Goal: Task Accomplishment & Management: Use online tool/utility

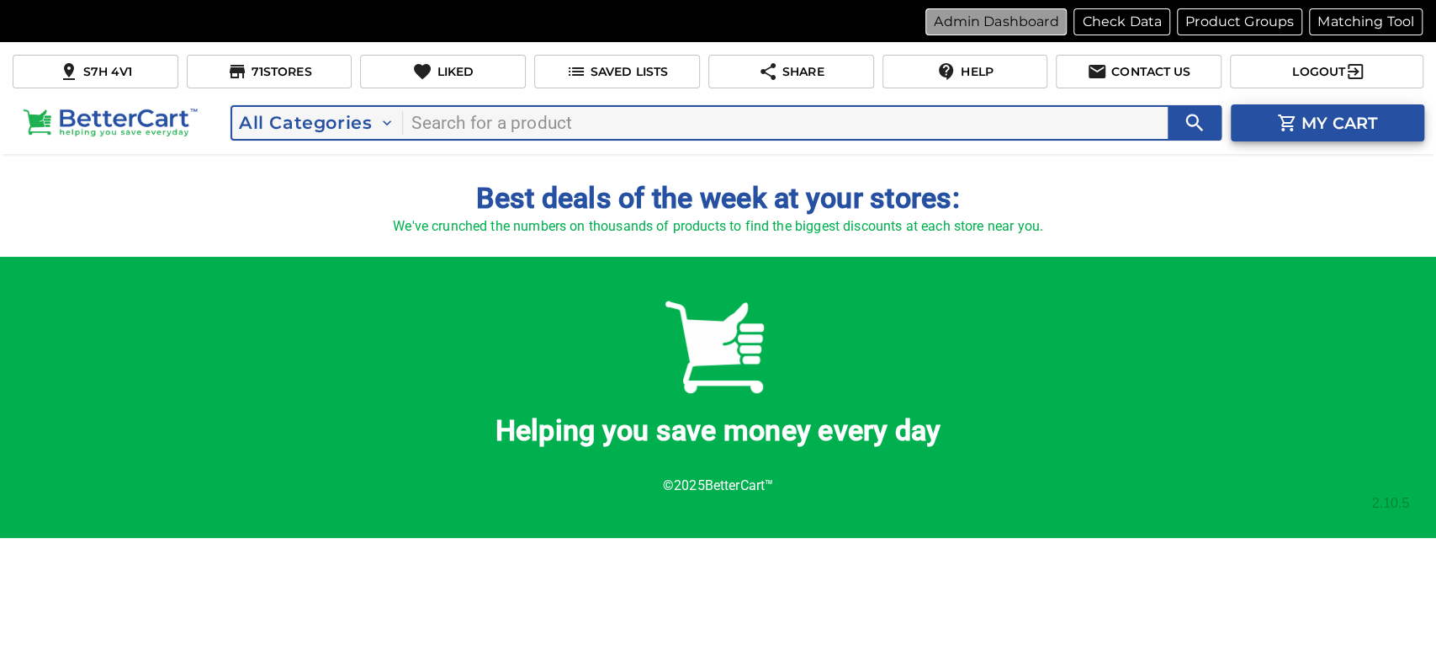
click at [1018, 21] on p "Admin Dashboard" at bounding box center [996, 22] width 125 height 20
click at [1183, 131] on icon "search" at bounding box center [1195, 123] width 24 height 24
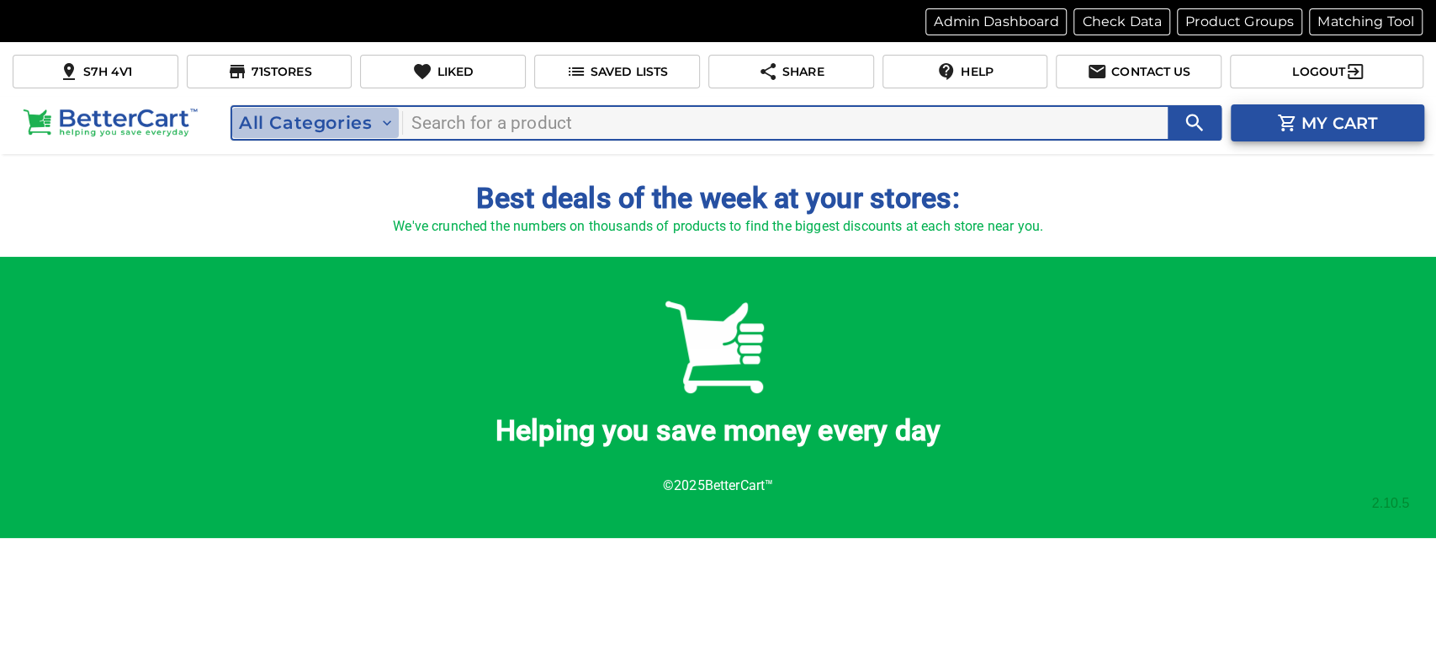
click at [362, 124] on span "All Categories" at bounding box center [315, 123] width 153 height 20
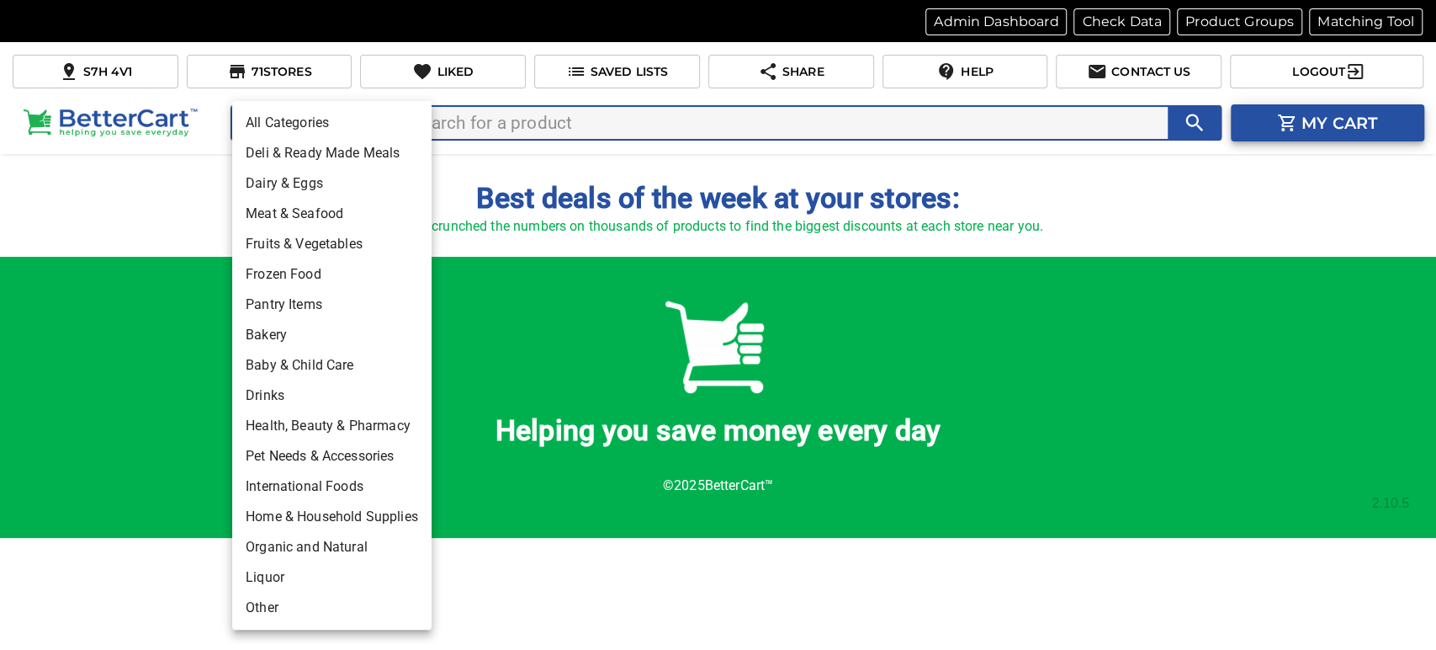
click at [324, 180] on li "Dairy & Eggs" at bounding box center [331, 183] width 199 height 30
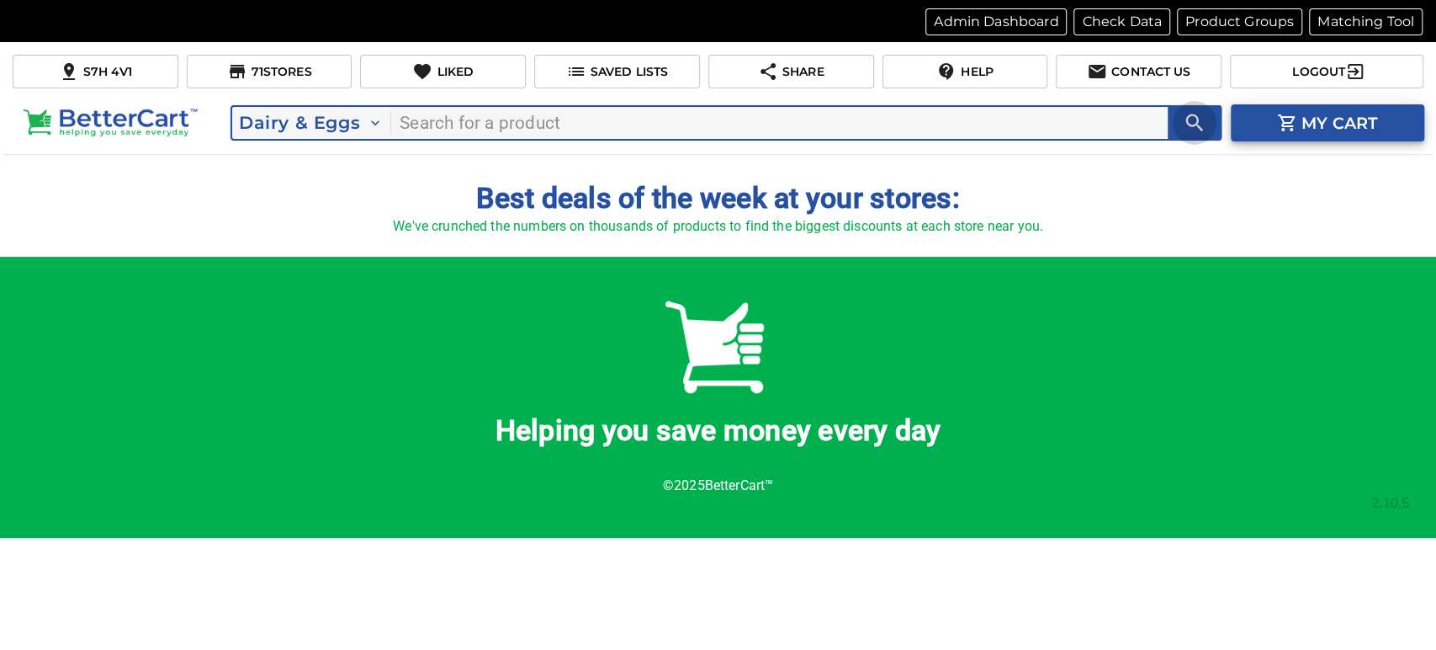
click at [1187, 125] on icon "search" at bounding box center [1194, 123] width 18 height 18
click at [969, 22] on p "Admin Dashboard" at bounding box center [996, 22] width 125 height 20
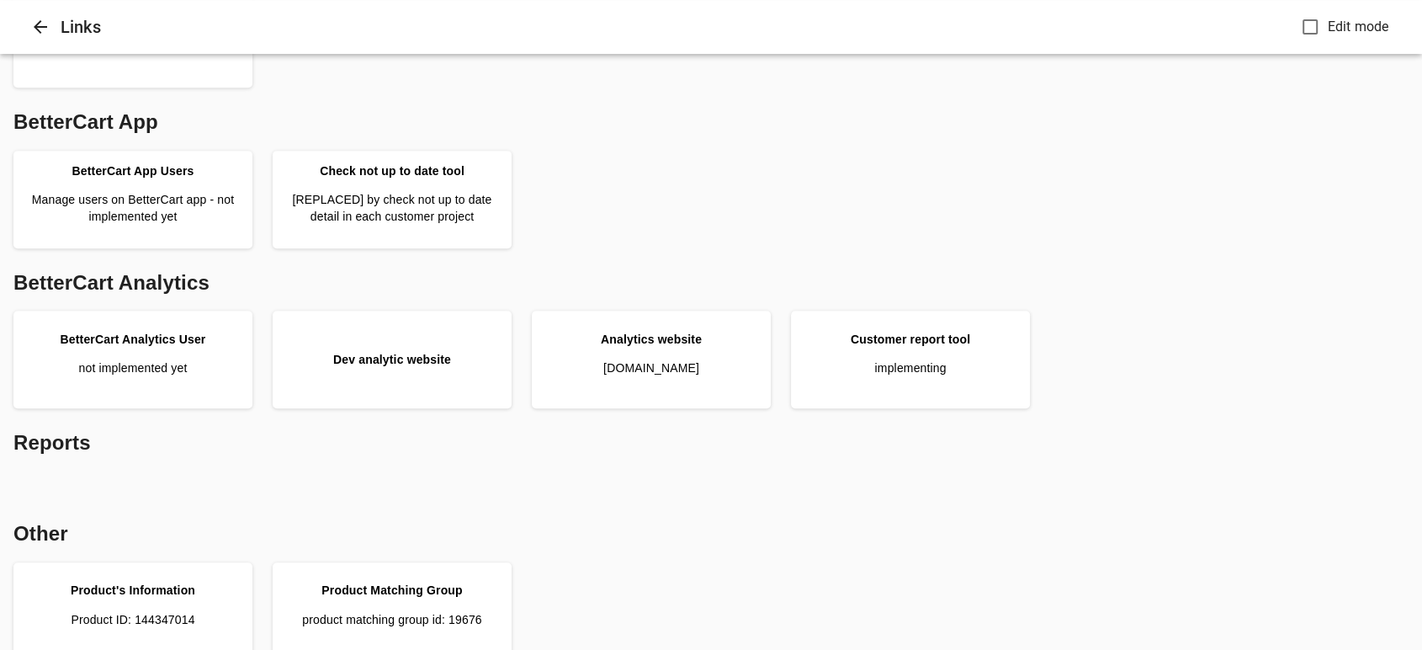
scroll to position [740, 0]
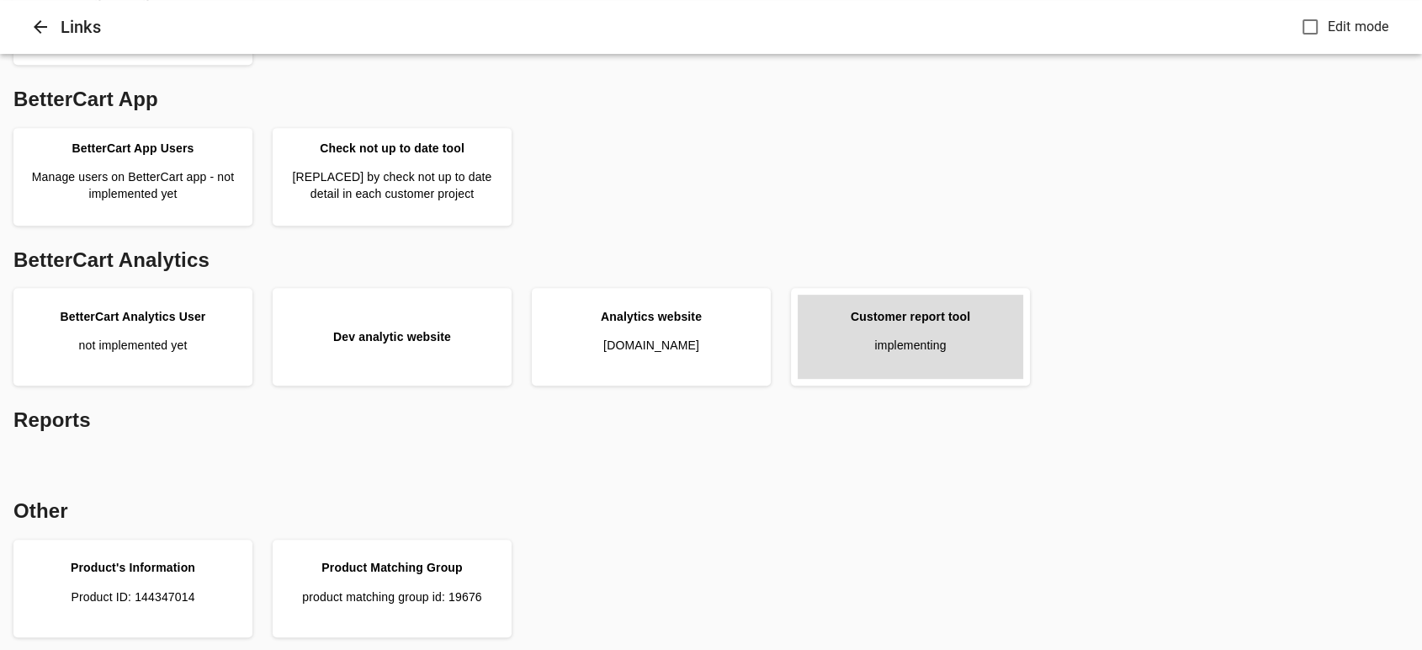
click at [902, 344] on p "implementing" at bounding box center [910, 345] width 72 height 17
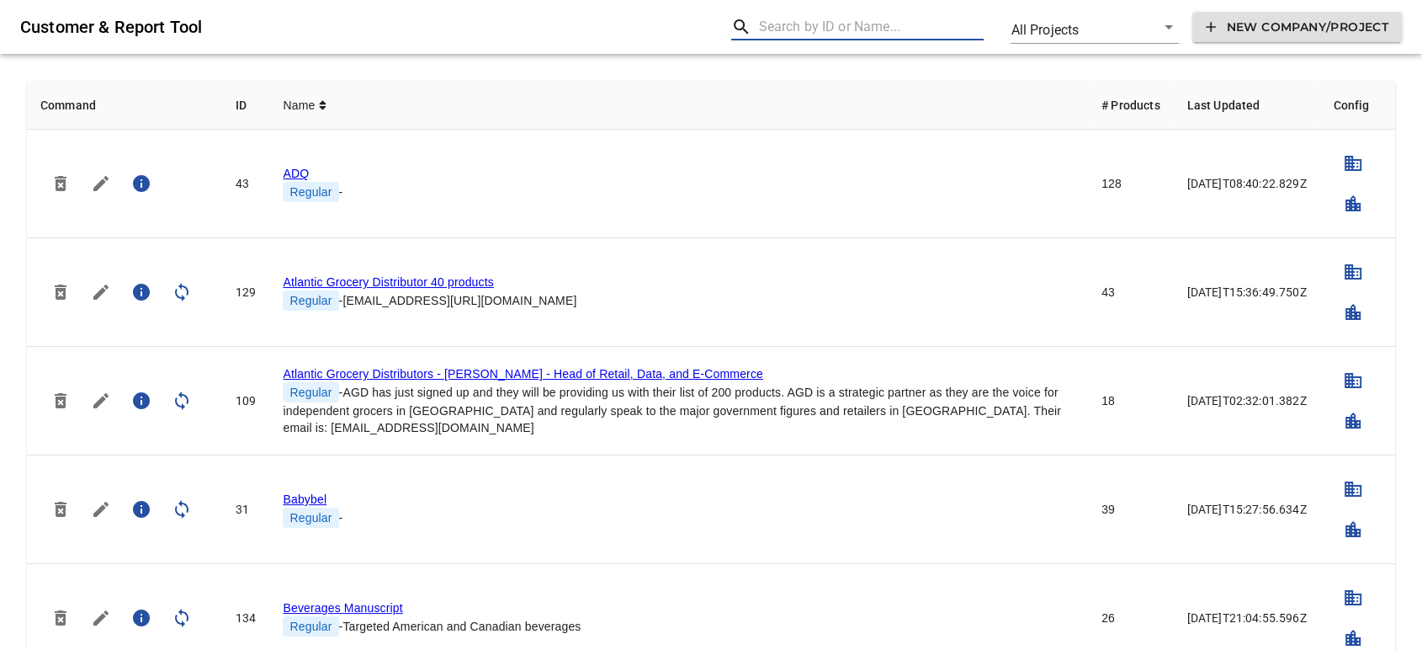
click at [815, 29] on input "text" at bounding box center [870, 26] width 225 height 27
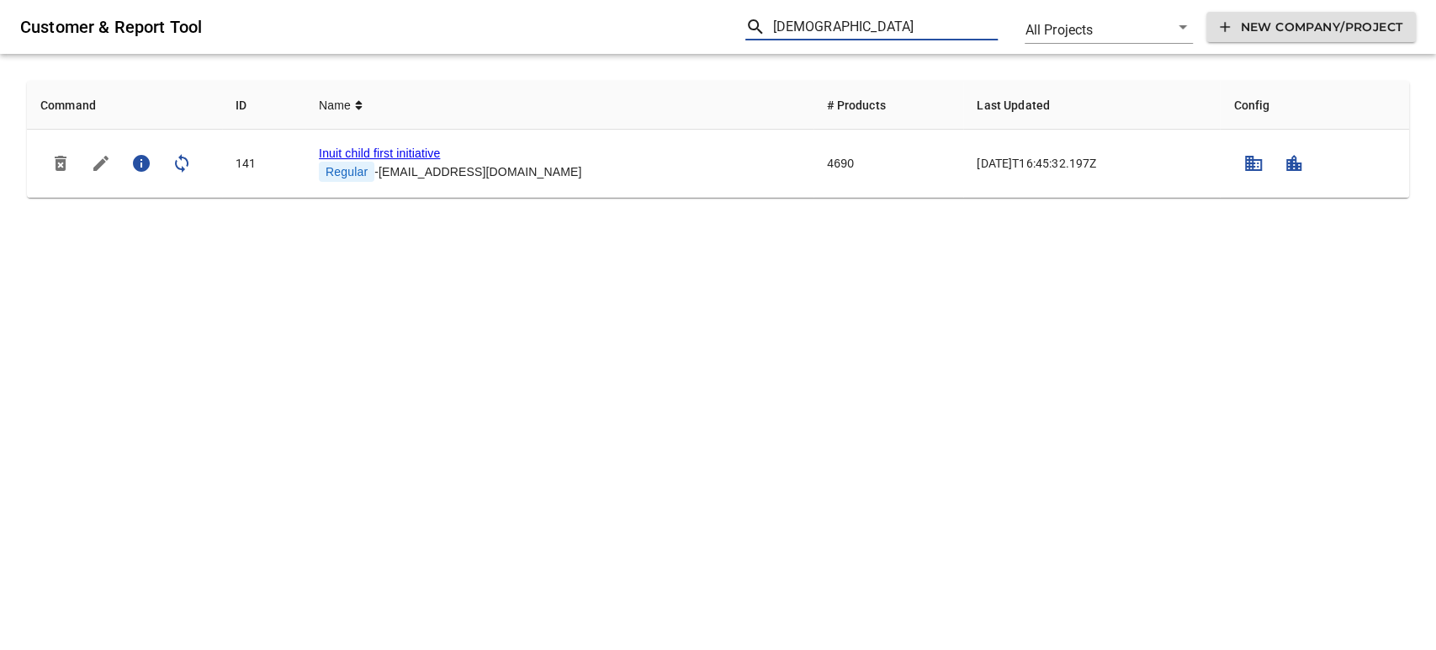
type input "inuit"
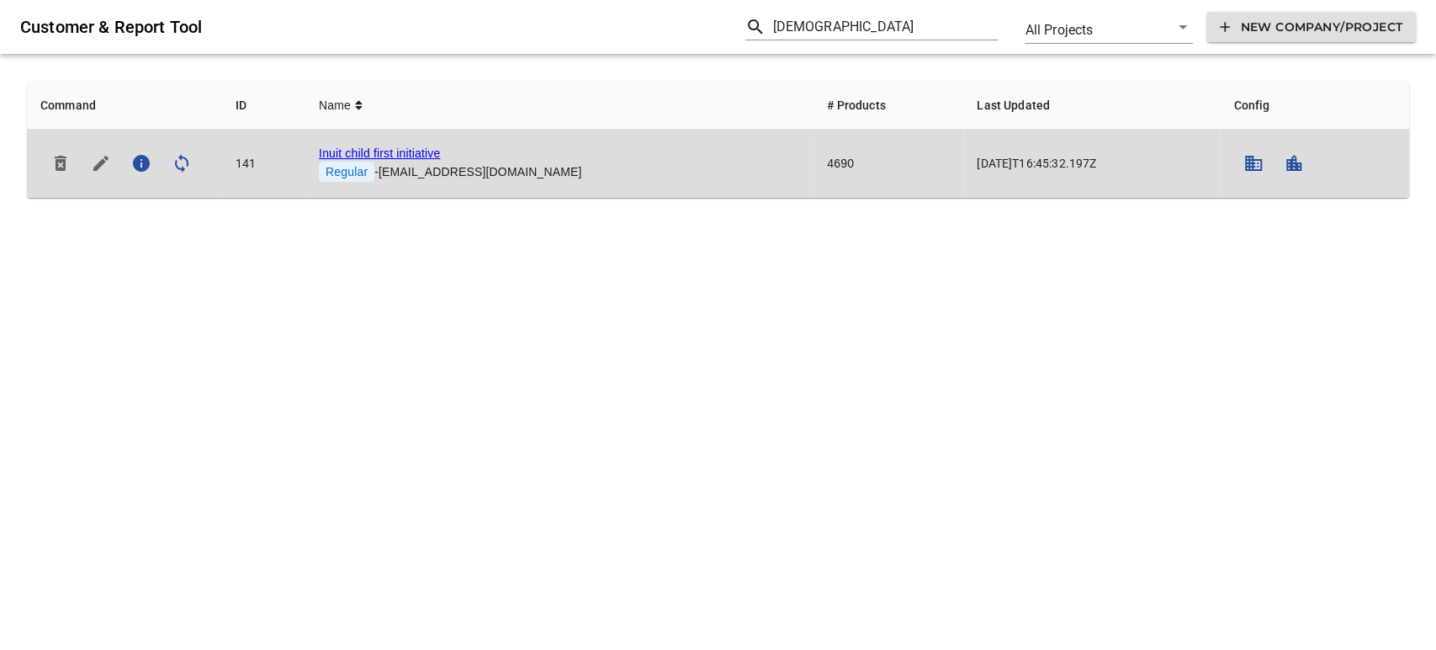
click at [421, 151] on link "Inuit child first initiative" at bounding box center [379, 152] width 121 height 13
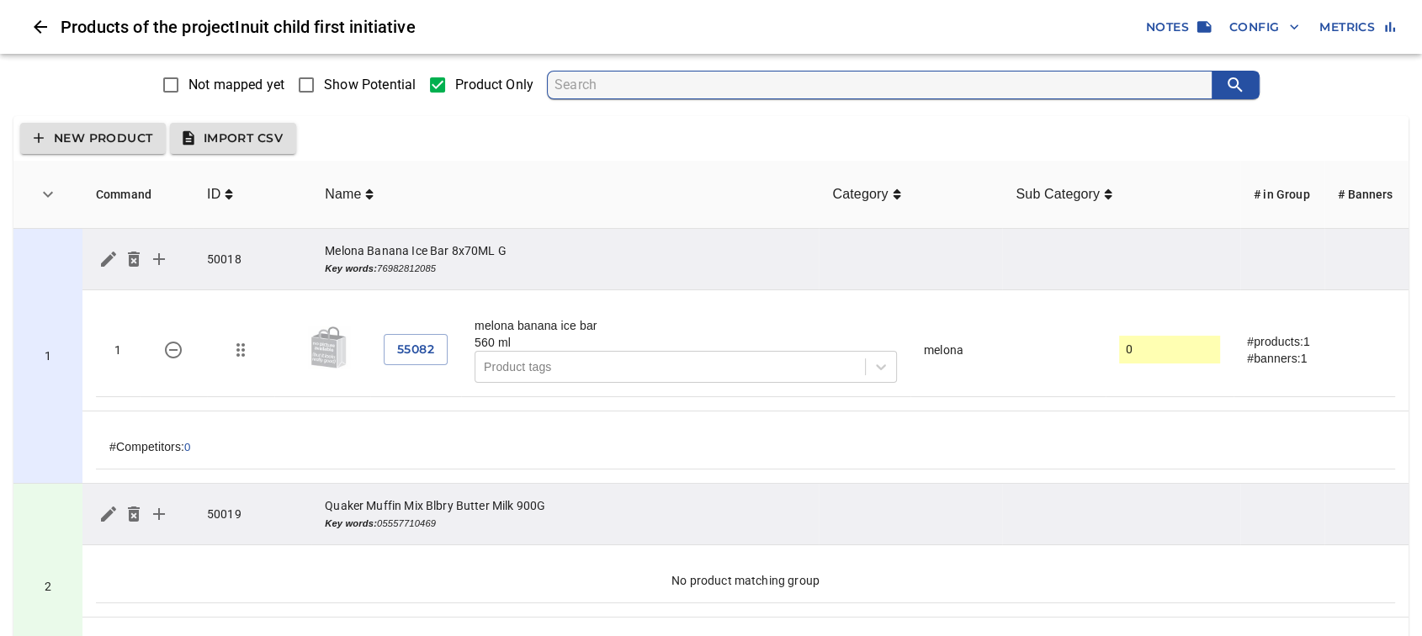
click at [312, 86] on input "Show Potential" at bounding box center [306, 84] width 35 height 35
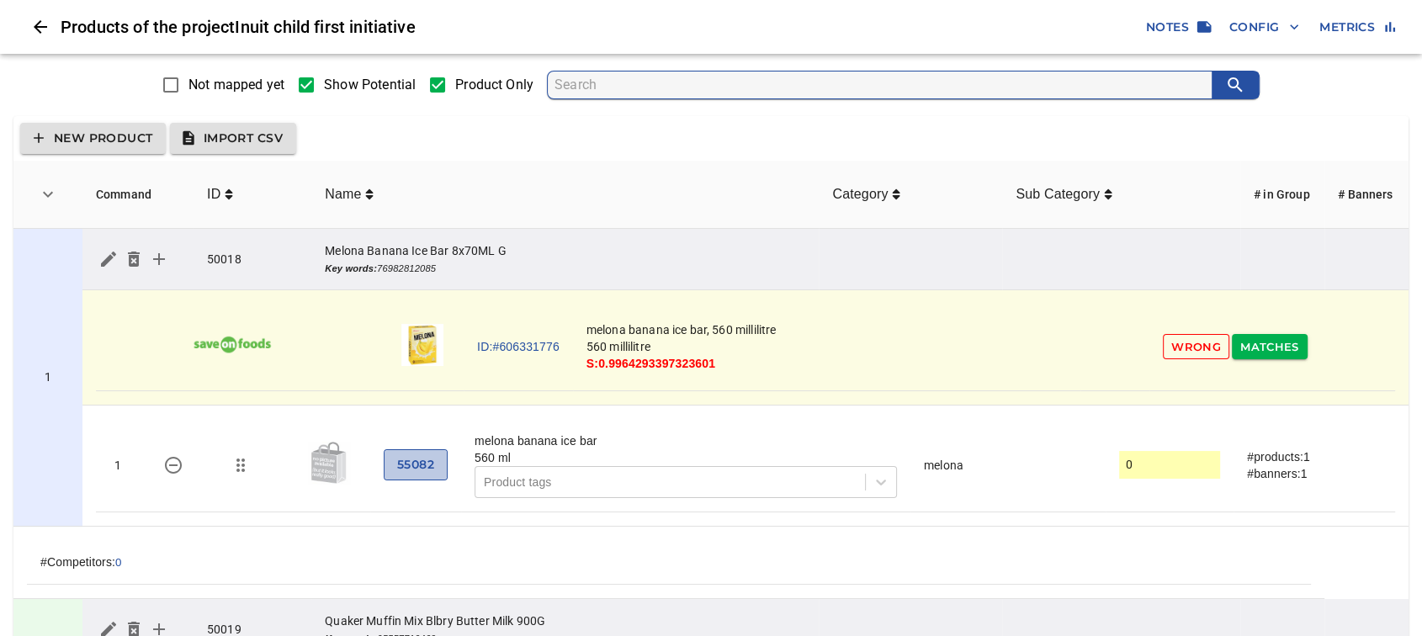
click at [417, 468] on span "55082" at bounding box center [415, 464] width 37 height 21
click at [59, 321] on td "1" at bounding box center [47, 378] width 69 height 298
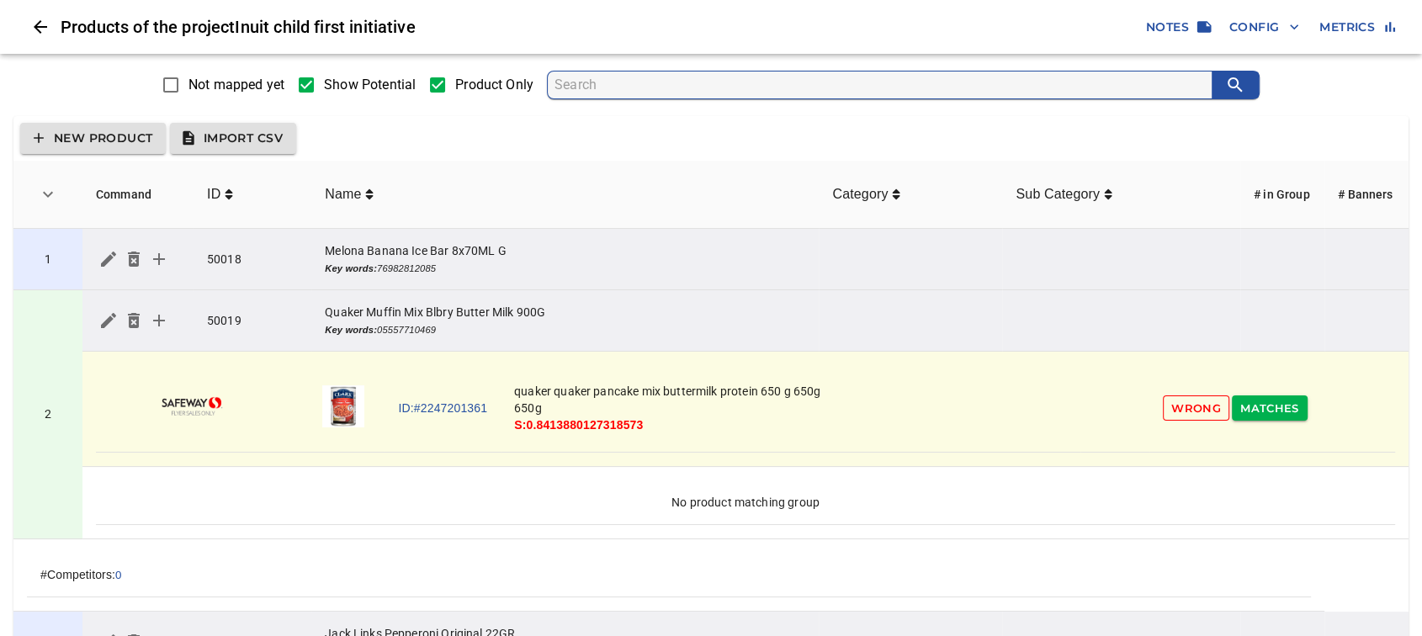
click at [61, 273] on td "1" at bounding box center [47, 259] width 69 height 61
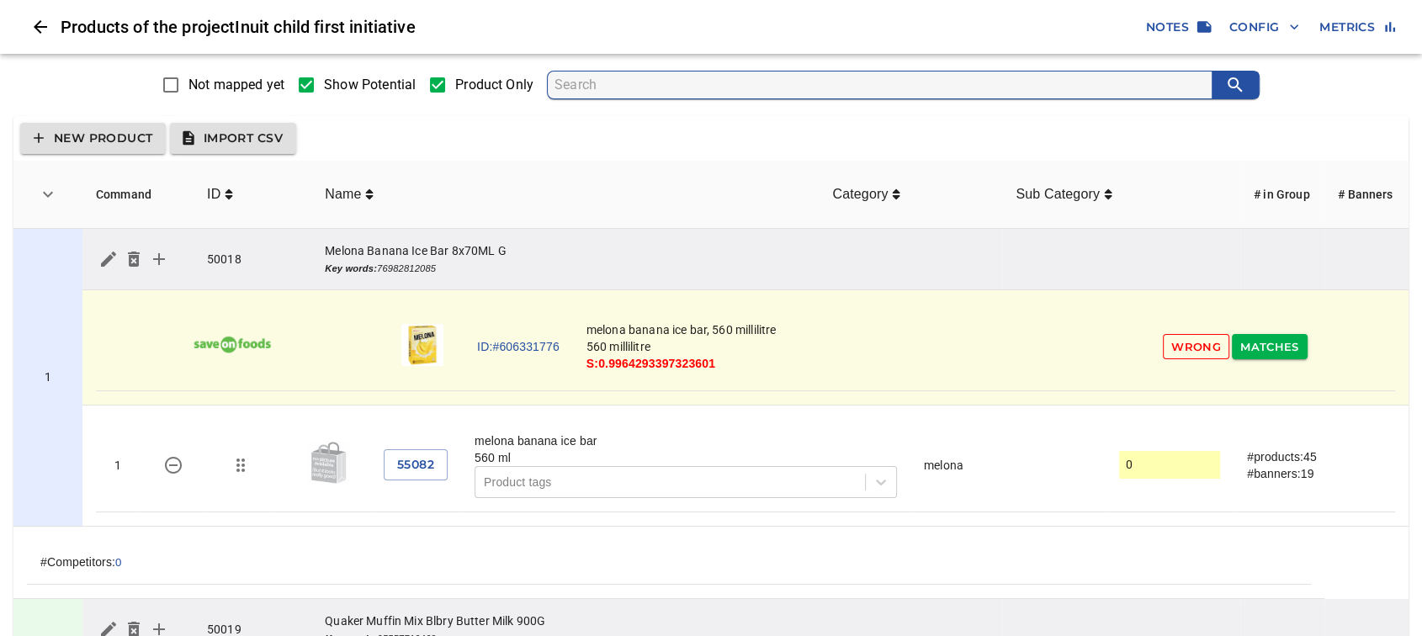
click at [324, 80] on input "Show Potential" at bounding box center [306, 84] width 35 height 35
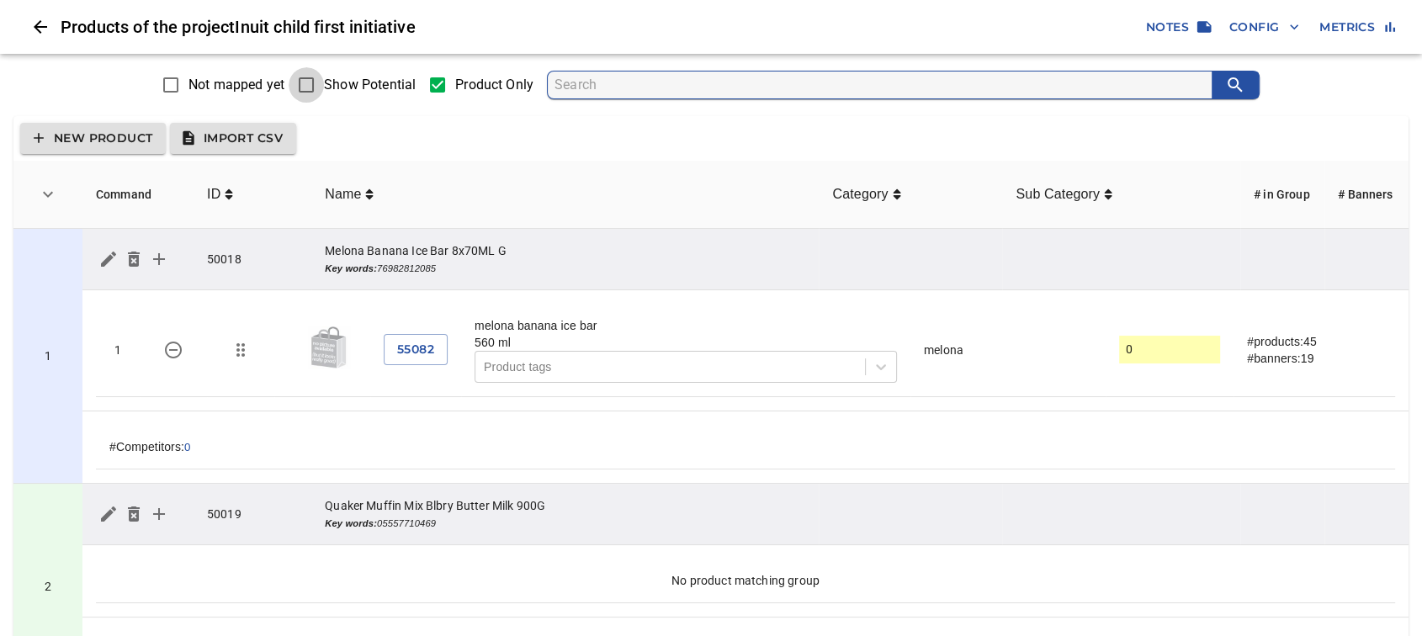
click at [324, 80] on input "Show Potential" at bounding box center [306, 84] width 35 height 35
checkbox input "true"
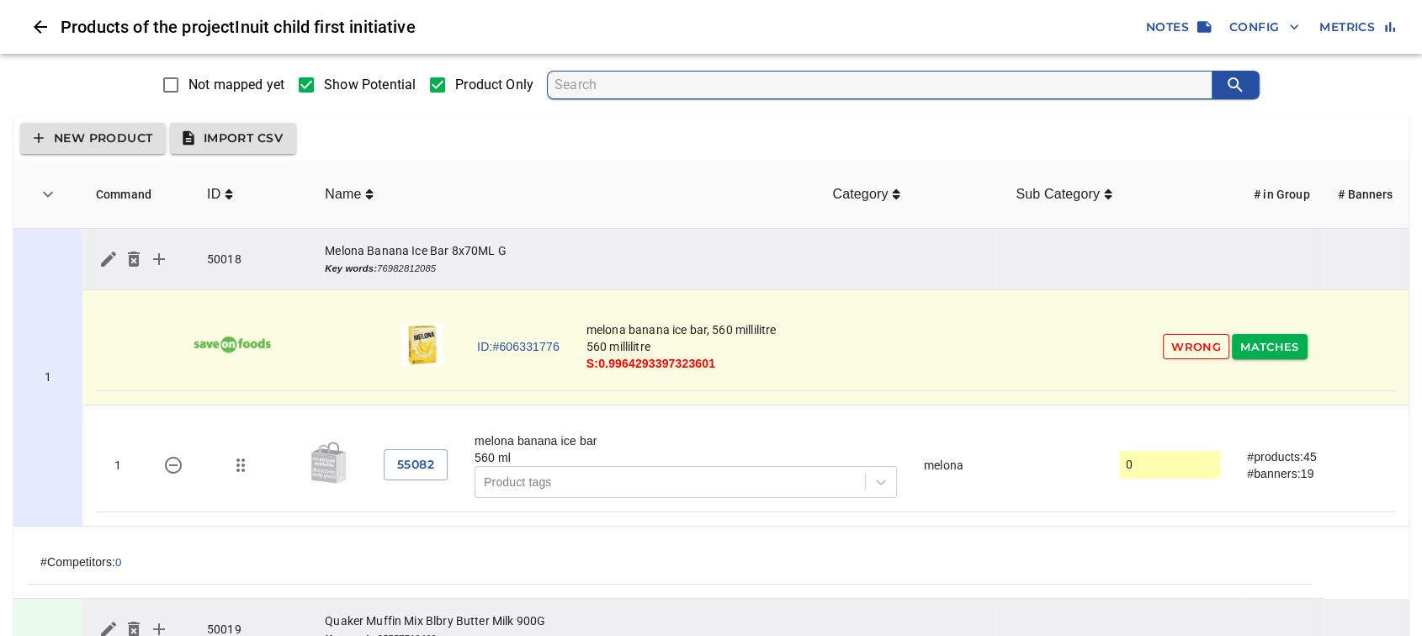
click at [536, 347] on link "ID:#606331776" at bounding box center [518, 346] width 82 height 17
click at [428, 461] on span "55082" at bounding box center [415, 464] width 37 height 21
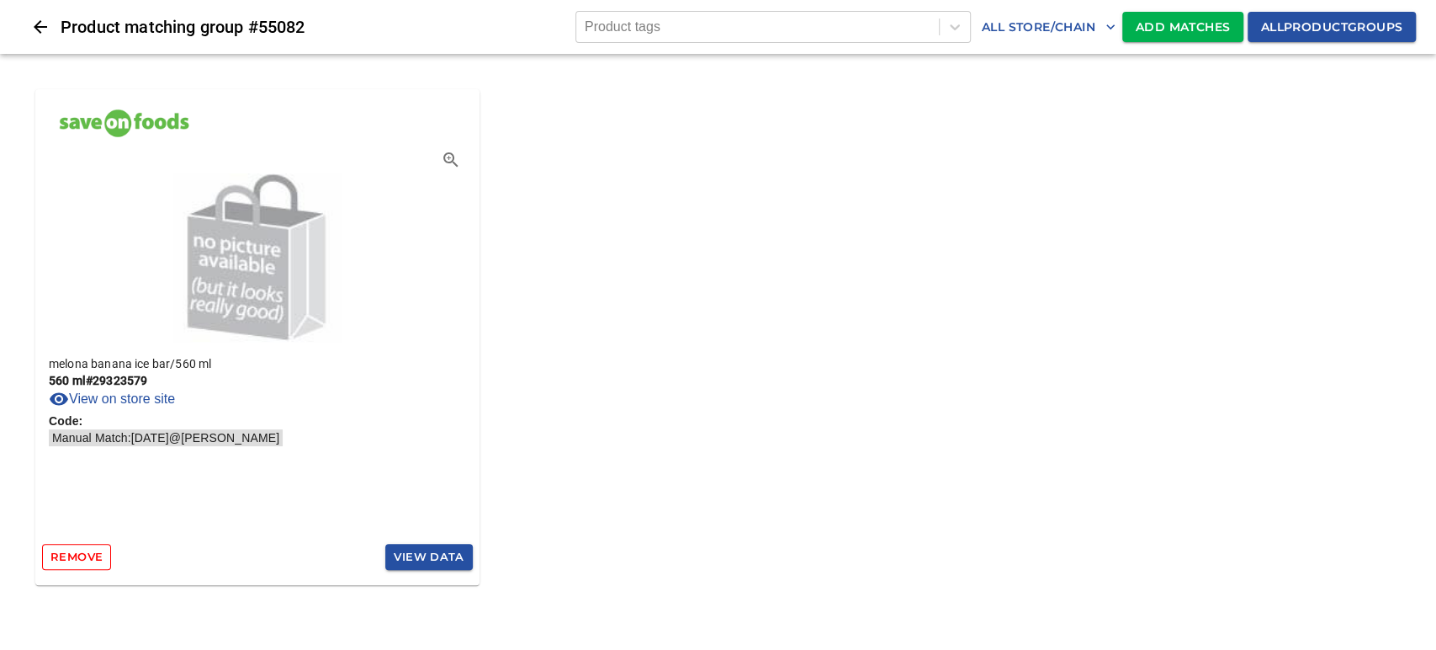
click at [1159, 31] on span "Add Matches" at bounding box center [1183, 27] width 94 height 21
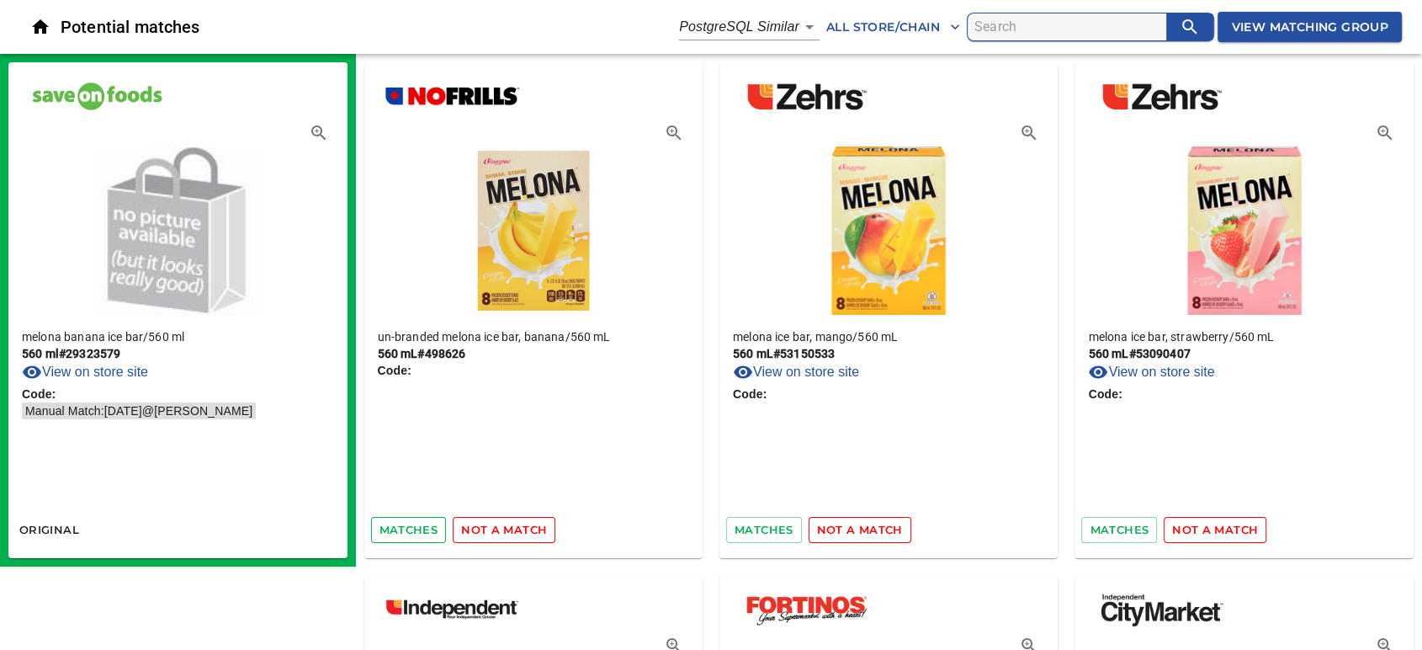
click at [411, 530] on span "matches" at bounding box center [408, 529] width 59 height 19
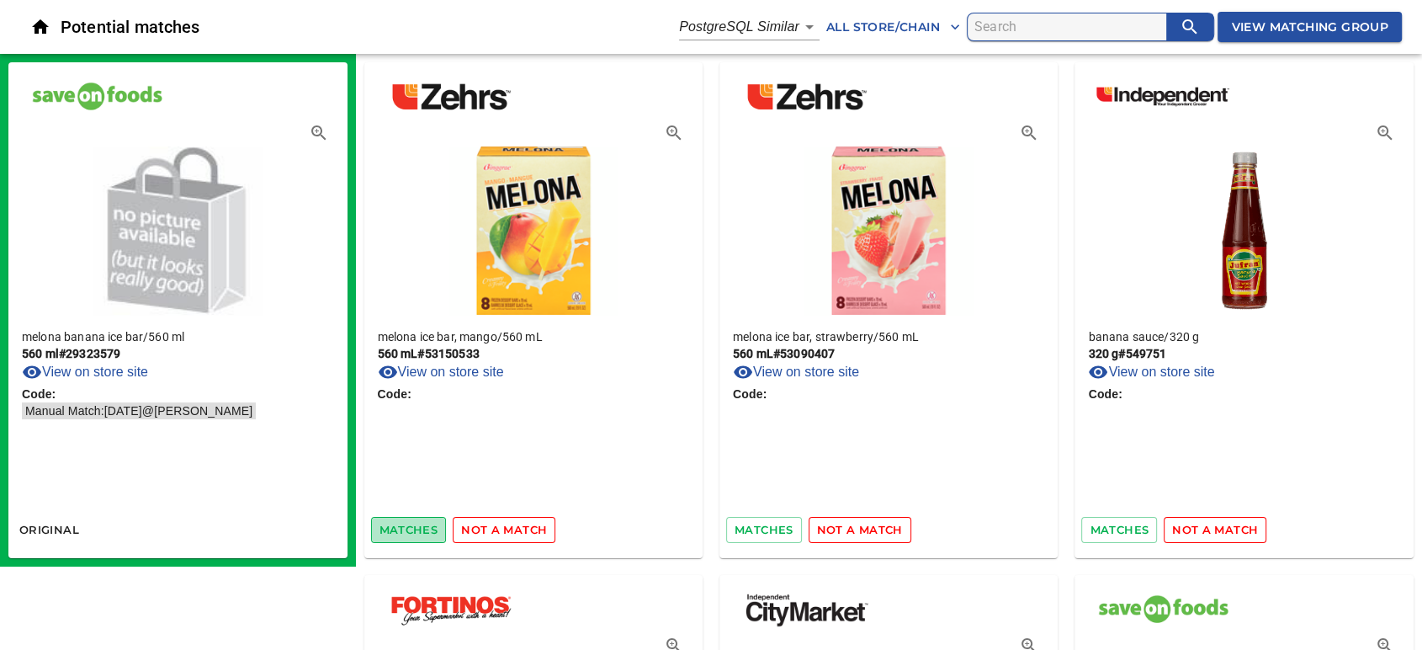
click at [404, 535] on span "matches" at bounding box center [408, 529] width 59 height 19
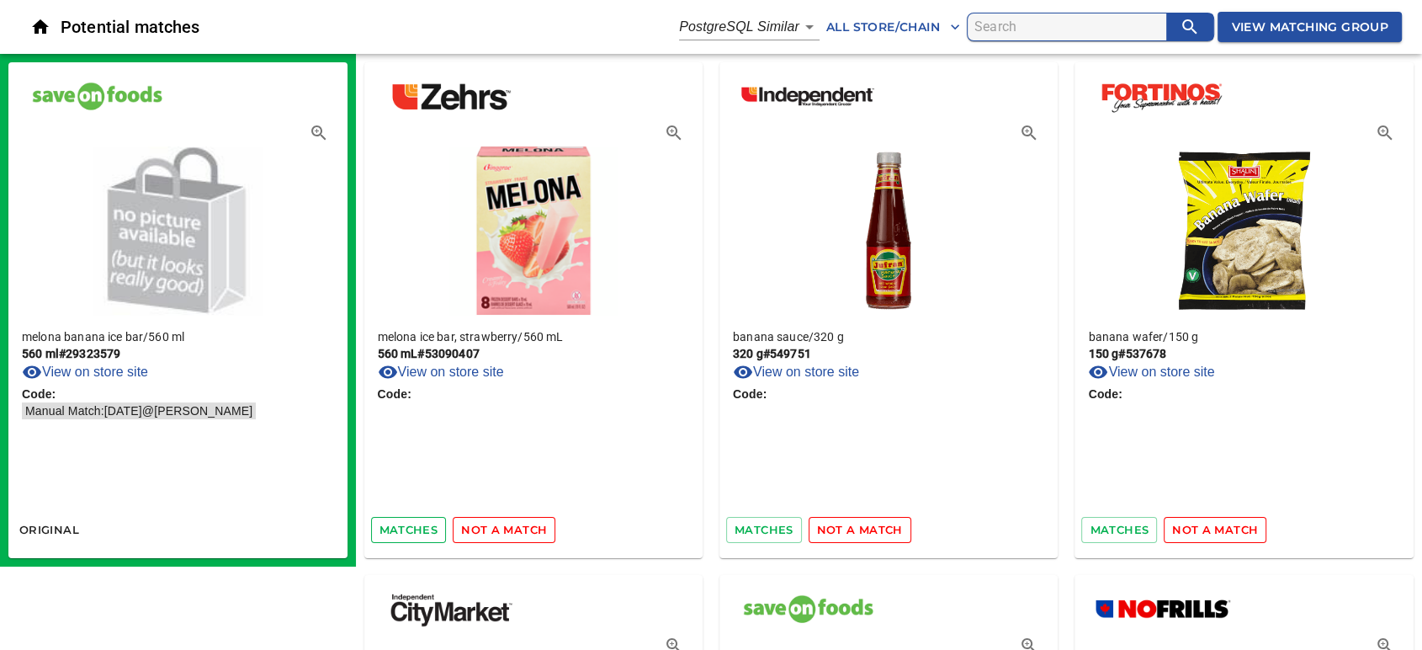
click at [411, 533] on span "matches" at bounding box center [408, 529] width 59 height 19
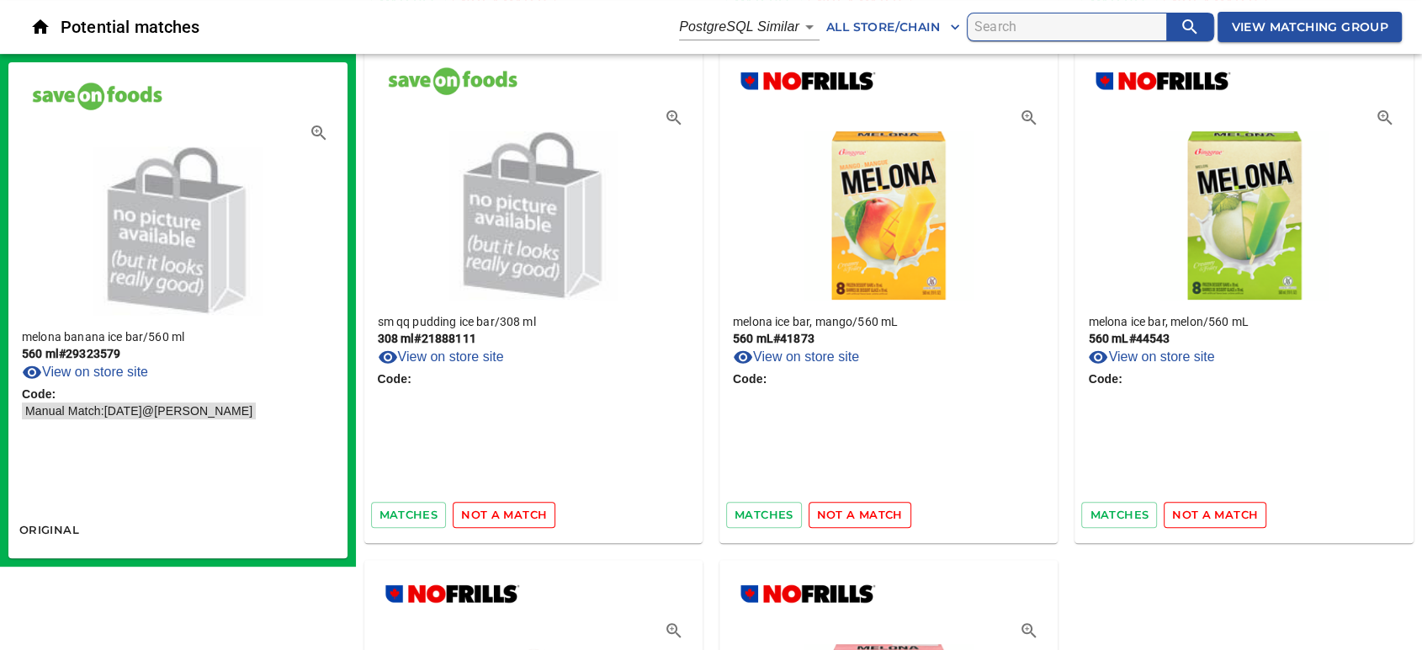
scroll to position [560, 0]
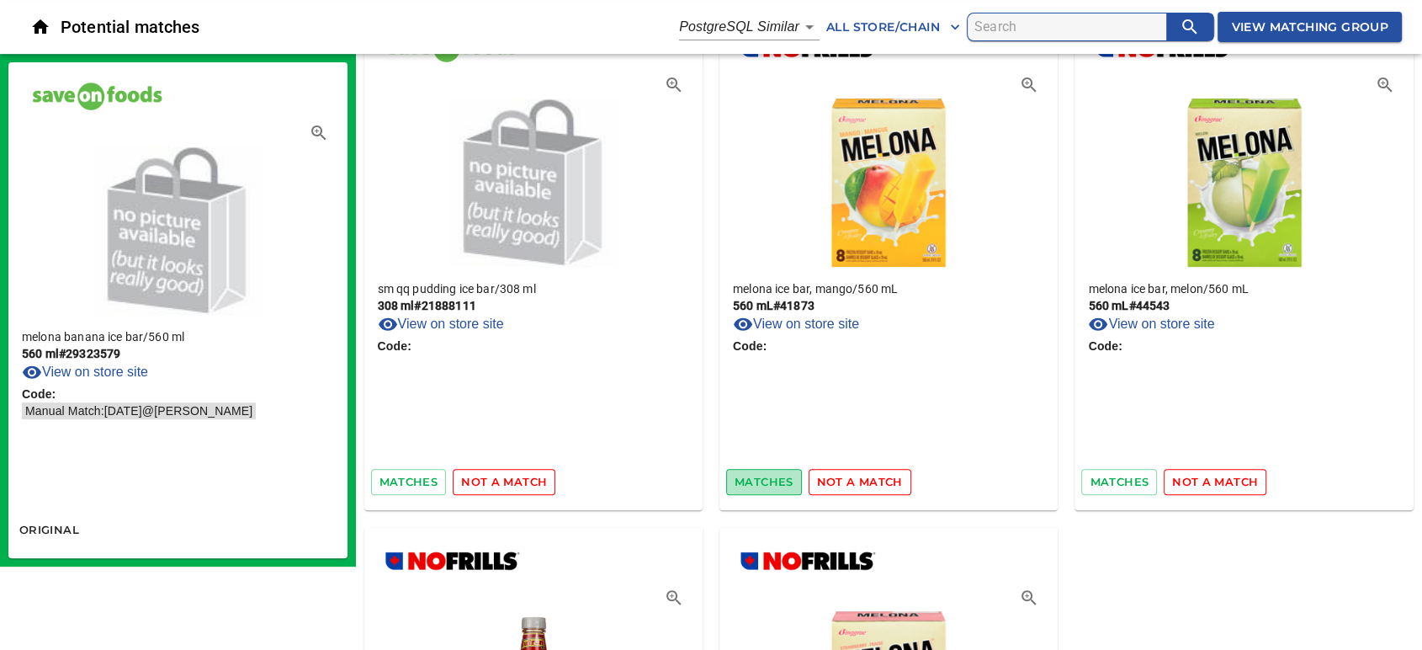
click at [767, 481] on span "matches" at bounding box center [764, 481] width 59 height 19
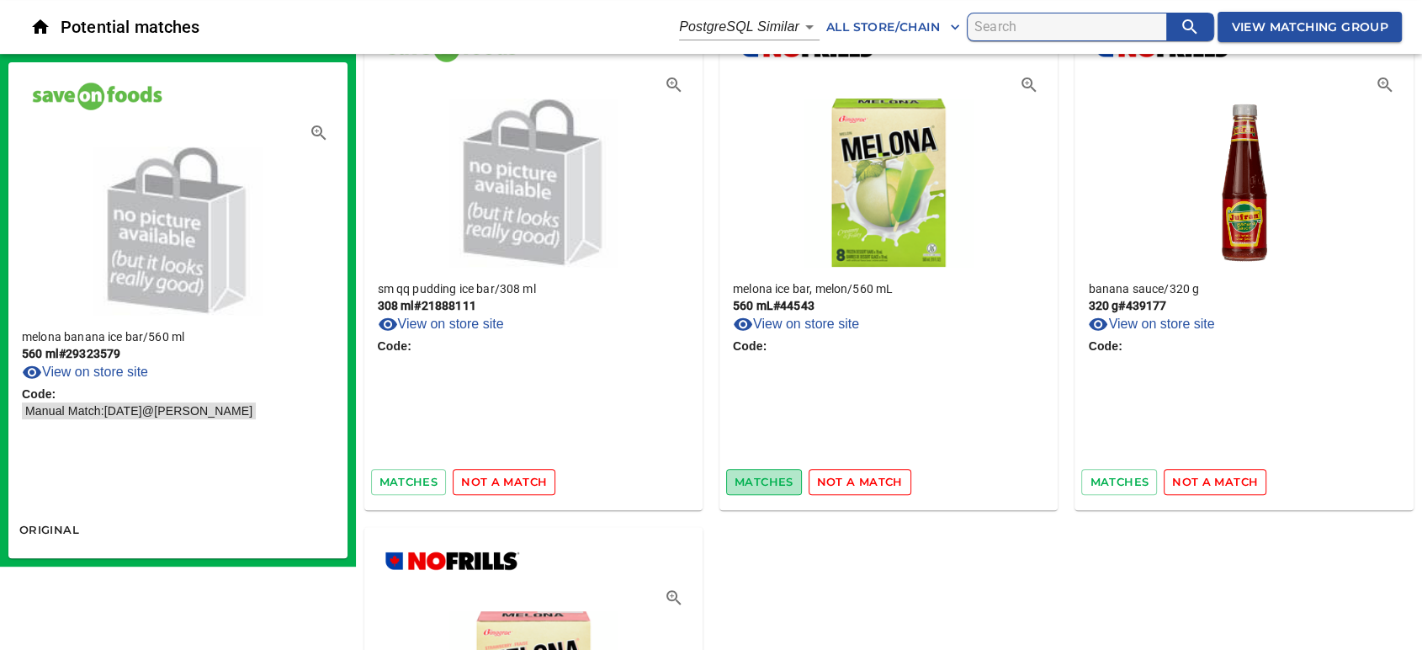
click at [763, 481] on span "matches" at bounding box center [764, 481] width 59 height 19
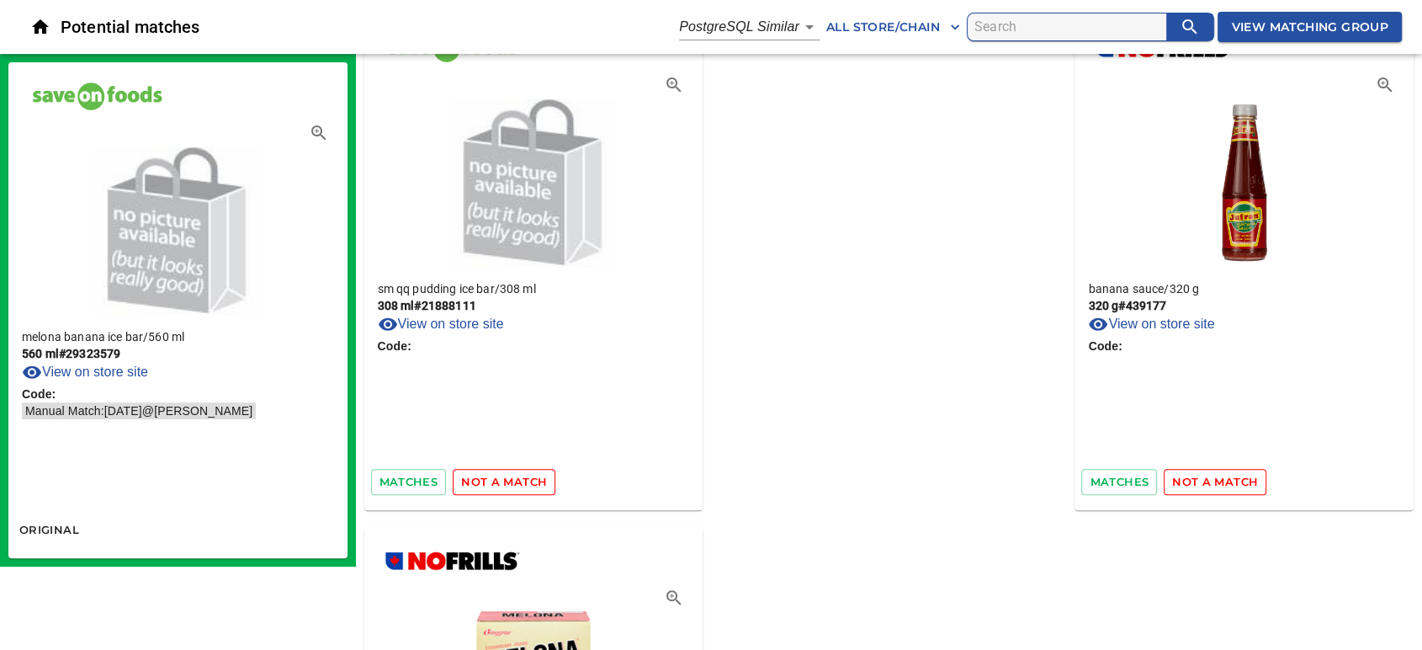
scroll to position [427, 0]
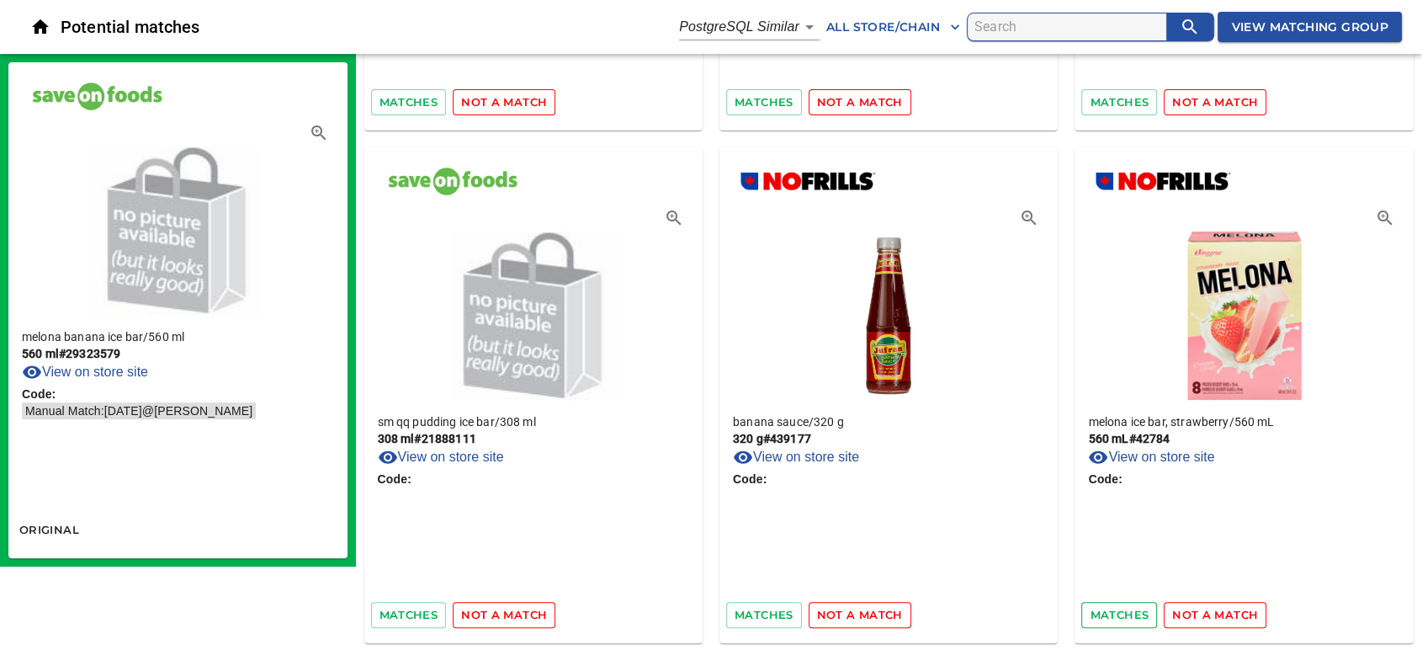
click at [1111, 606] on span "matches" at bounding box center [1119, 614] width 59 height 19
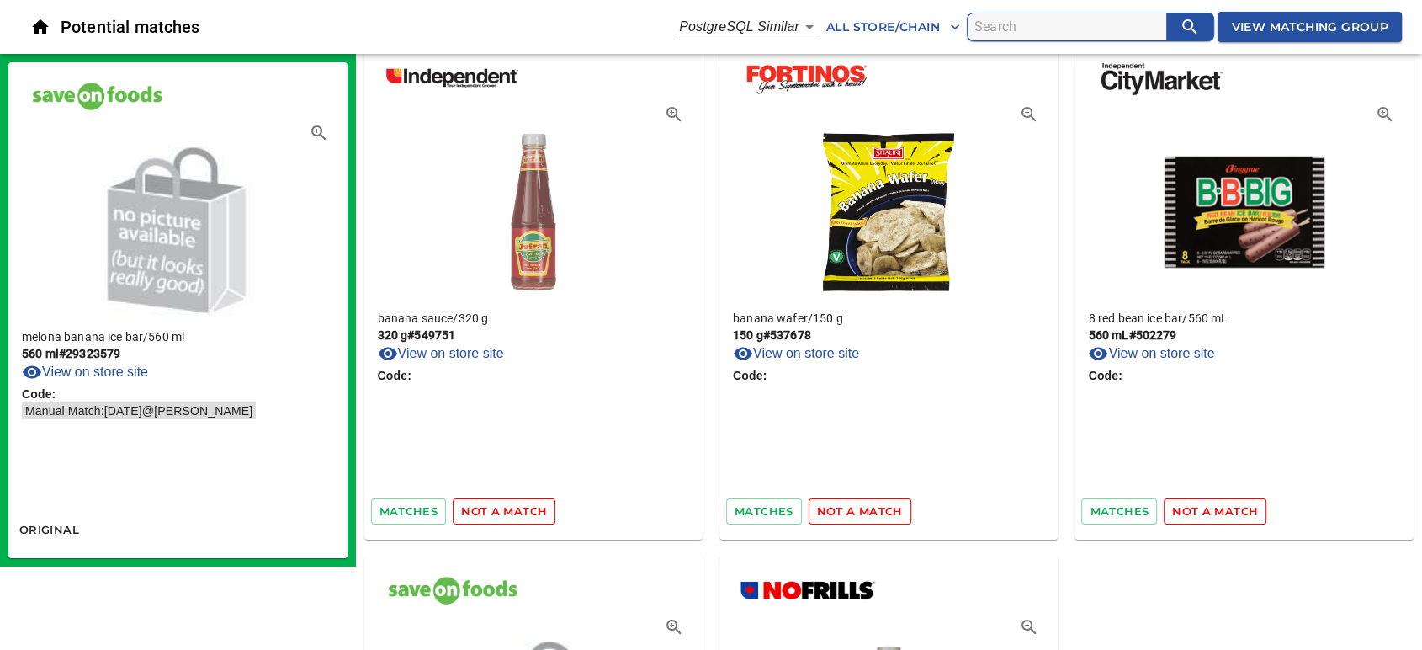
scroll to position [0, 0]
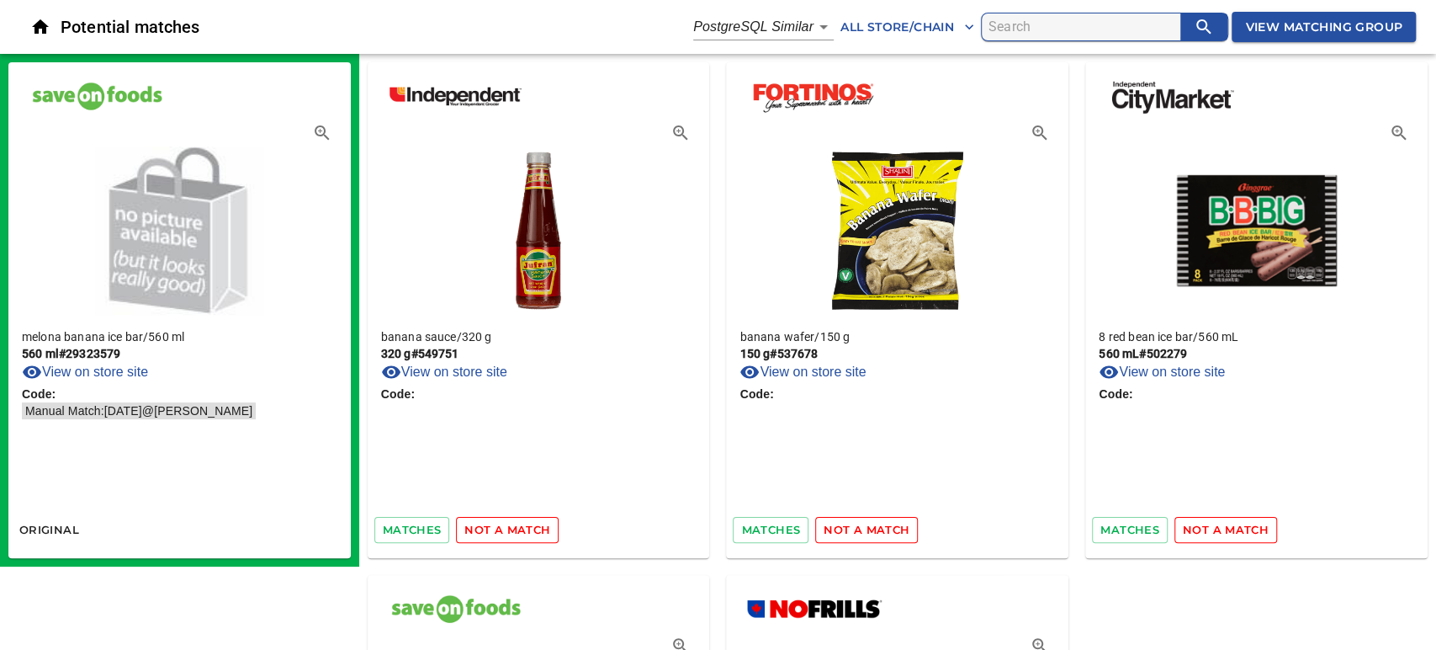
click at [801, 23] on body "tspan{white-space:pre} Potential matches PostgreSQL Similar 2 All Store/Chain V…" at bounding box center [718, 539] width 1436 height 1079
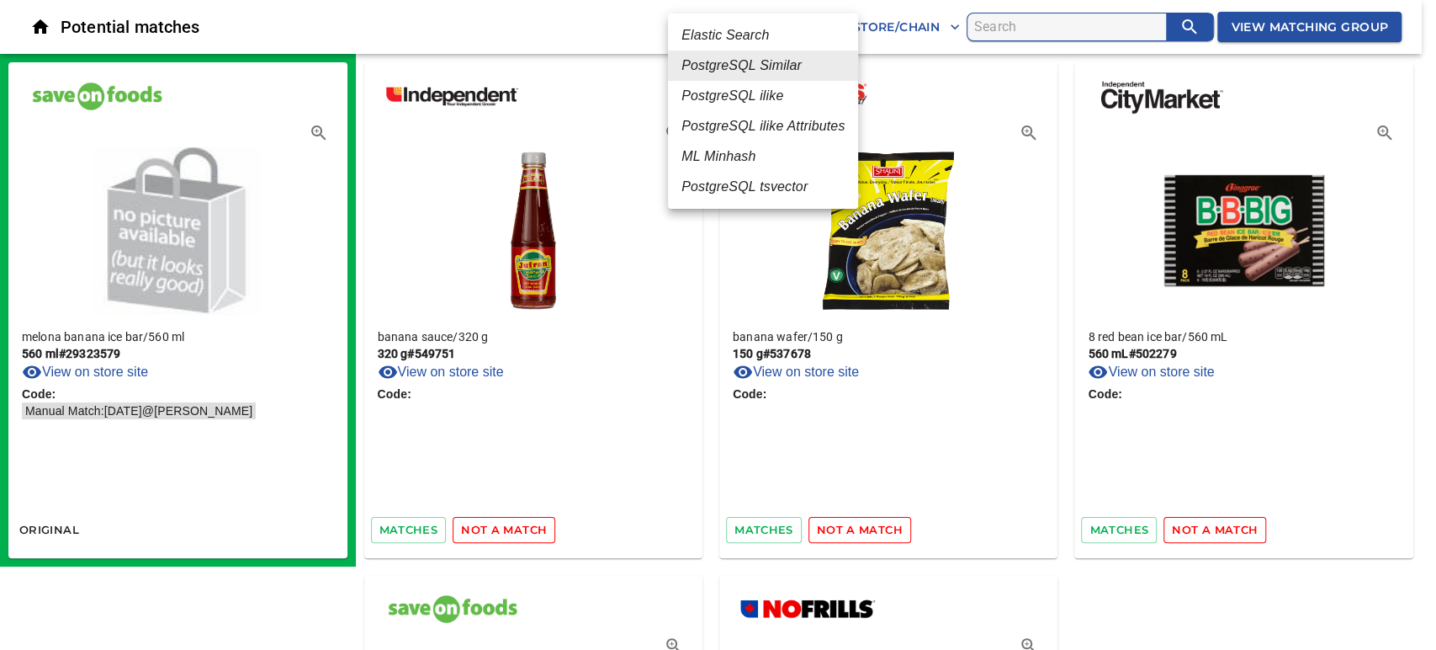
click at [767, 93] on em "PostgreSQL ilike" at bounding box center [732, 96] width 102 height 20
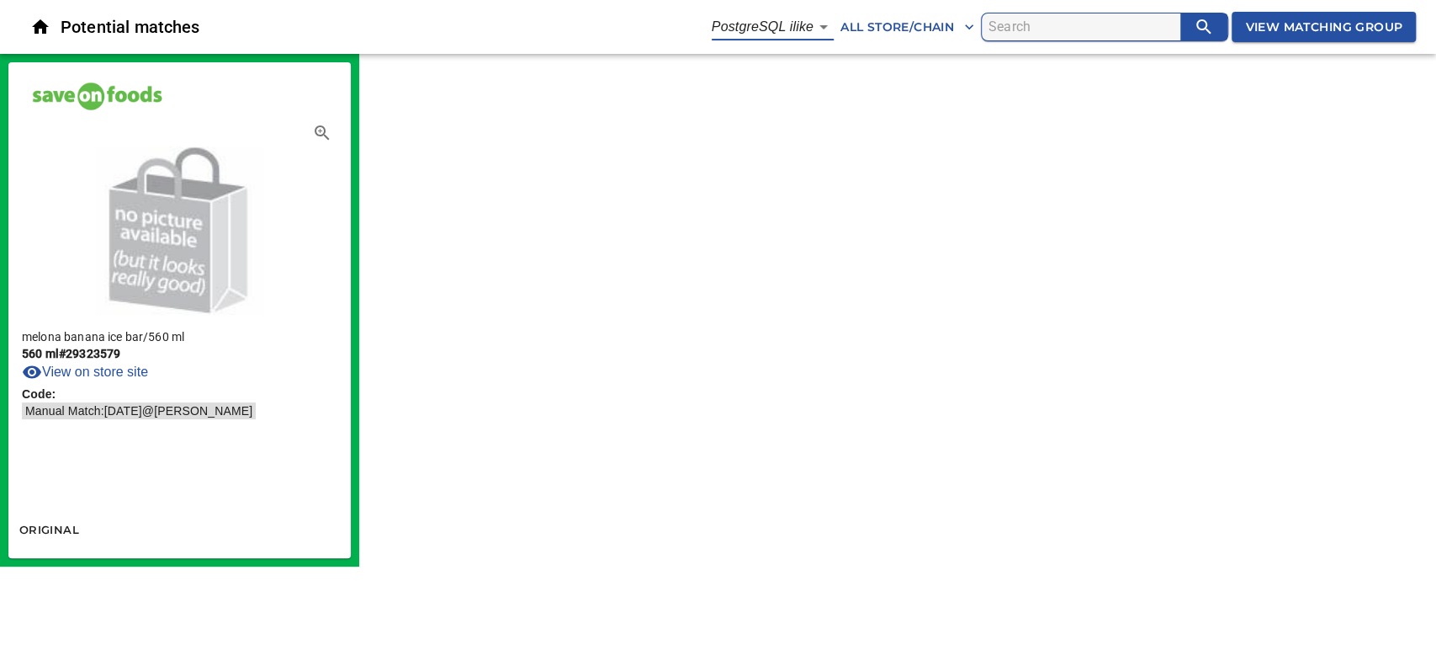
click at [1194, 26] on icon "search" at bounding box center [1204, 27] width 20 height 20
click at [803, 24] on body "tspan{white-space:pre} Potential matches PostgreSQL ilike 4 All Store/Chain Vie…" at bounding box center [718, 283] width 1436 height 566
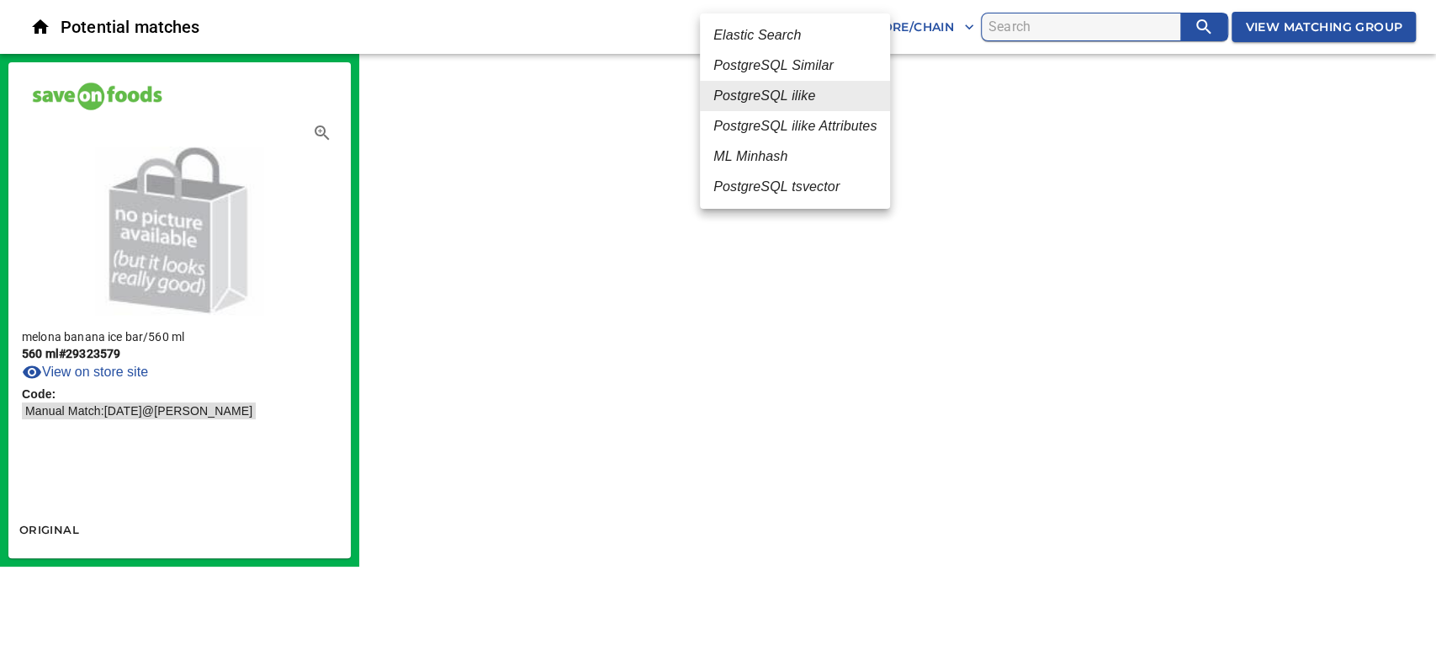
click at [783, 119] on em "PostgreSQL ilike Attributes" at bounding box center [794, 126] width 163 height 20
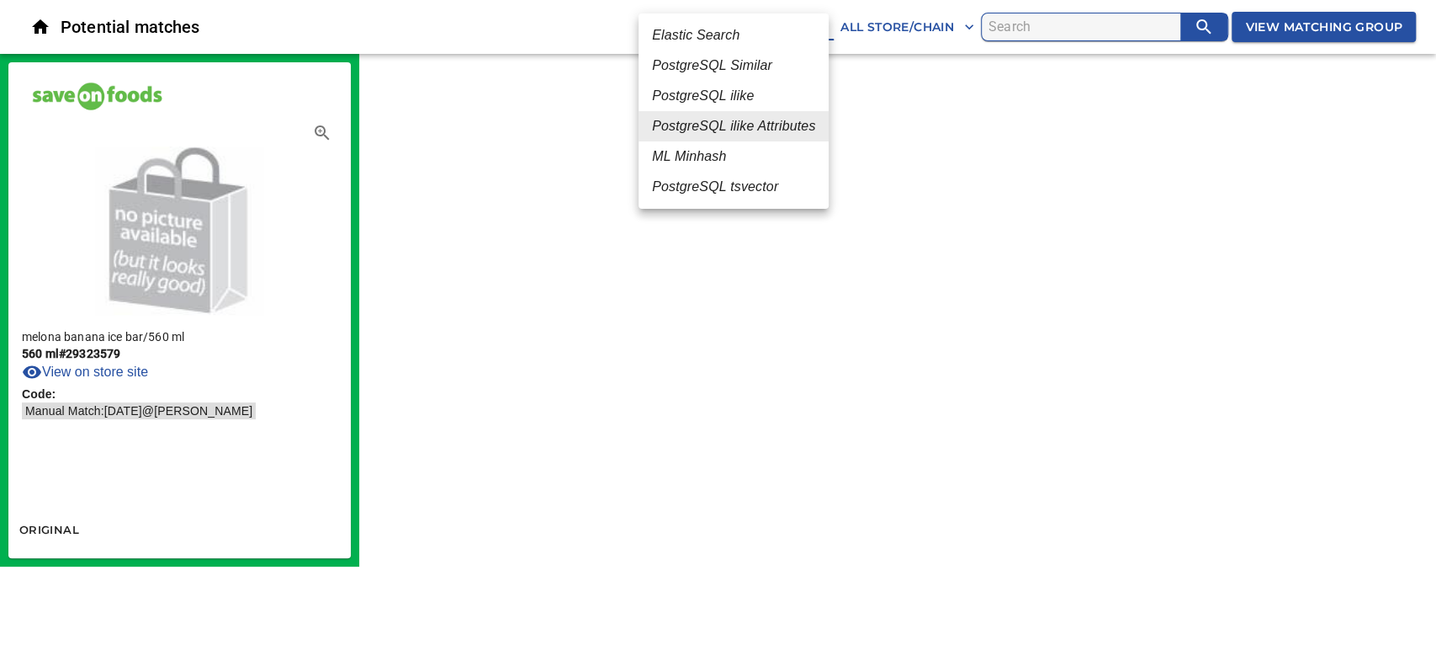
click at [796, 26] on body "tspan{white-space:pre} Potential matches PostgreSQL ilike Attributes 5 All Stor…" at bounding box center [718, 283] width 1436 height 566
click at [731, 156] on li "ML Minhash" at bounding box center [734, 156] width 190 height 30
type input "3"
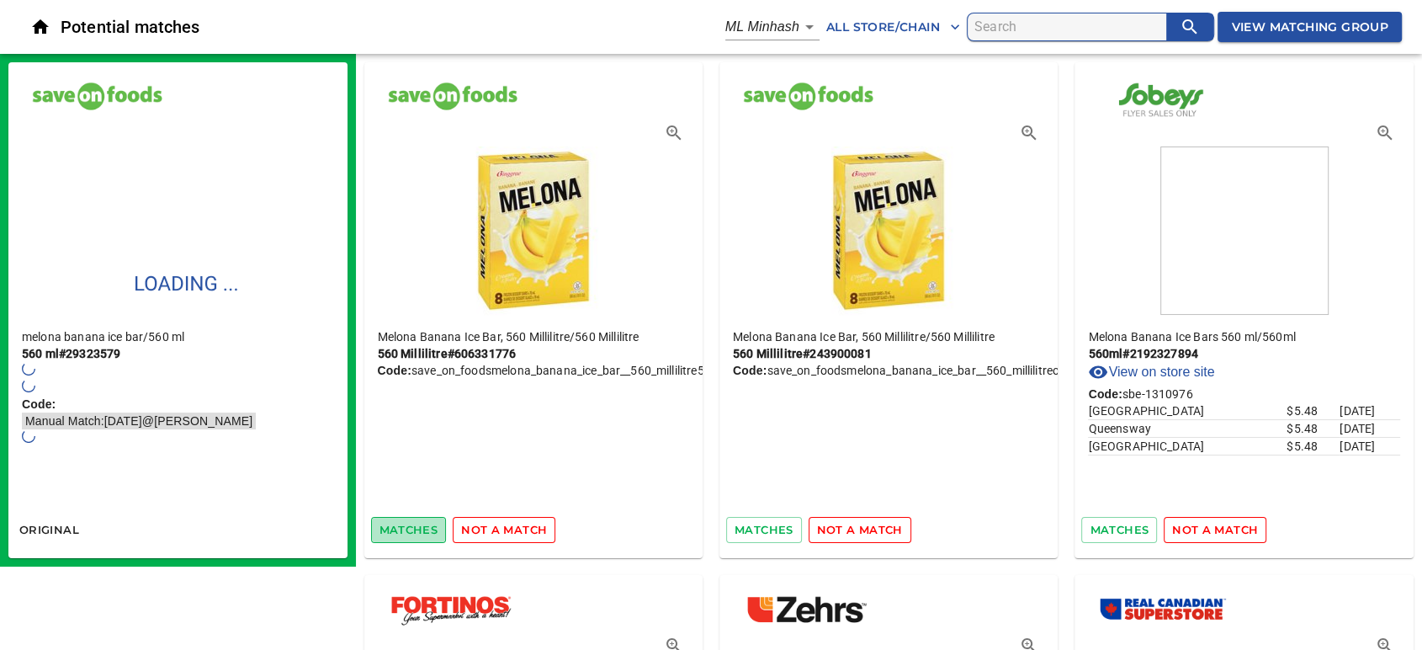
click at [413, 528] on span "matches" at bounding box center [408, 529] width 59 height 19
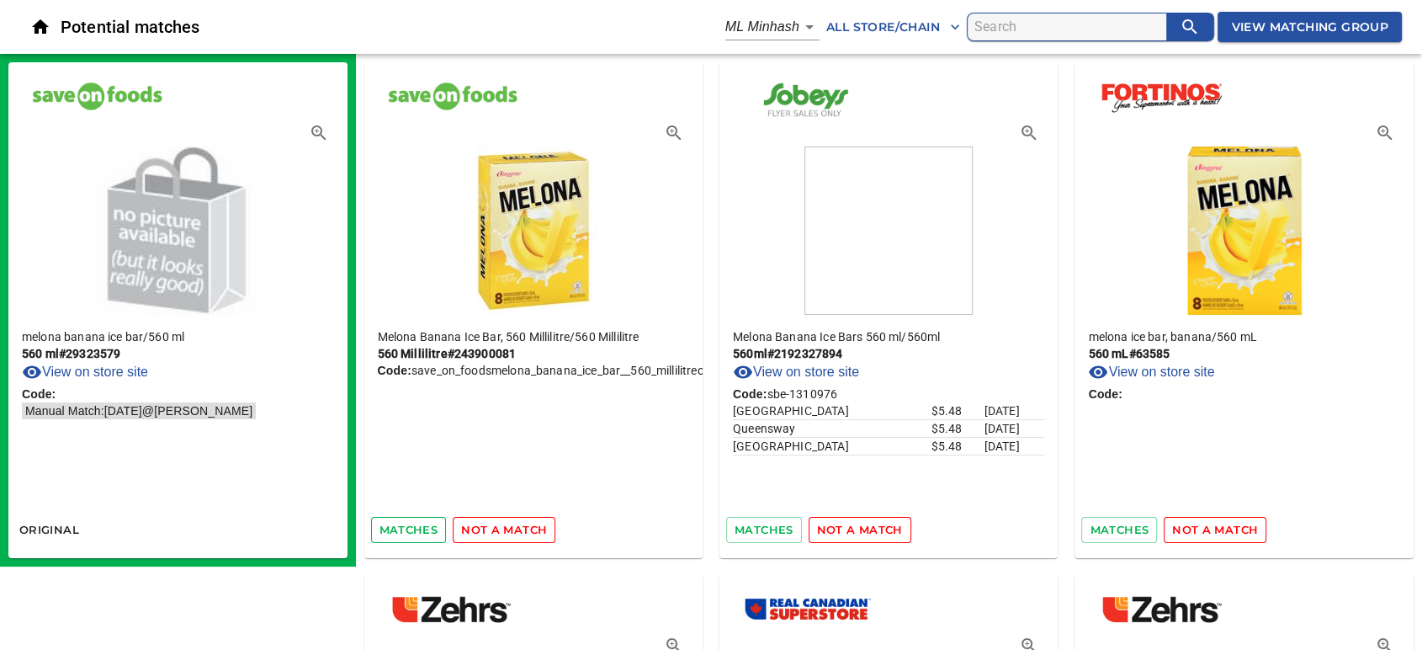
click at [396, 529] on span "matches" at bounding box center [408, 529] width 59 height 19
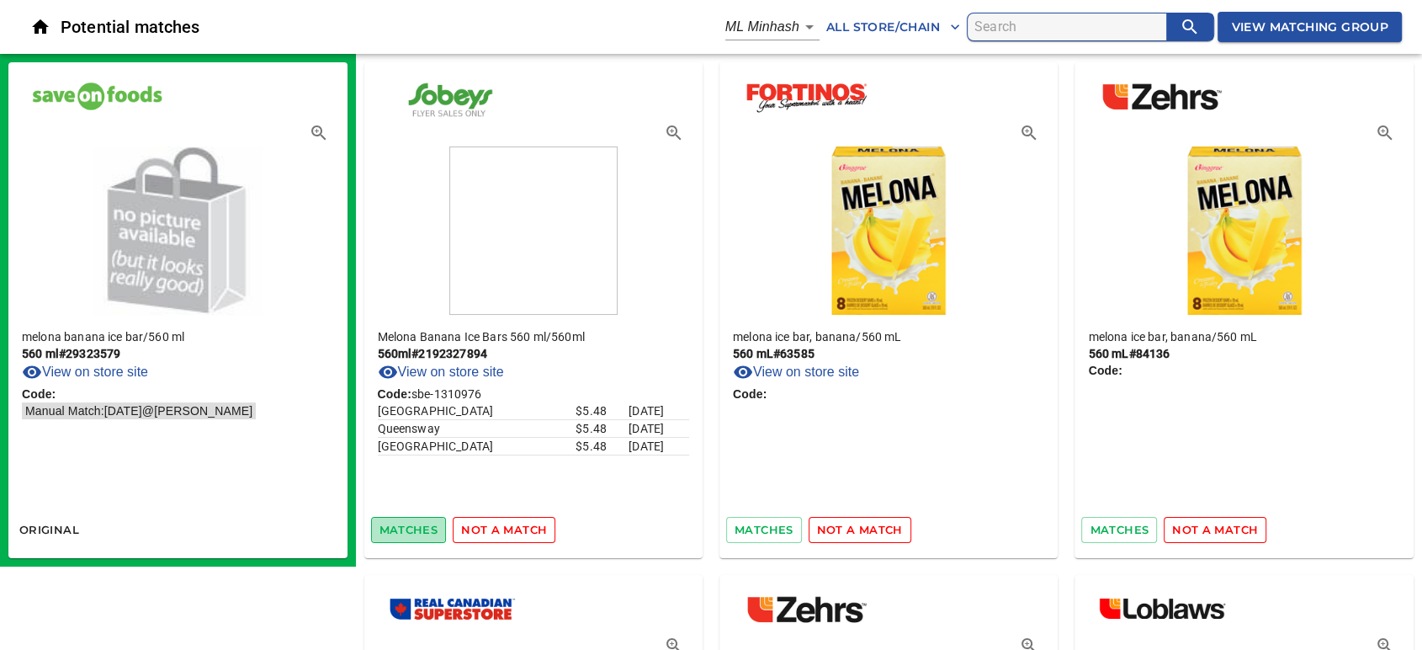
click at [399, 528] on span "matches" at bounding box center [408, 529] width 59 height 19
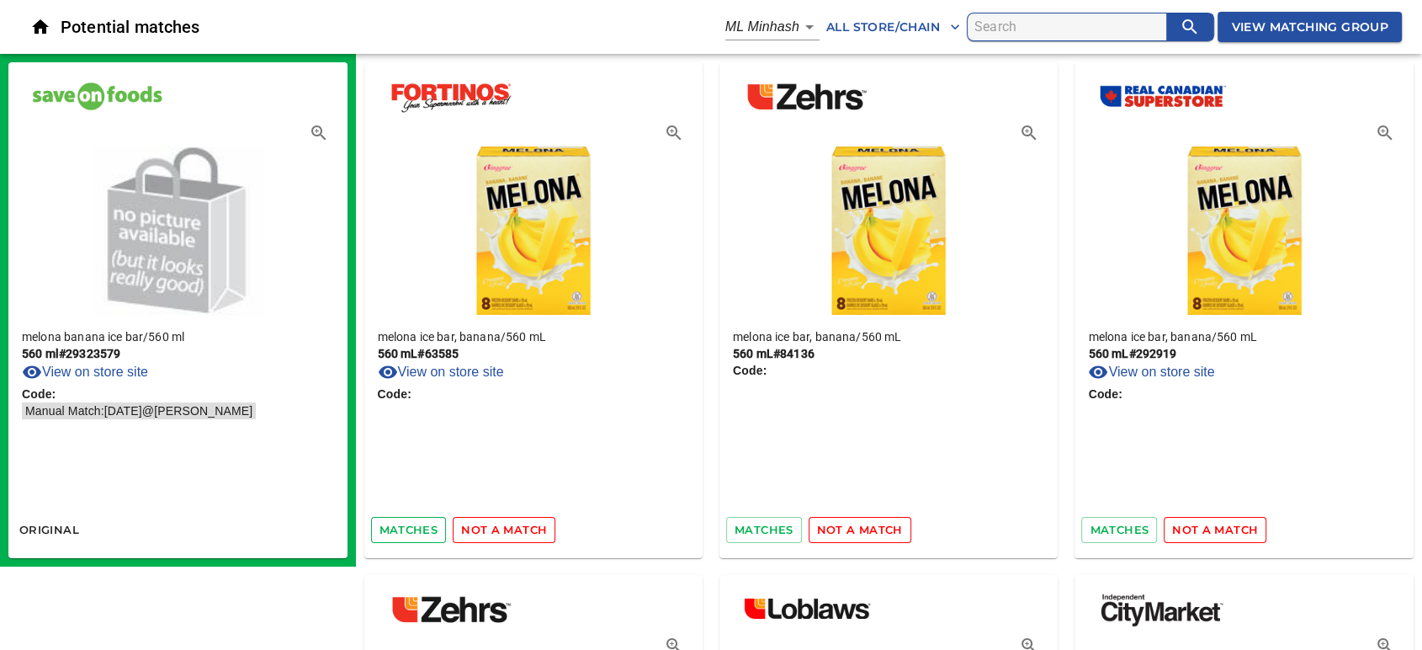
click at [400, 535] on span "matches" at bounding box center [408, 529] width 59 height 19
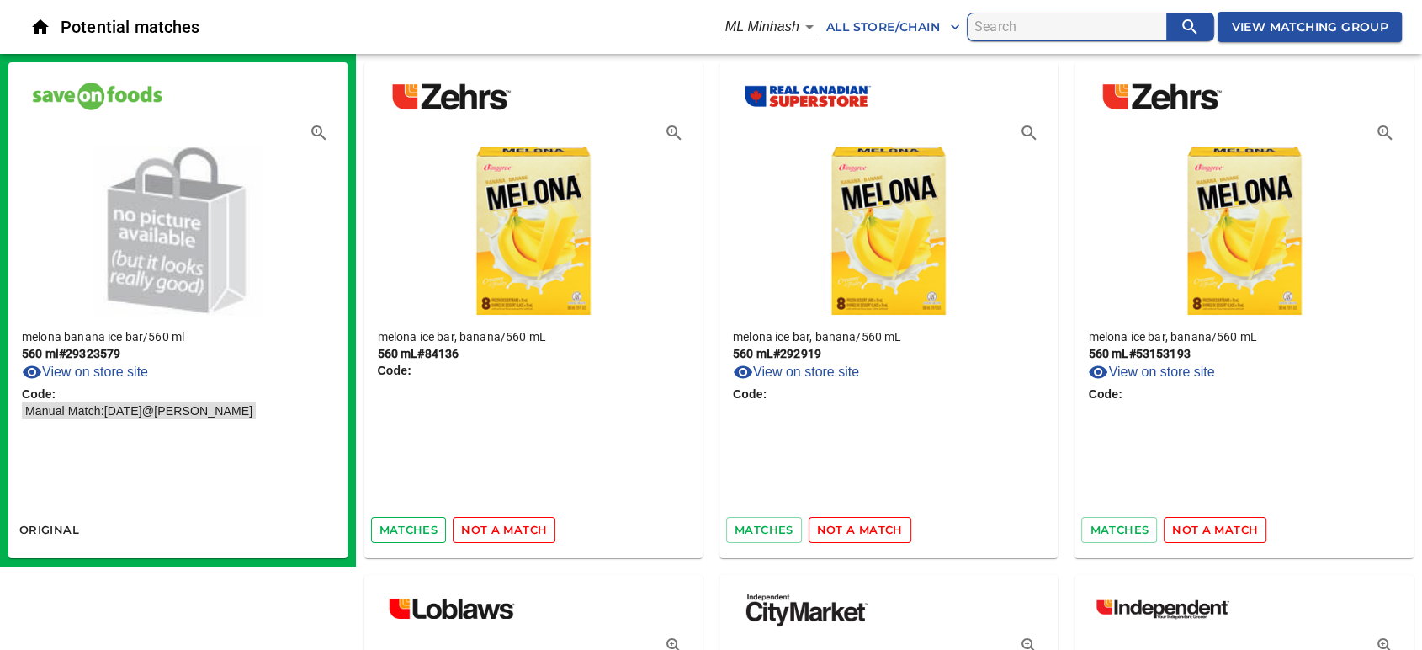
click at [400, 531] on span "matches" at bounding box center [408, 529] width 59 height 19
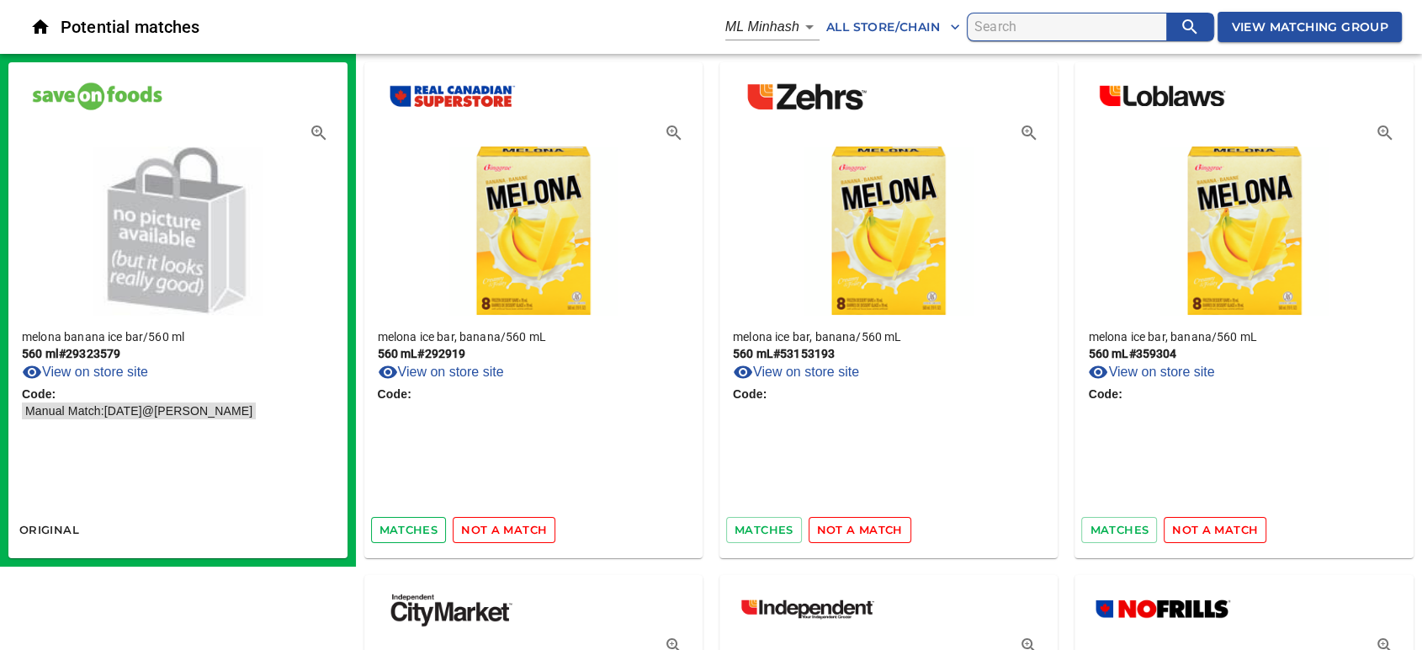
click at [395, 524] on span "matches" at bounding box center [408, 529] width 59 height 19
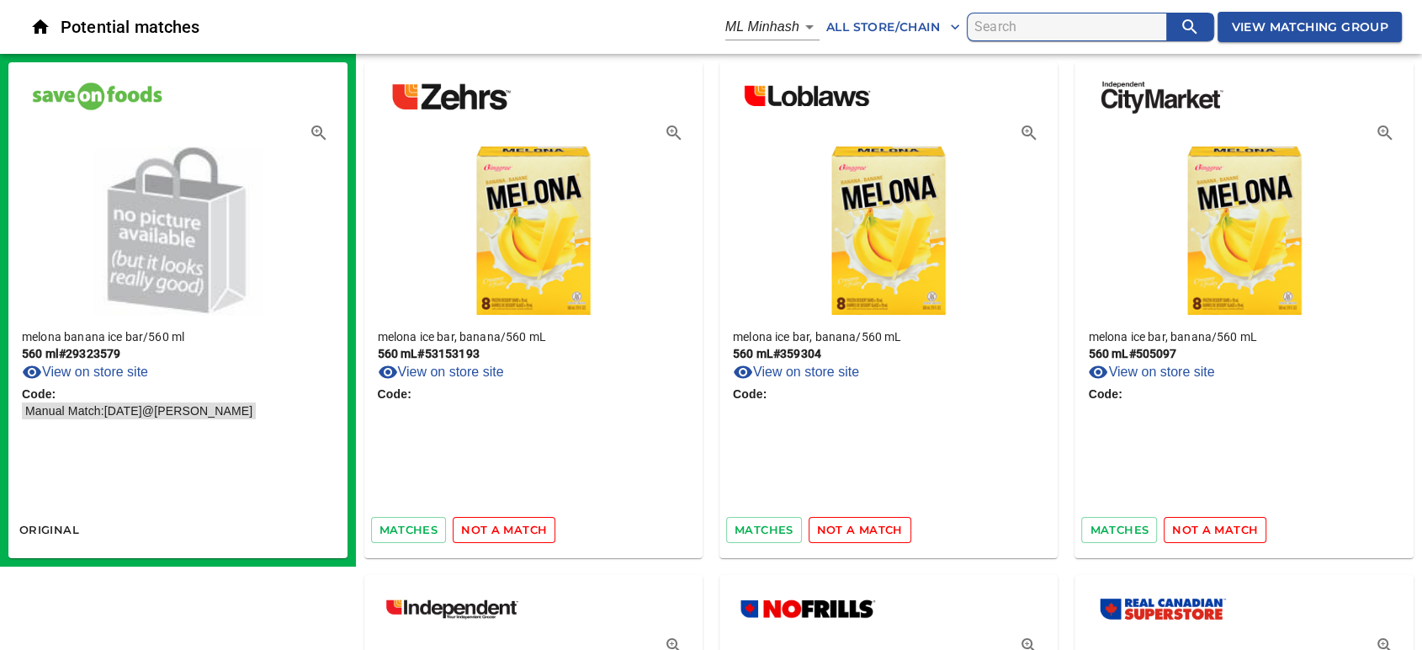
click at [395, 524] on span "matches" at bounding box center [408, 529] width 59 height 19
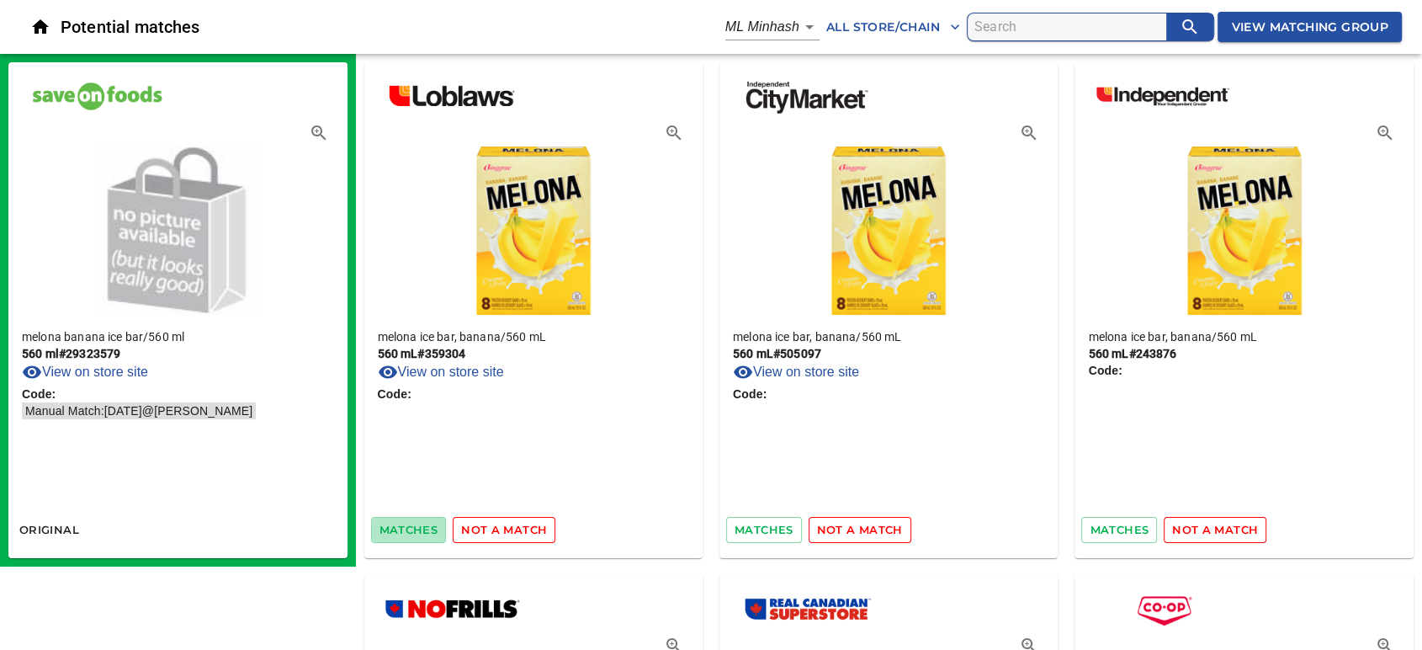
click at [395, 524] on span "matches" at bounding box center [408, 529] width 59 height 19
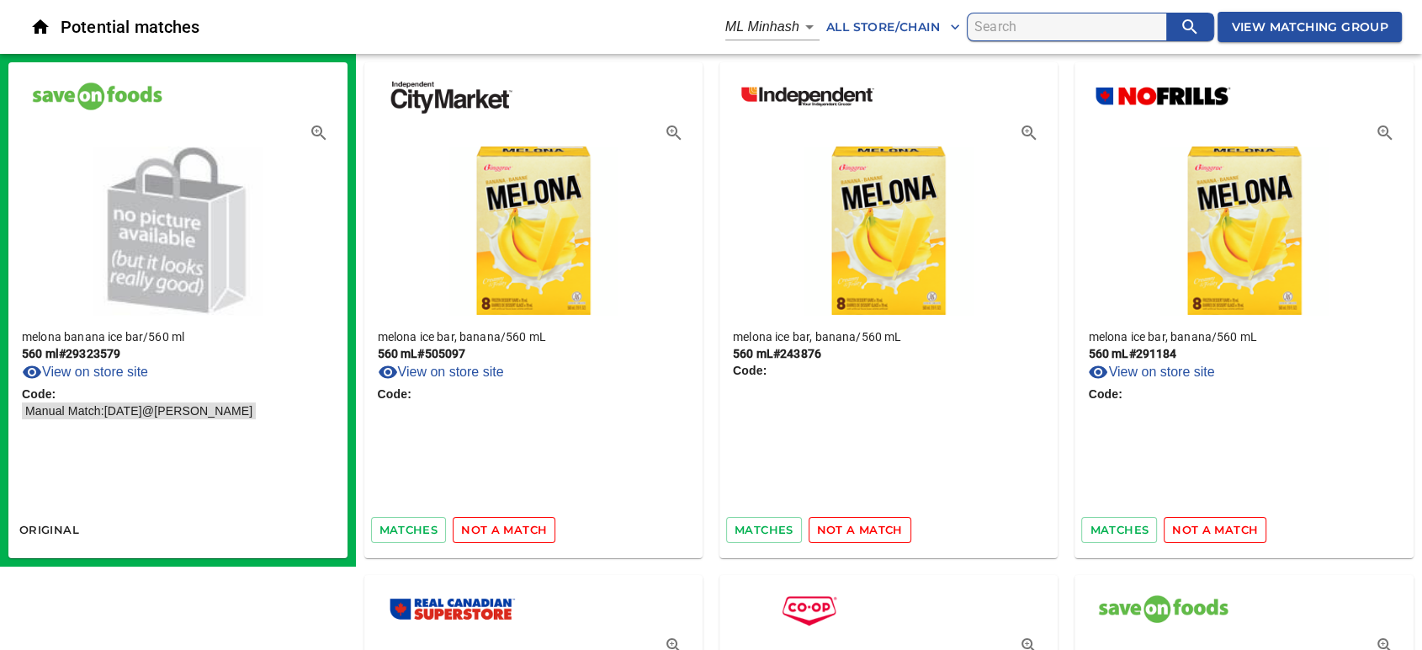
click at [395, 524] on span "matches" at bounding box center [408, 529] width 59 height 19
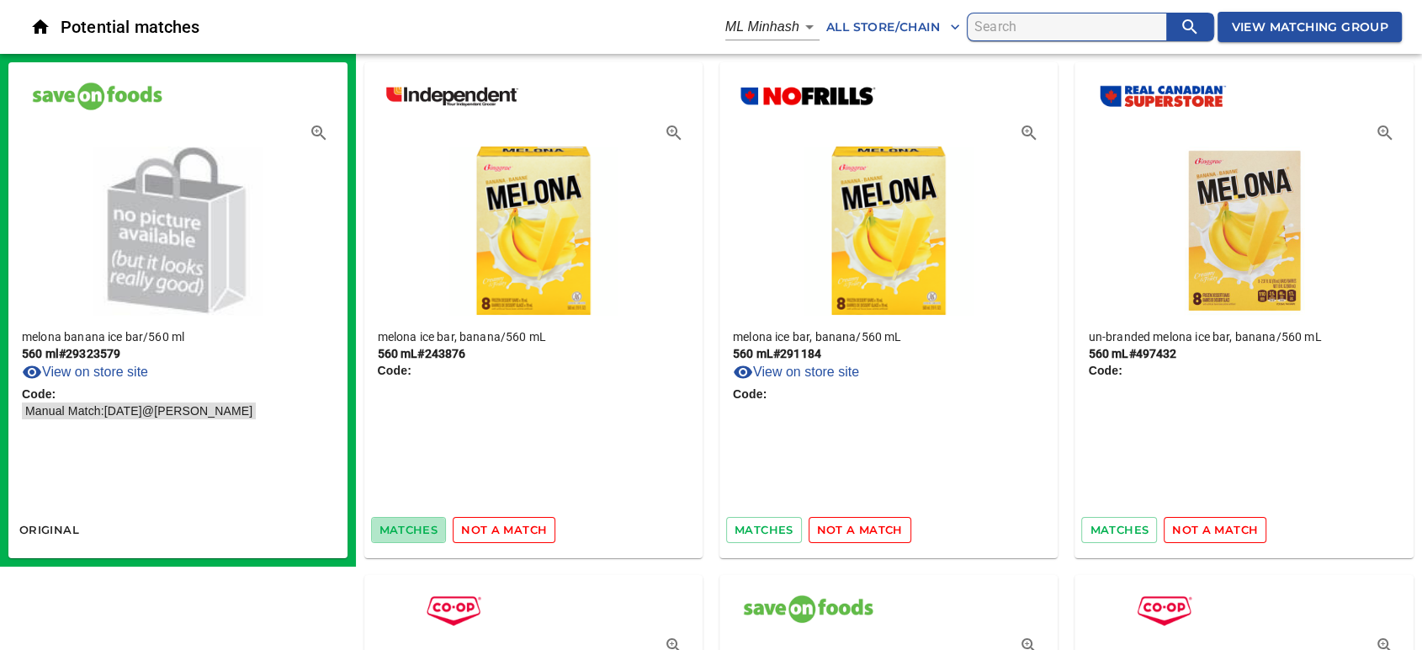
click at [395, 524] on span "matches" at bounding box center [408, 529] width 59 height 19
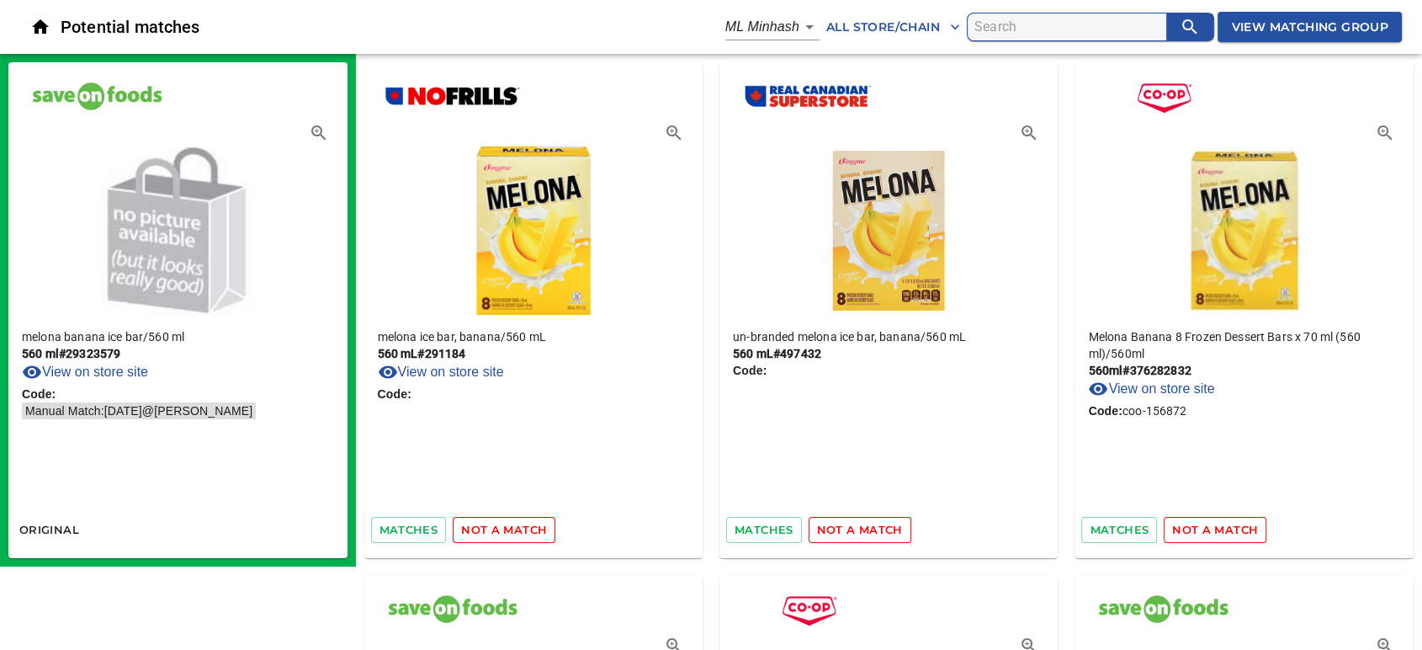
click at [395, 524] on span "matches" at bounding box center [408, 529] width 59 height 19
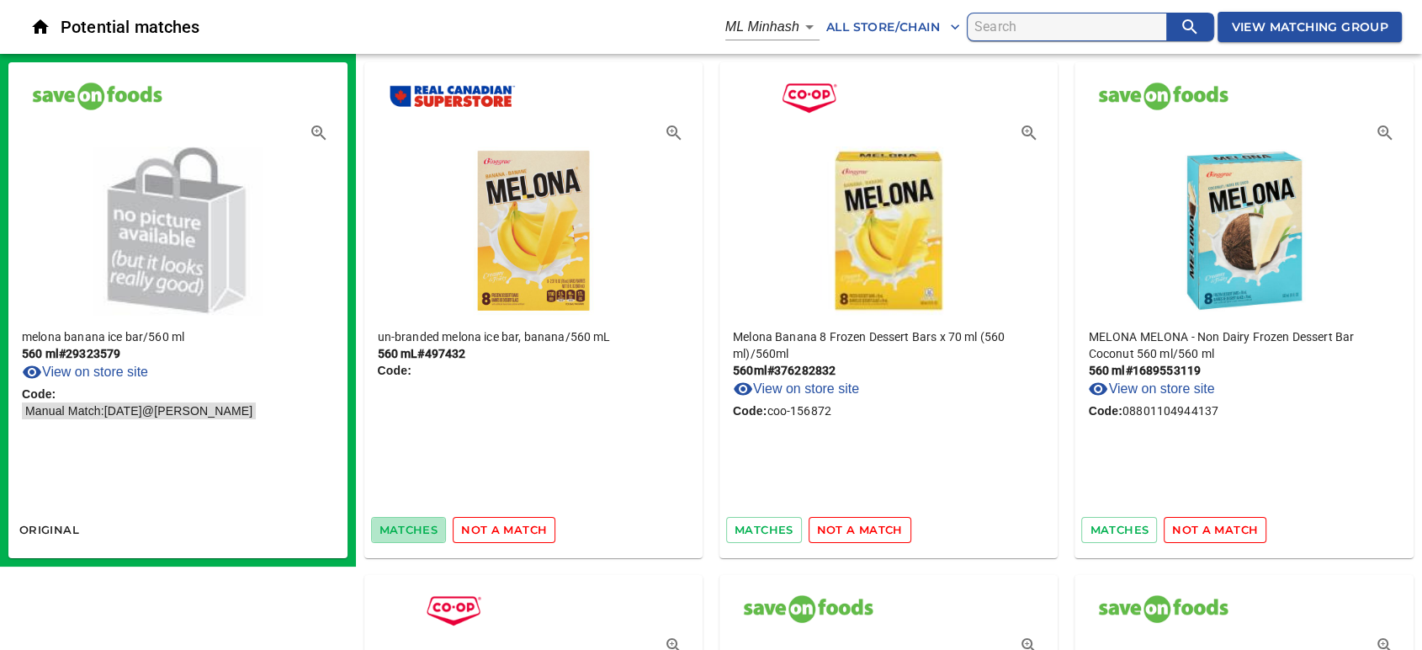
click at [395, 524] on span "matches" at bounding box center [408, 529] width 59 height 19
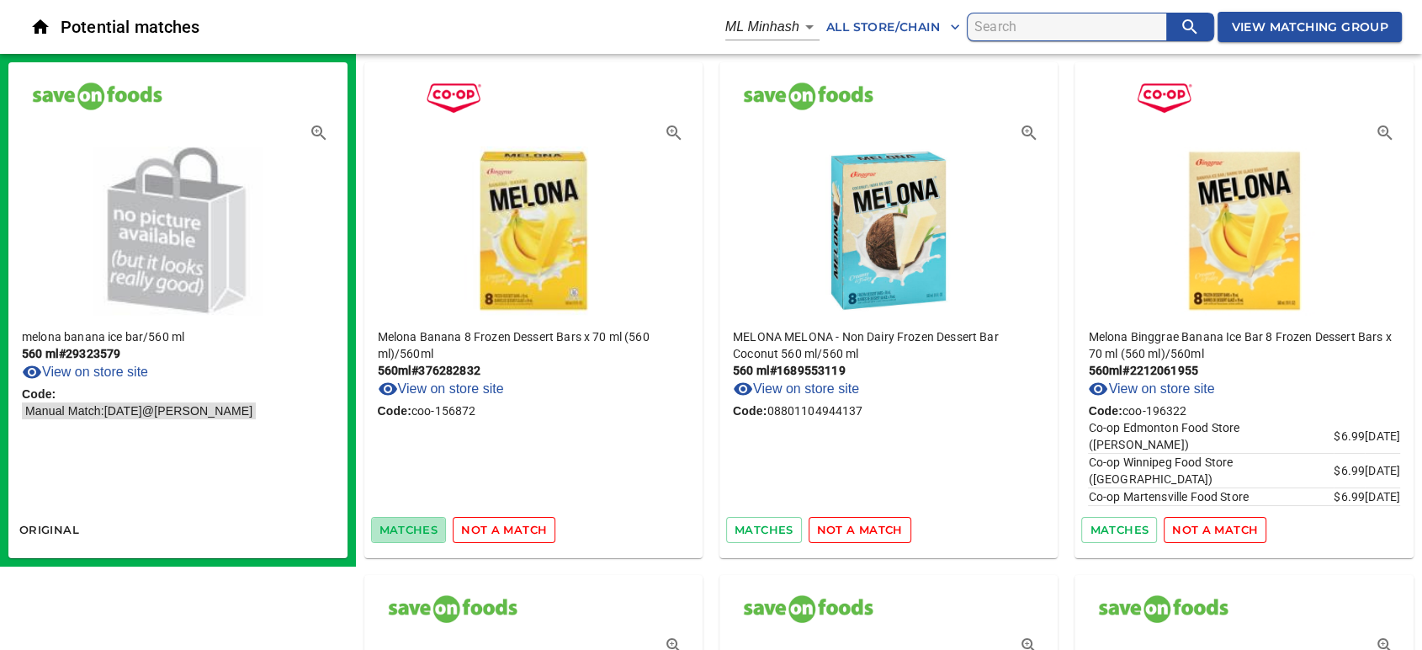
click at [395, 524] on span "matches" at bounding box center [408, 529] width 59 height 19
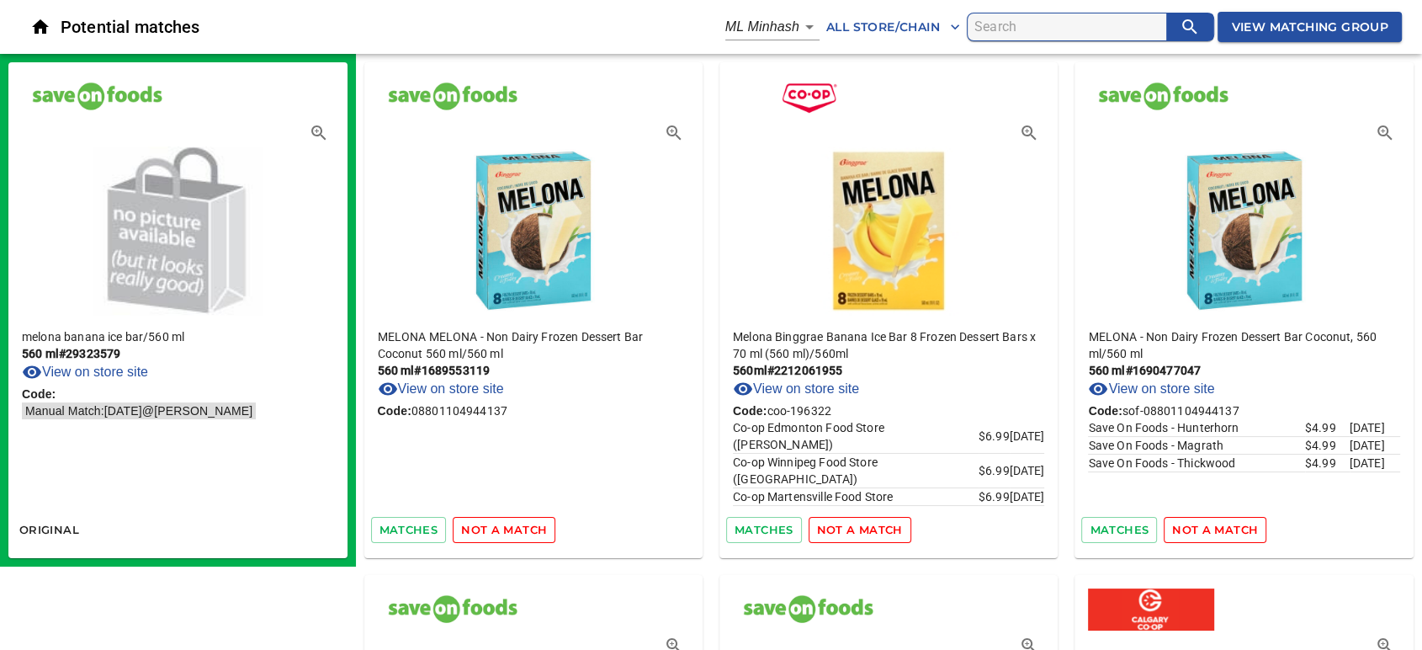
click at [395, 524] on span "matches" at bounding box center [408, 529] width 59 height 19
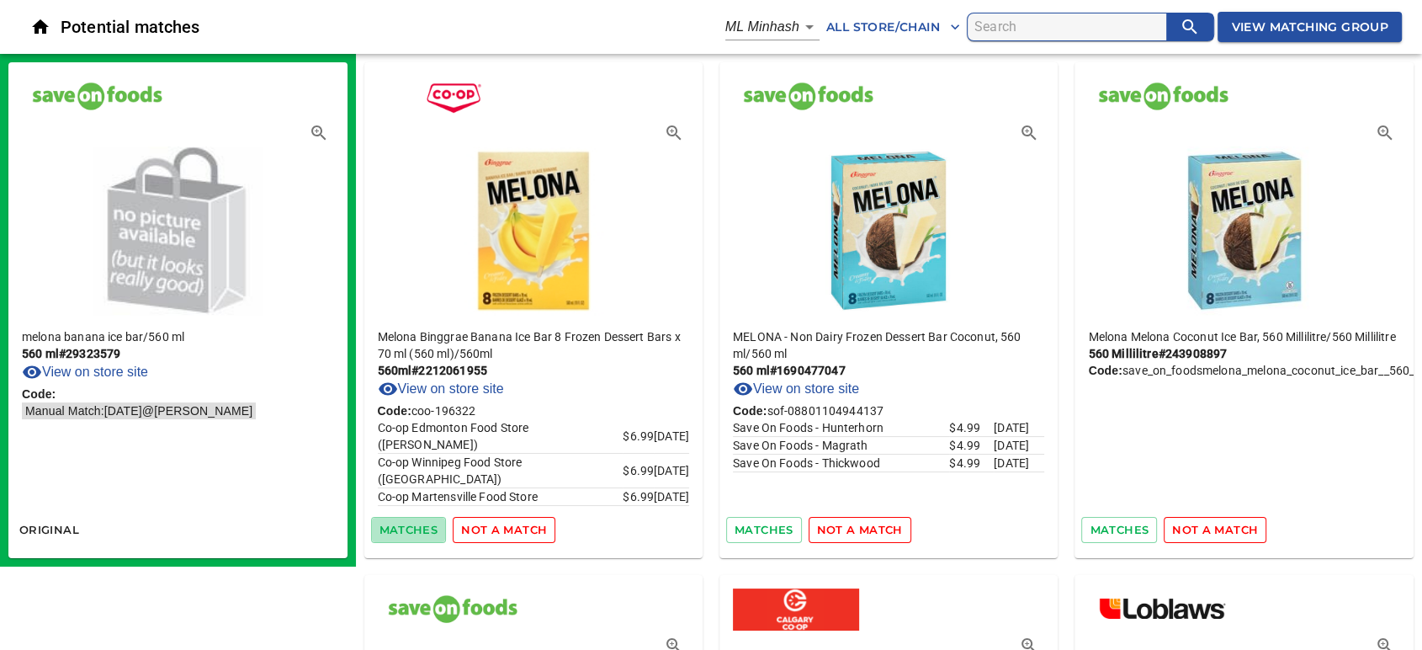
click at [395, 524] on span "matches" at bounding box center [408, 529] width 59 height 19
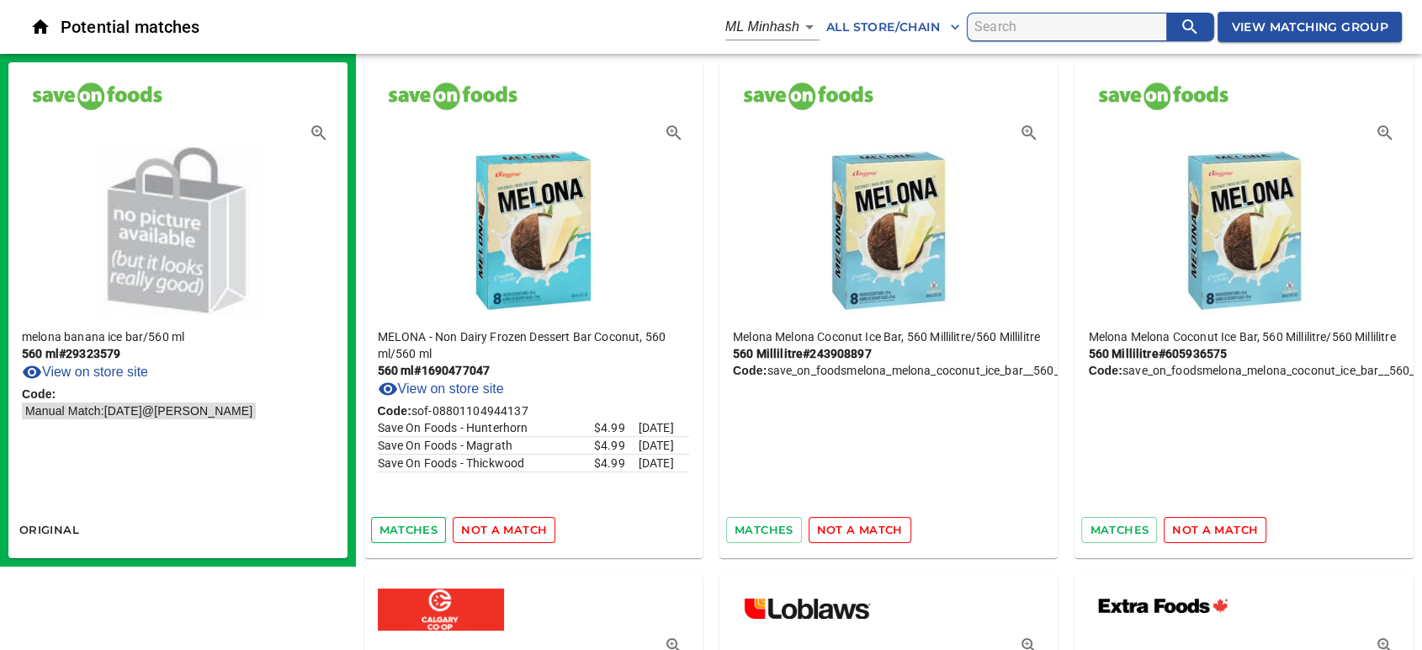
click at [387, 526] on span "matches" at bounding box center [408, 529] width 59 height 19
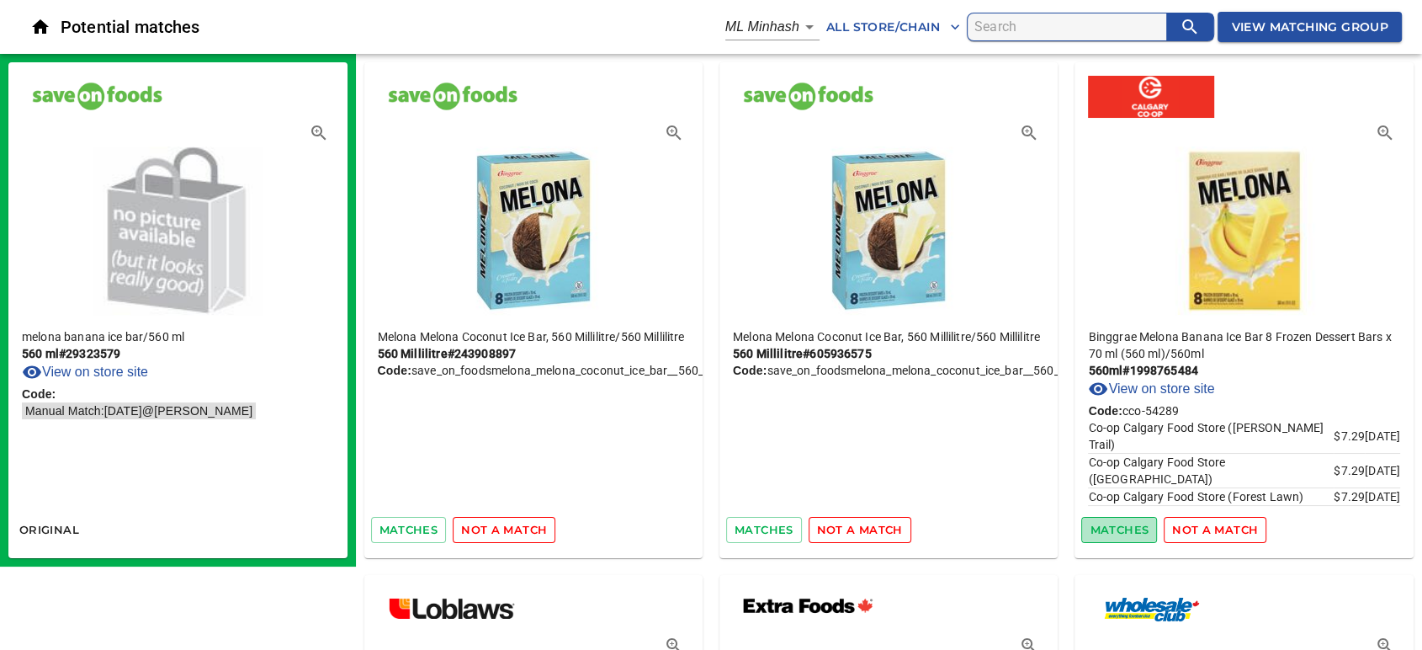
click at [1107, 521] on span "matches" at bounding box center [1119, 529] width 59 height 19
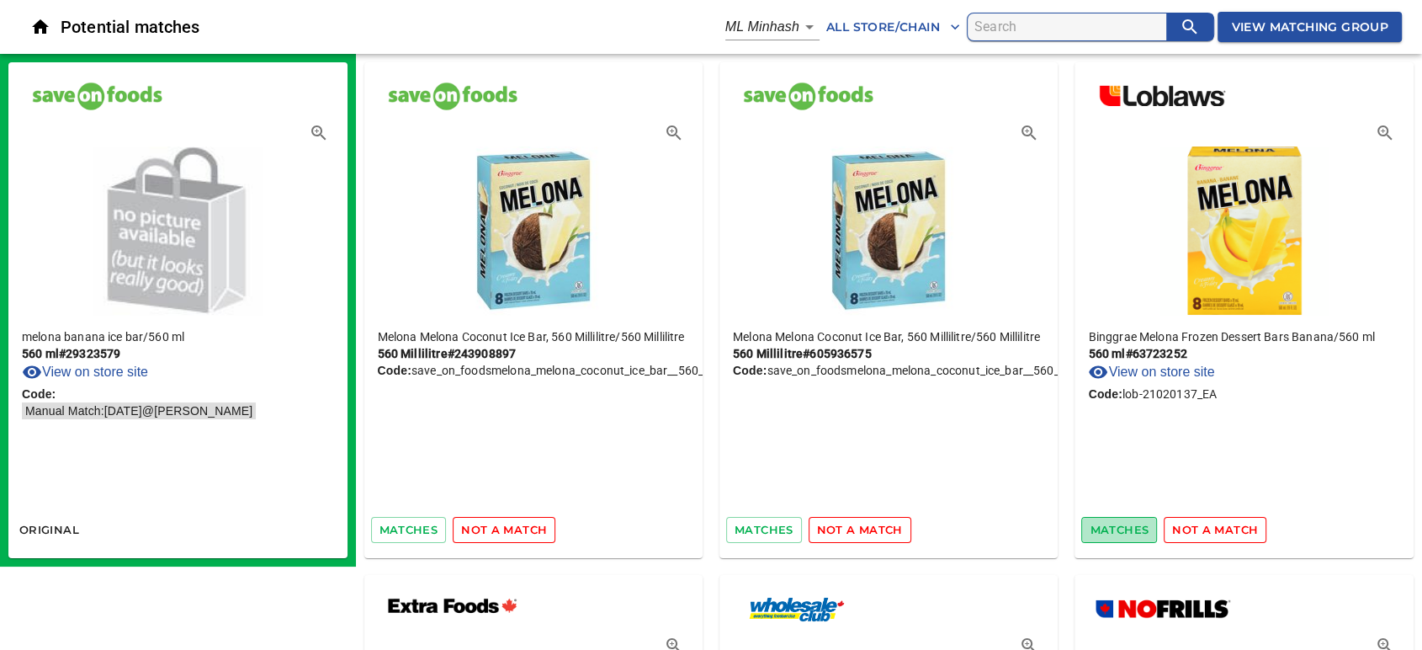
click at [1132, 528] on span "matches" at bounding box center [1119, 529] width 59 height 19
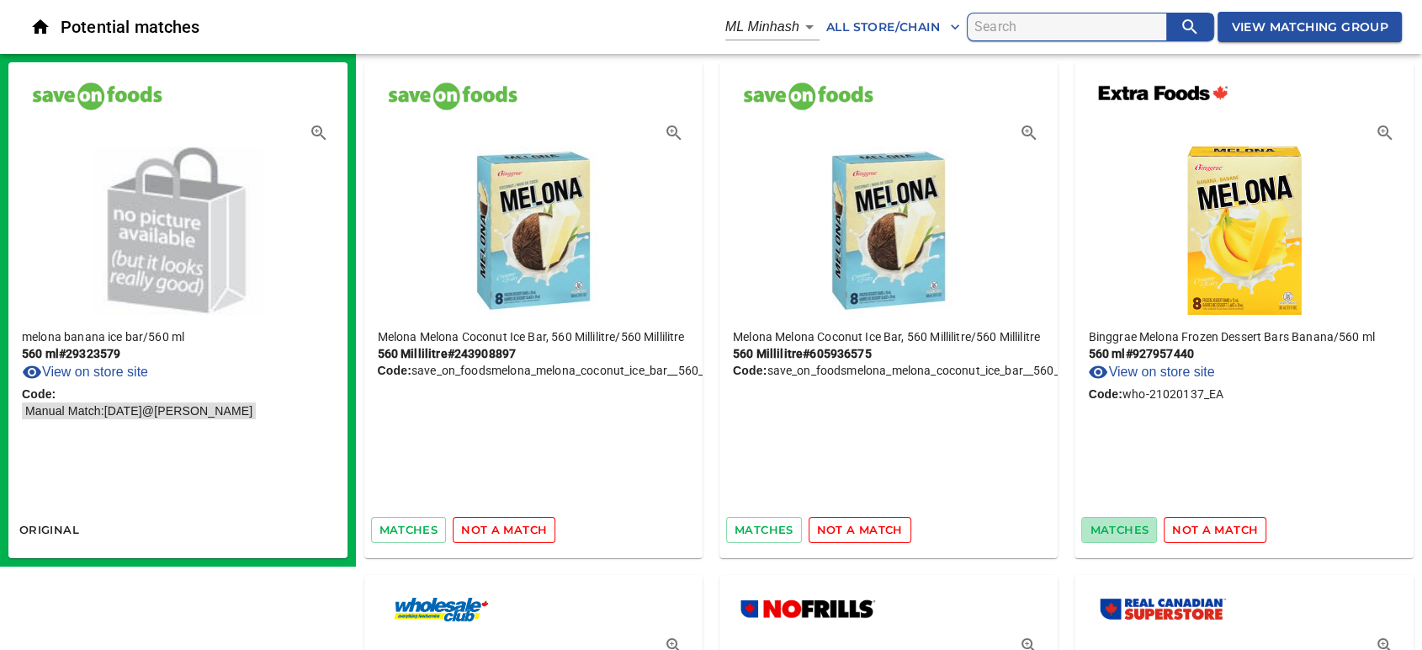
click at [1132, 528] on span "matches" at bounding box center [1119, 529] width 59 height 19
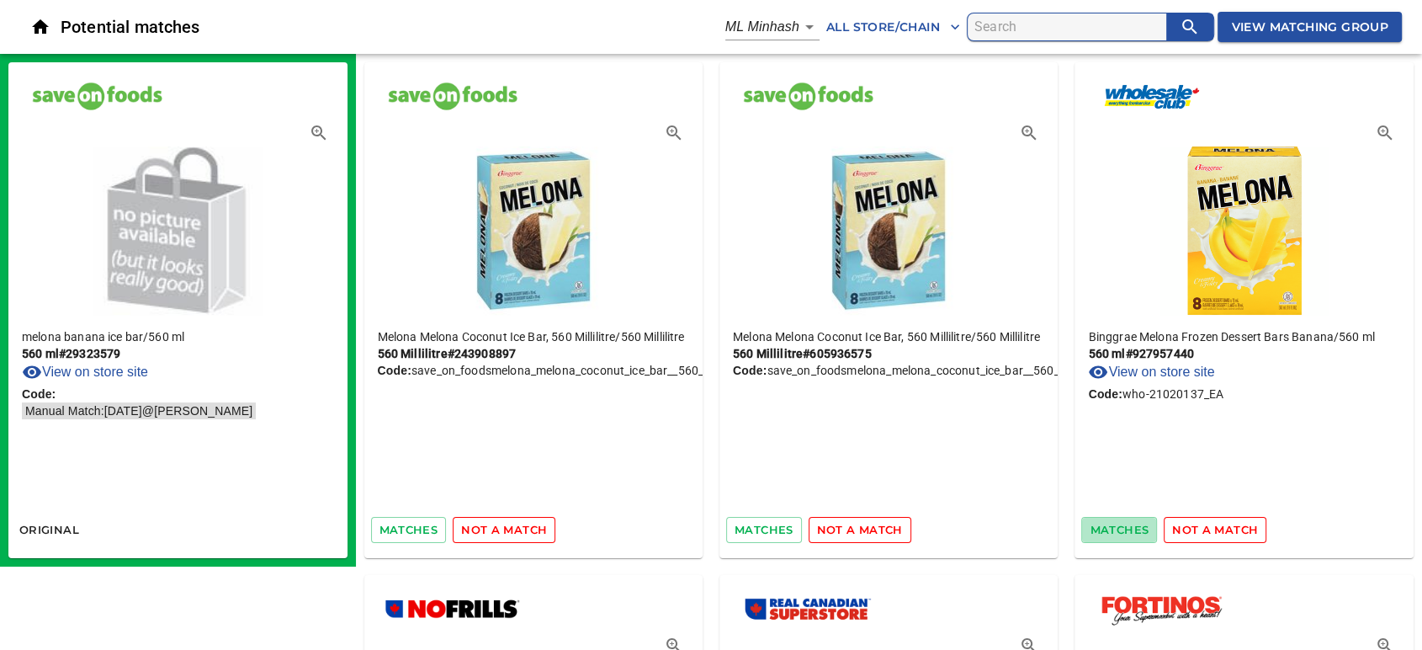
click at [1132, 528] on span "matches" at bounding box center [1119, 529] width 59 height 19
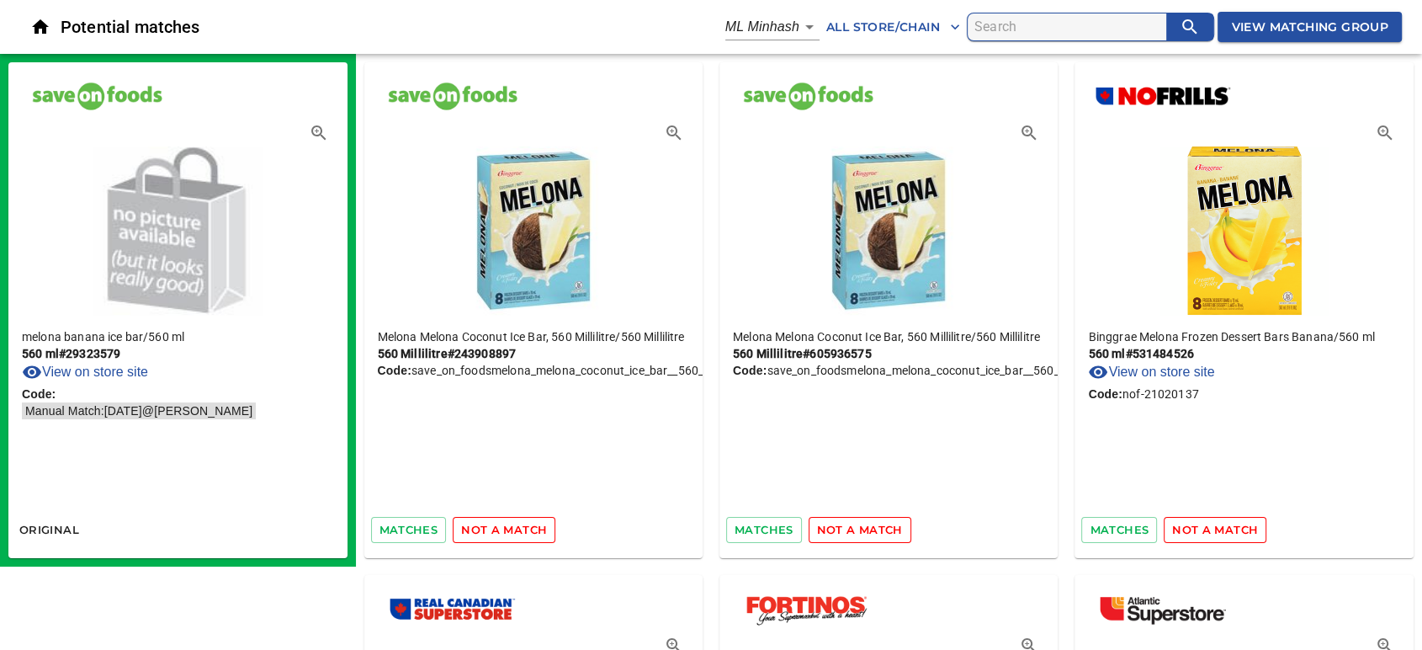
click at [1132, 528] on span "matches" at bounding box center [1119, 529] width 59 height 19
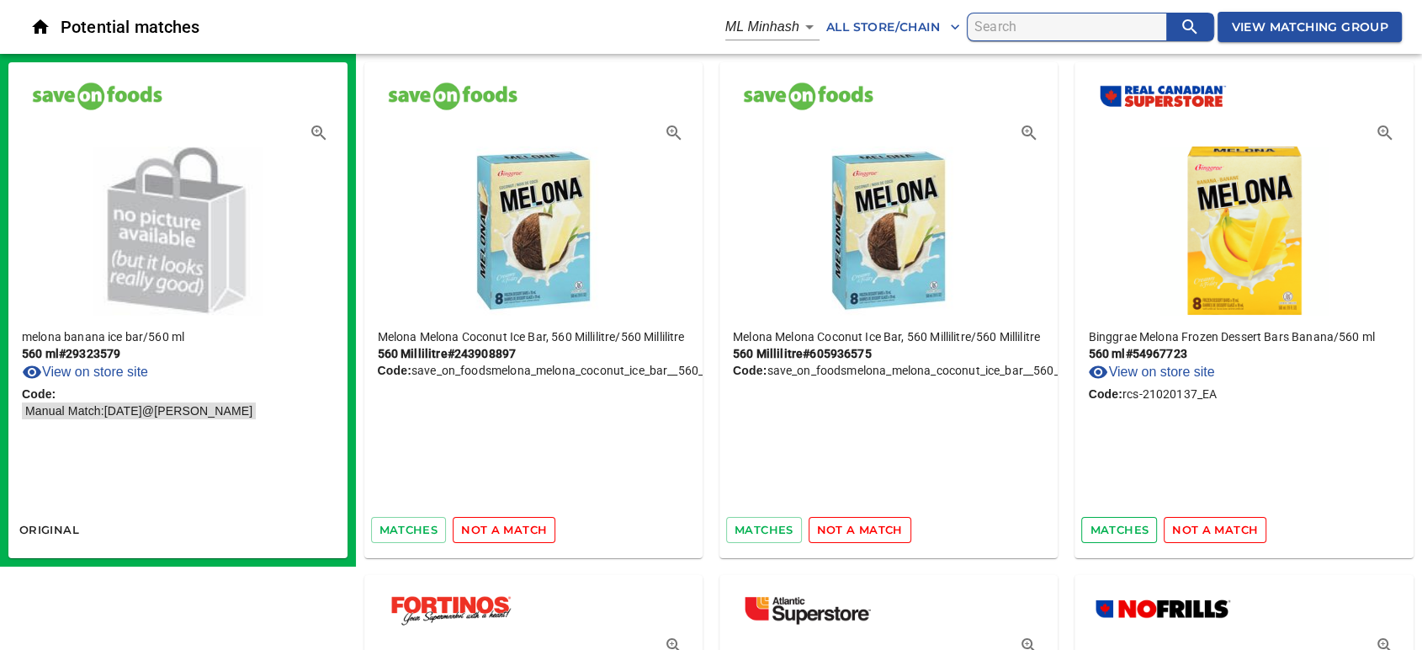
click at [1127, 528] on span "matches" at bounding box center [1119, 529] width 59 height 19
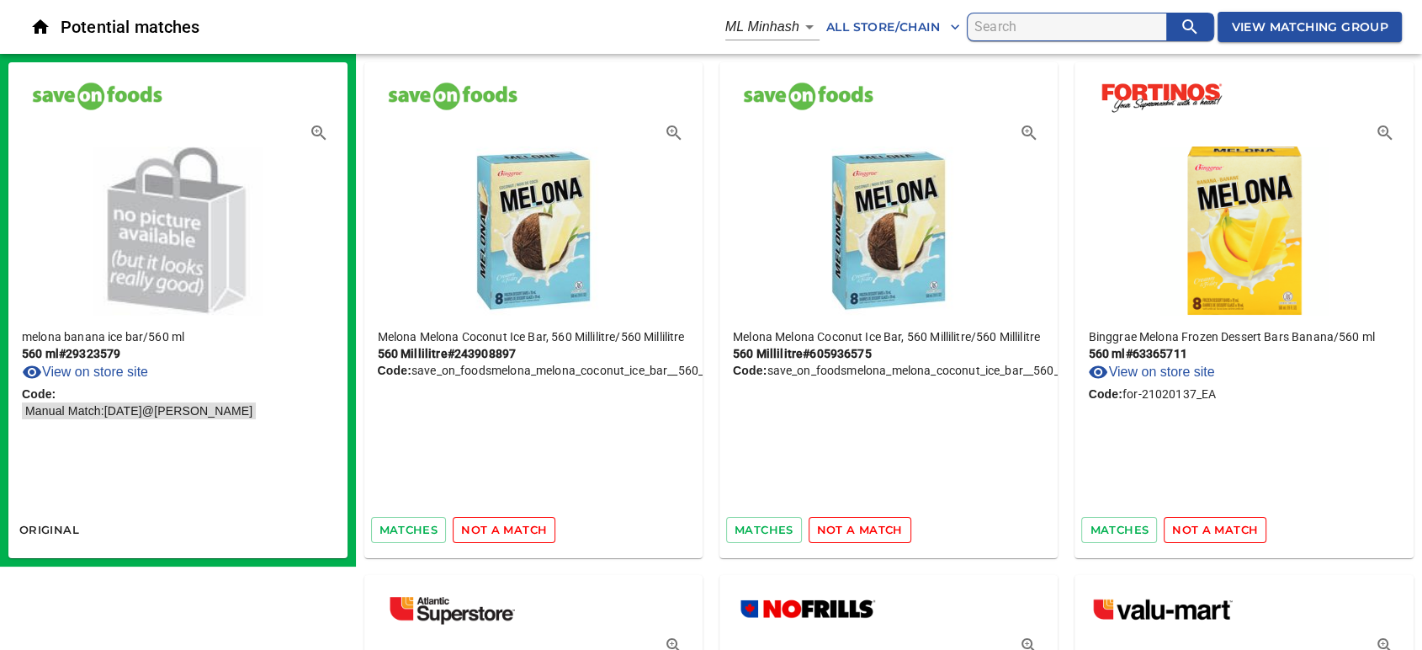
click at [1127, 528] on span "matches" at bounding box center [1119, 529] width 59 height 19
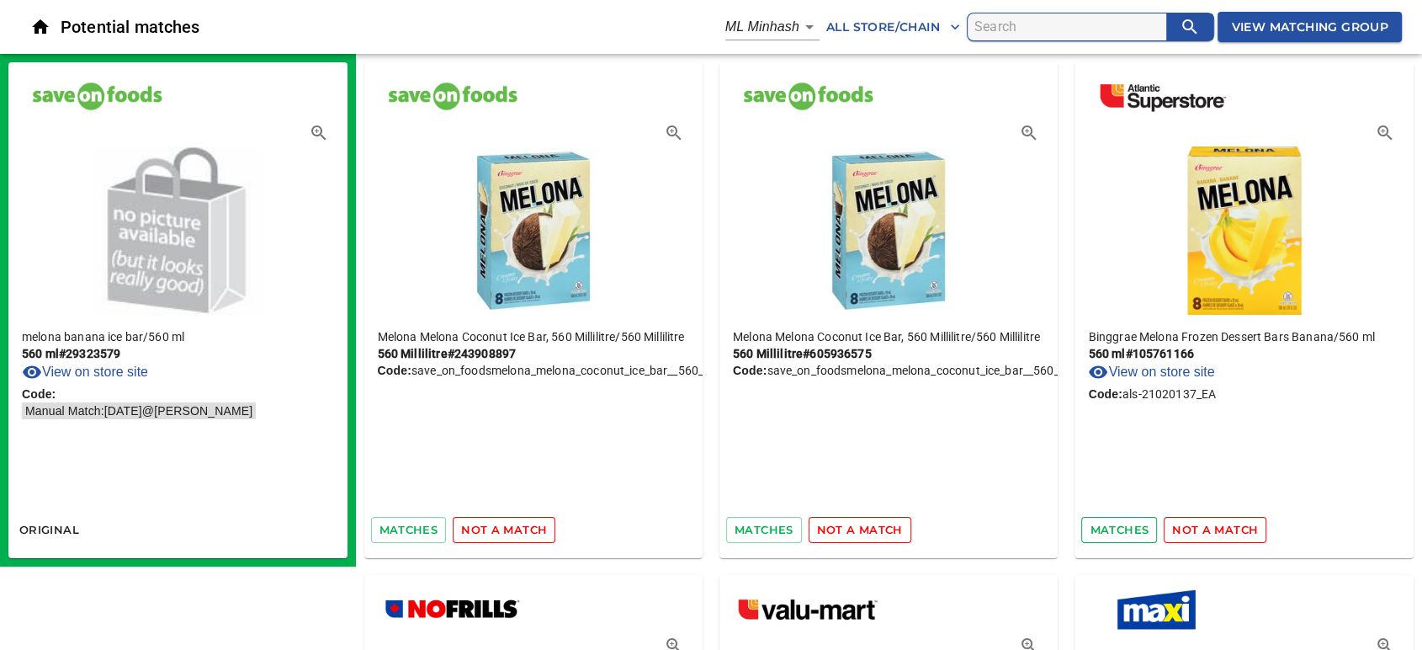
click at [1111, 525] on span "matches" at bounding box center [1119, 529] width 59 height 19
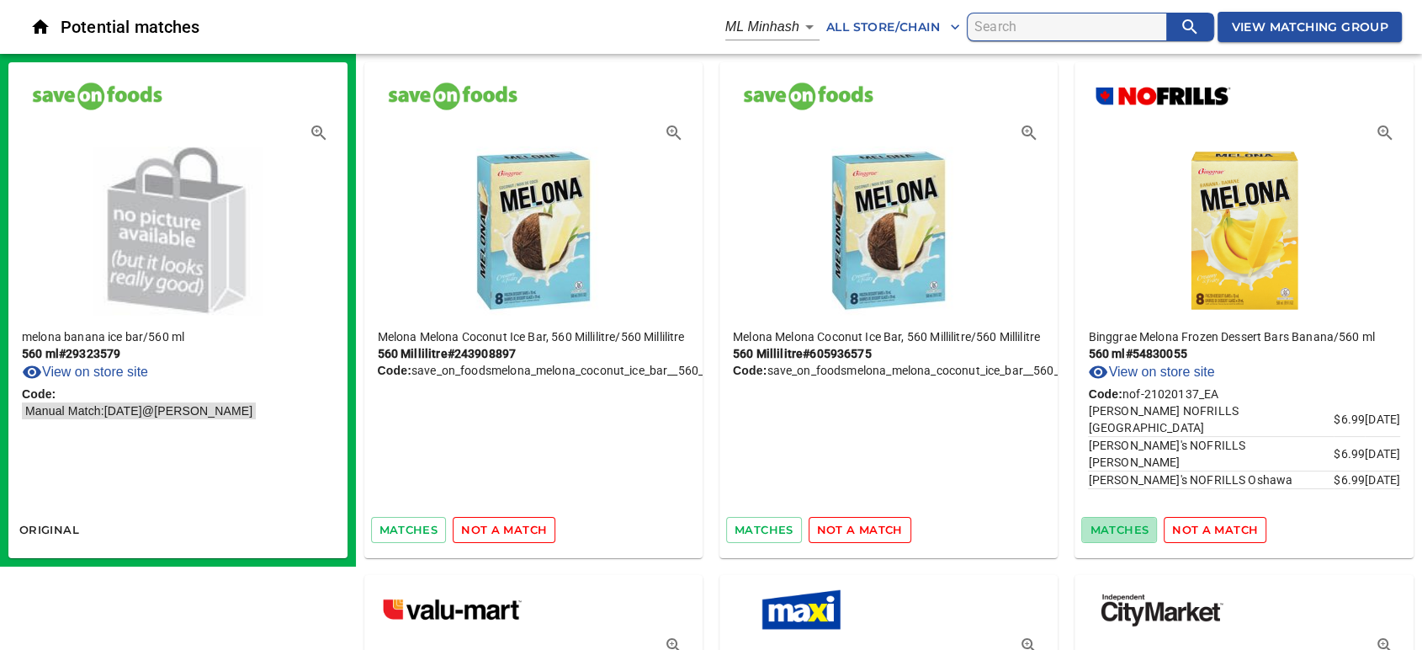
click at [1111, 525] on span "matches" at bounding box center [1119, 529] width 59 height 19
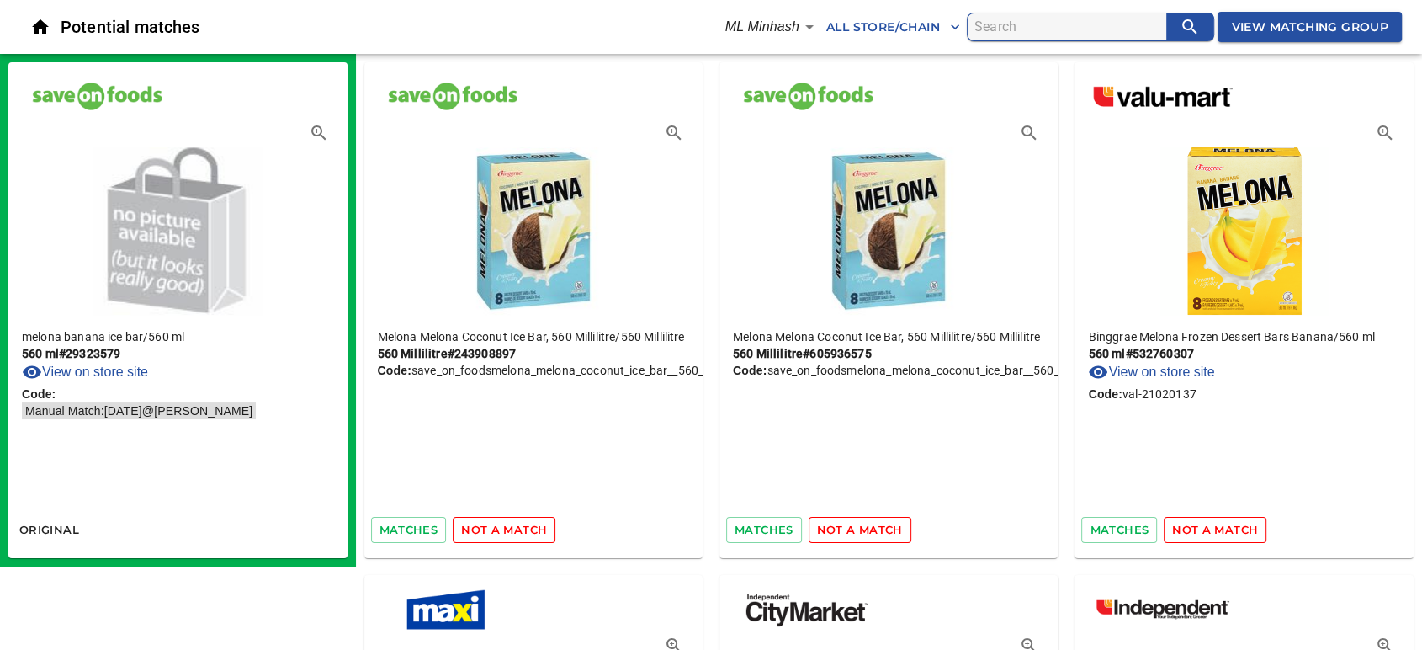
click at [1111, 525] on span "matches" at bounding box center [1119, 529] width 59 height 19
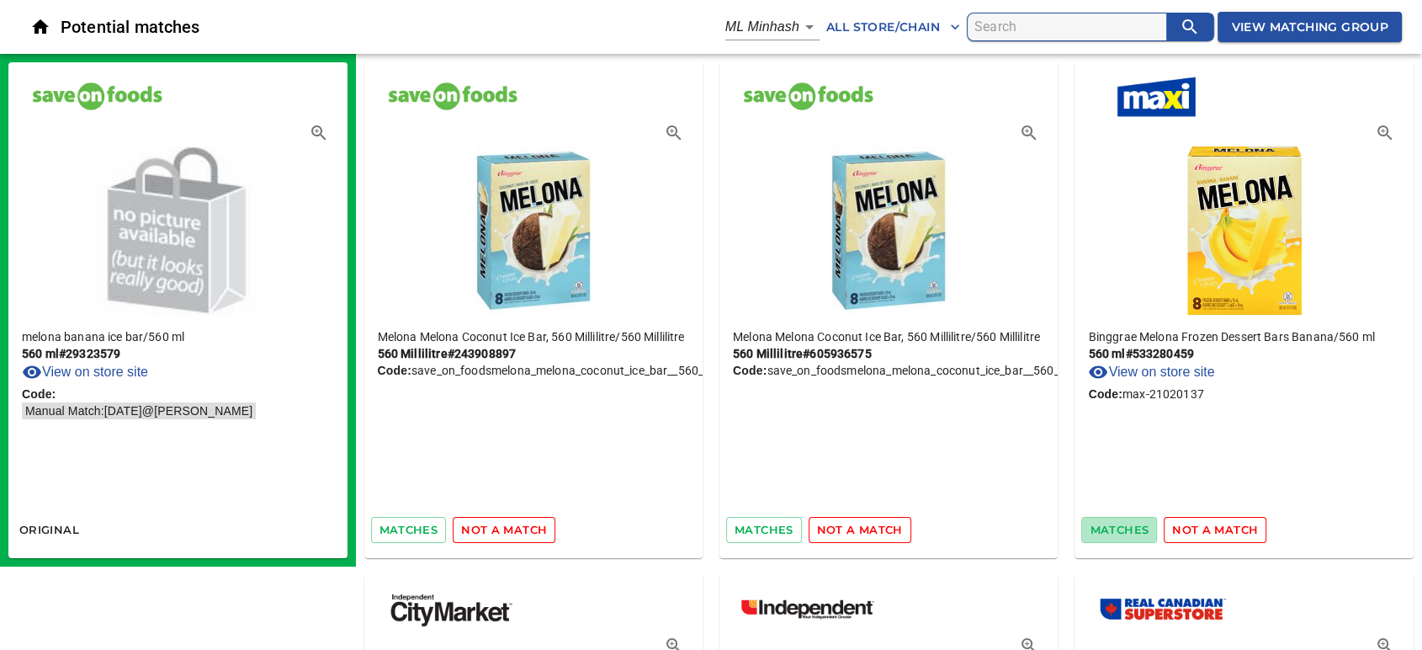
click at [1111, 525] on span "matches" at bounding box center [1119, 529] width 59 height 19
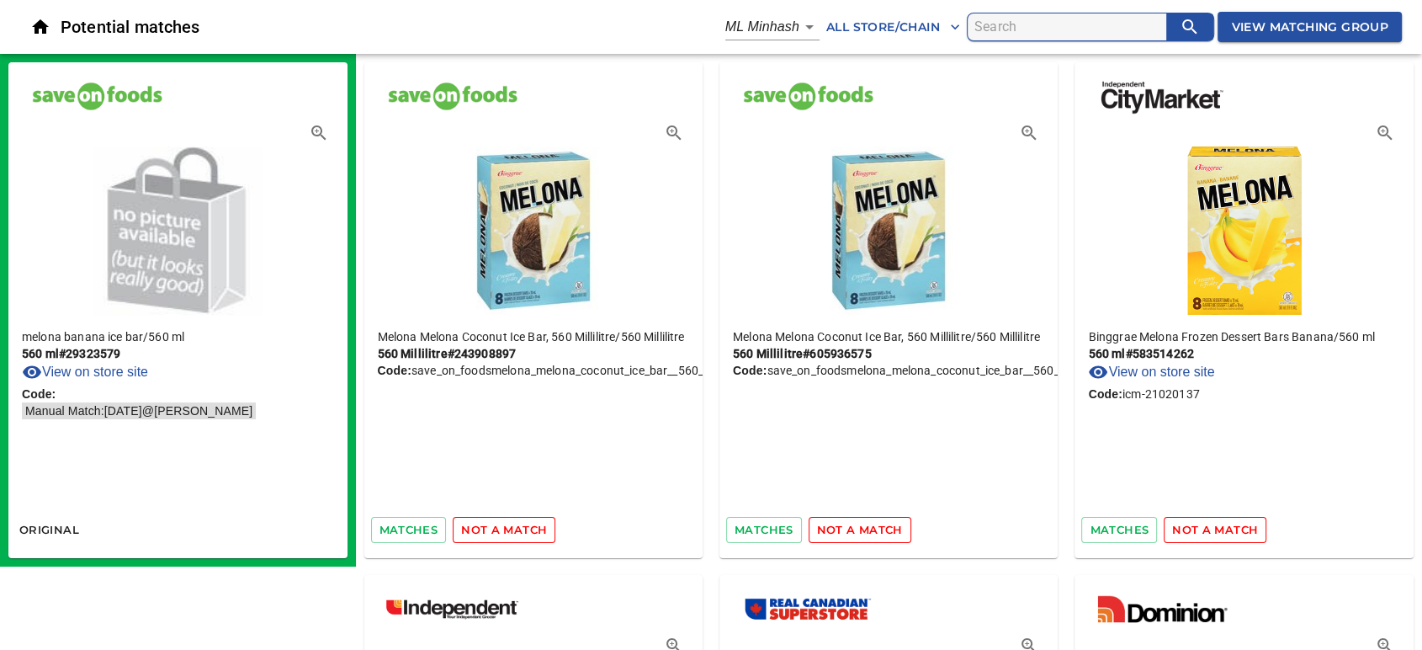
click at [1111, 525] on span "matches" at bounding box center [1119, 529] width 59 height 19
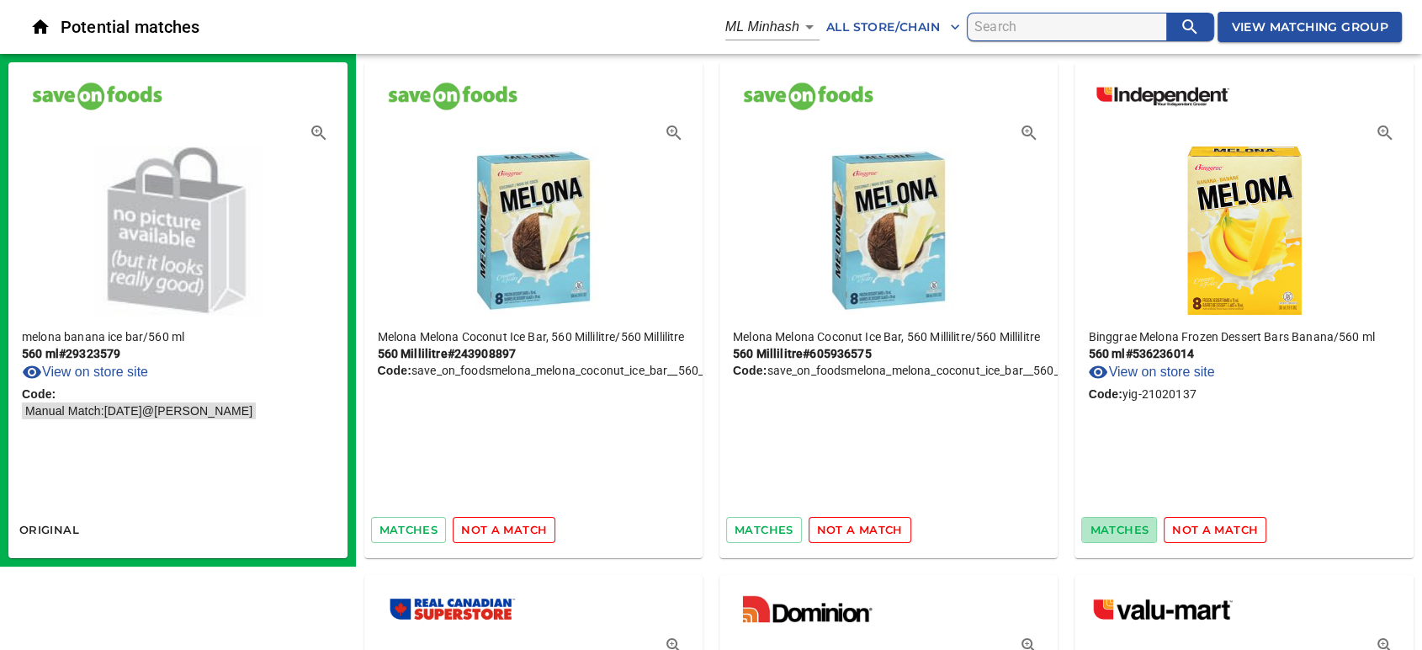
click at [1111, 525] on span "matches" at bounding box center [1119, 529] width 59 height 19
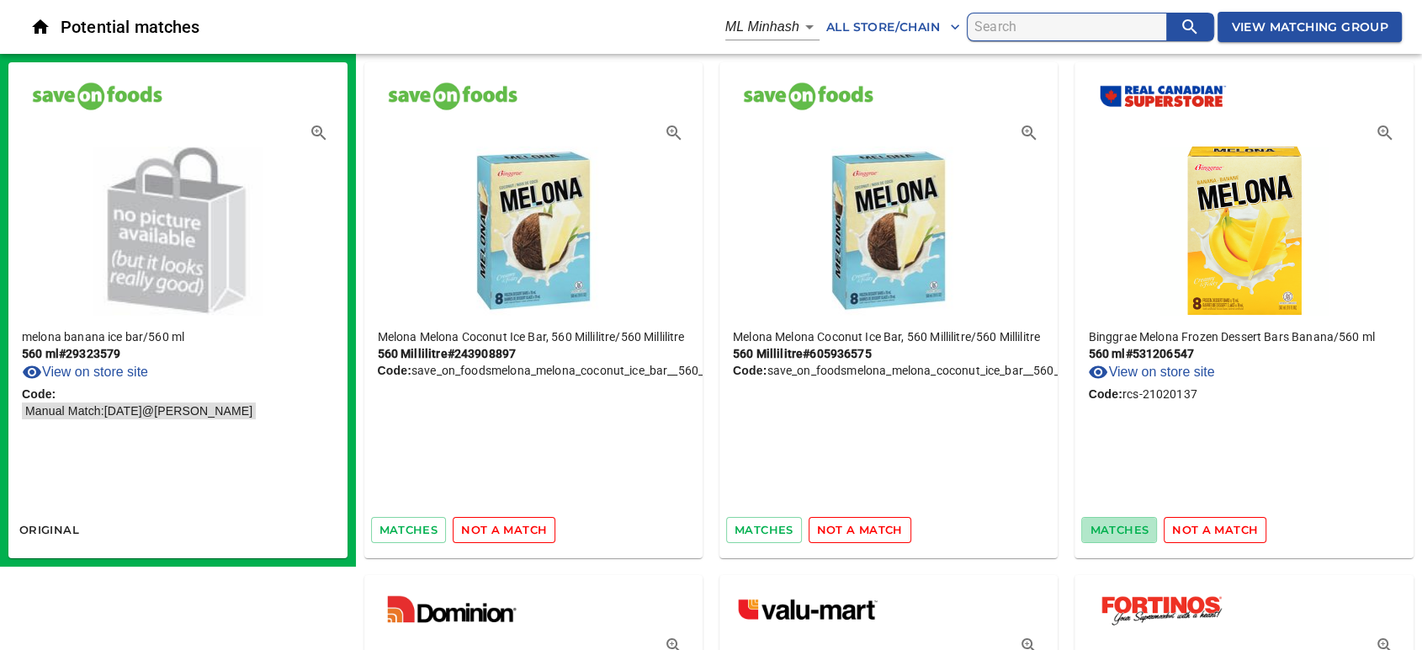
click at [1111, 525] on span "matches" at bounding box center [1119, 529] width 59 height 19
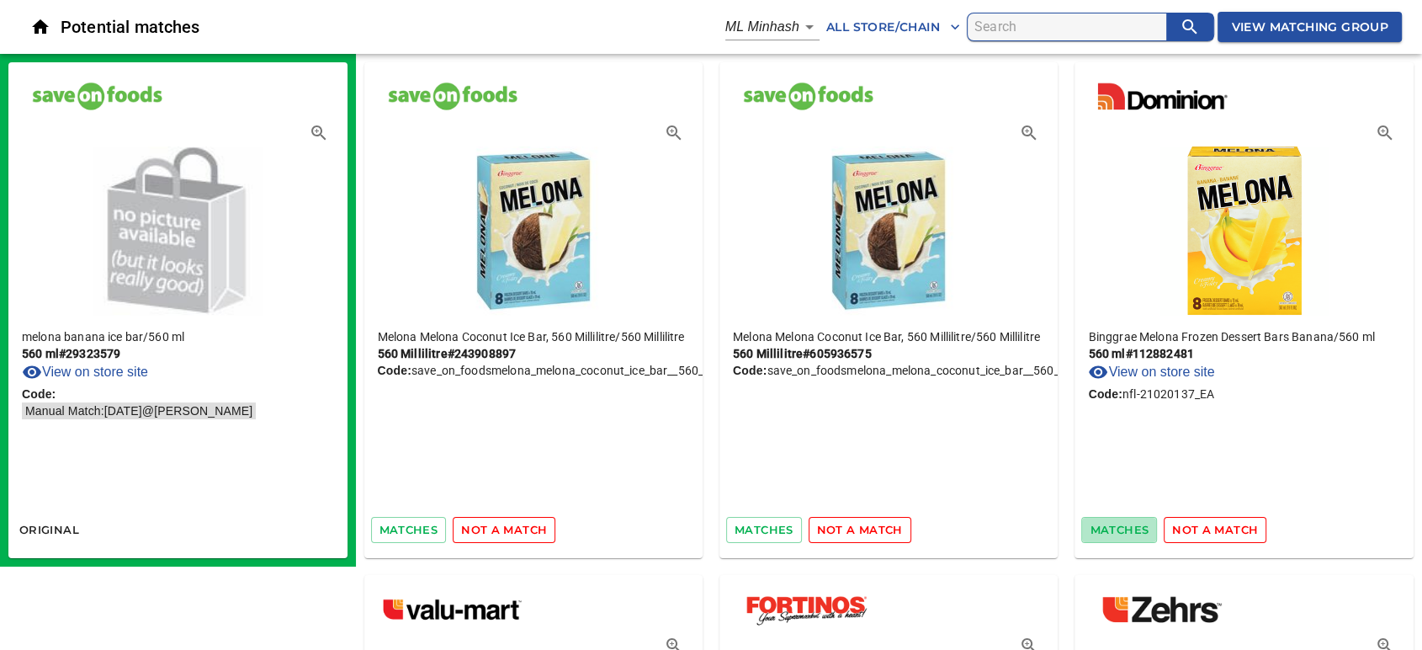
click at [1111, 525] on span "matches" at bounding box center [1119, 529] width 59 height 19
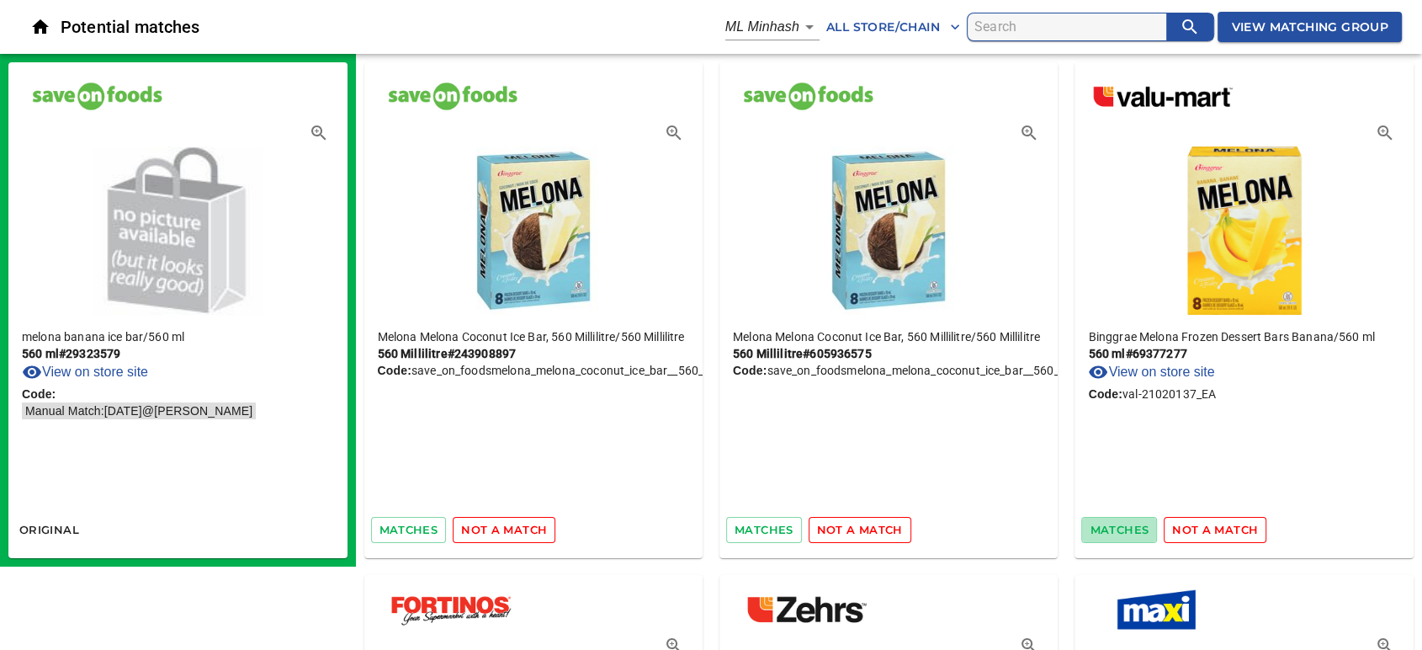
click at [1111, 525] on span "matches" at bounding box center [1119, 529] width 59 height 19
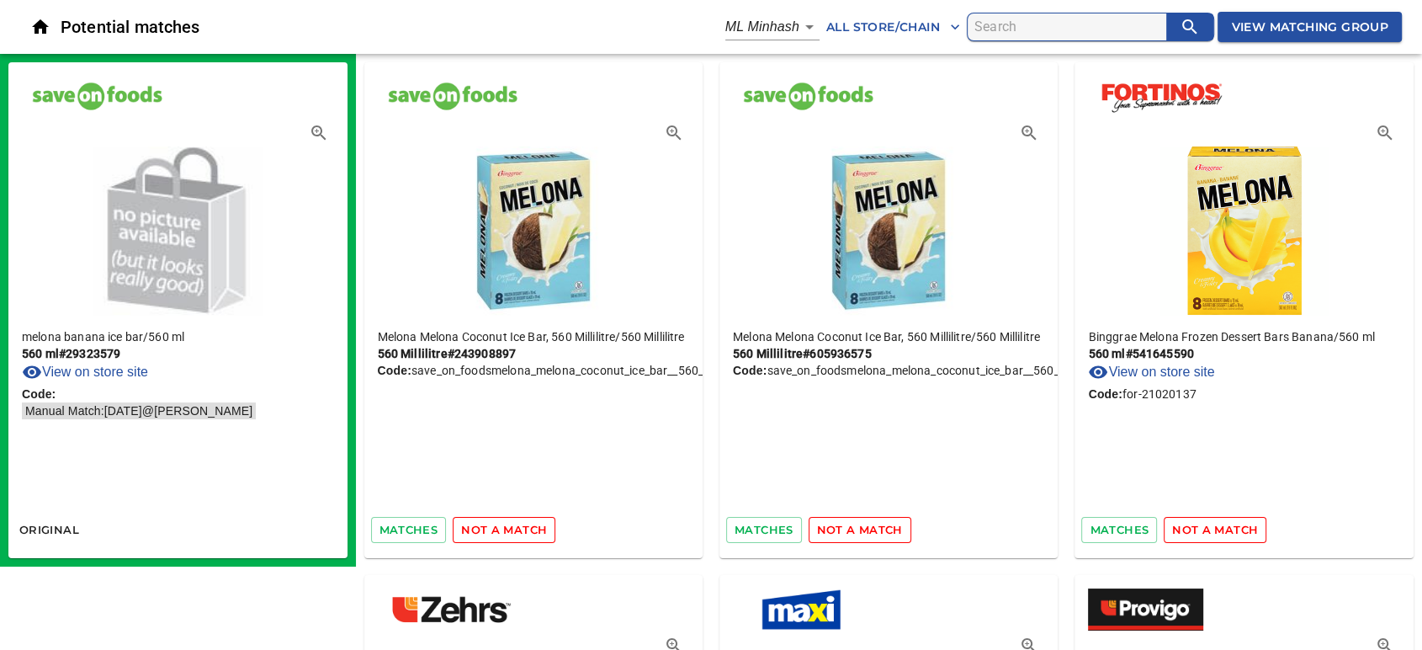
click at [1111, 525] on span "matches" at bounding box center [1119, 529] width 59 height 19
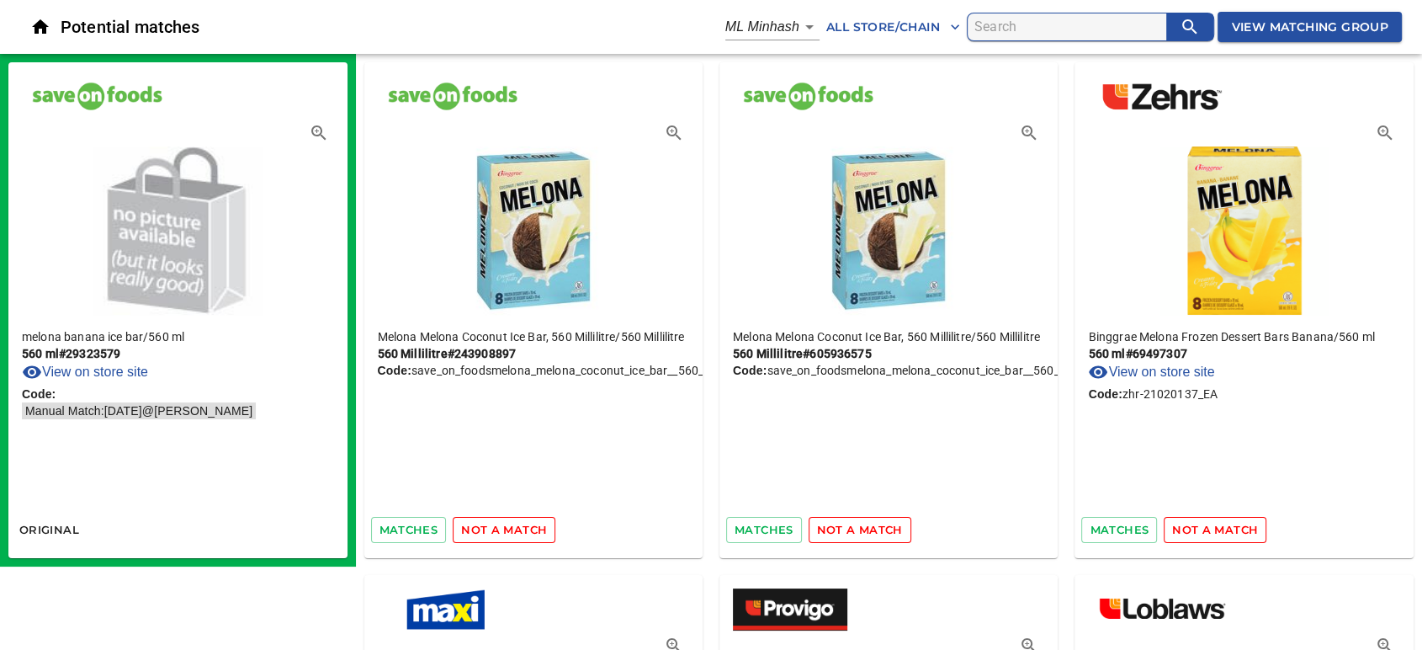
click at [1111, 525] on span "matches" at bounding box center [1119, 529] width 59 height 19
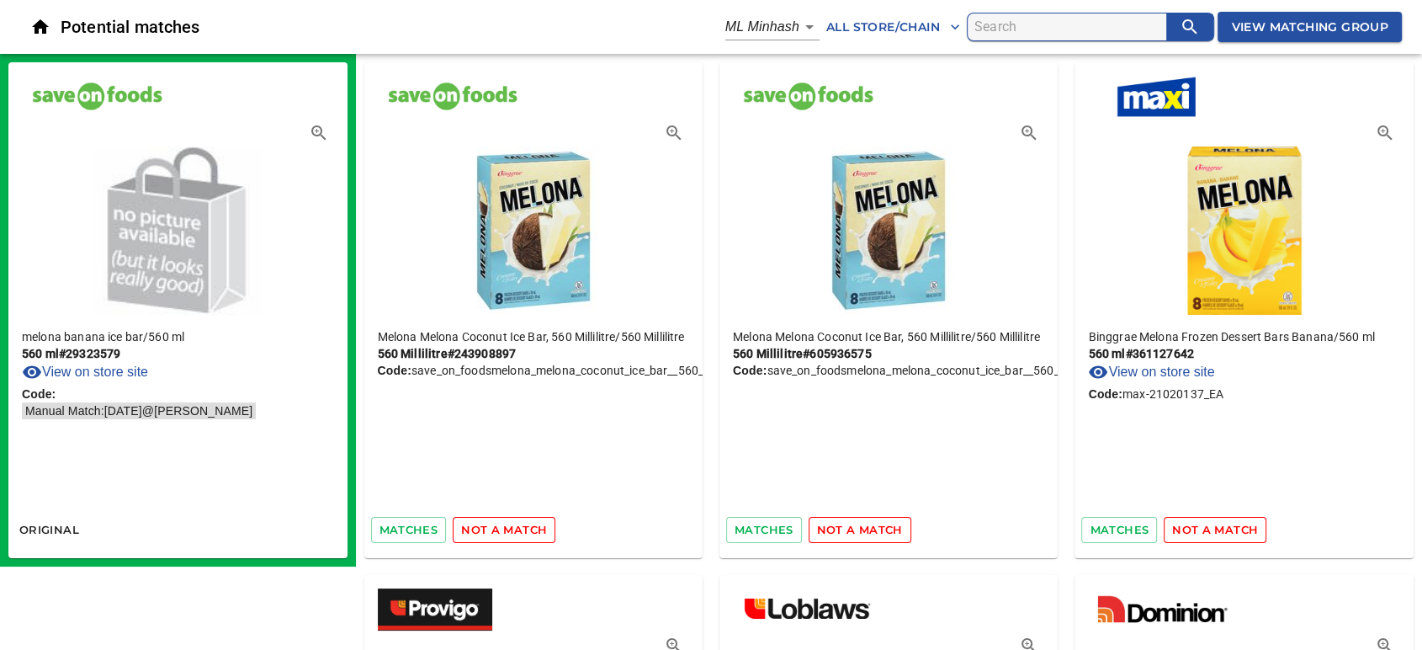
click at [1111, 525] on span "matches" at bounding box center [1119, 529] width 59 height 19
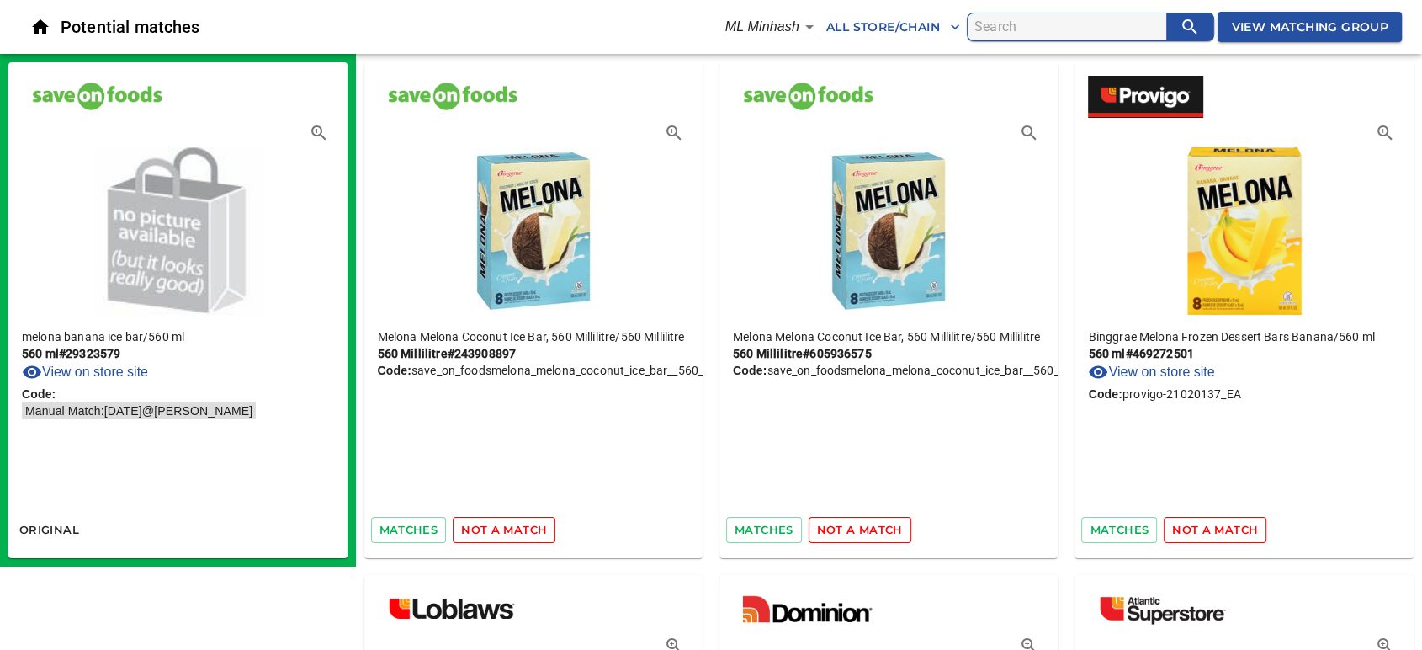
click at [1111, 525] on span "matches" at bounding box center [1119, 529] width 59 height 19
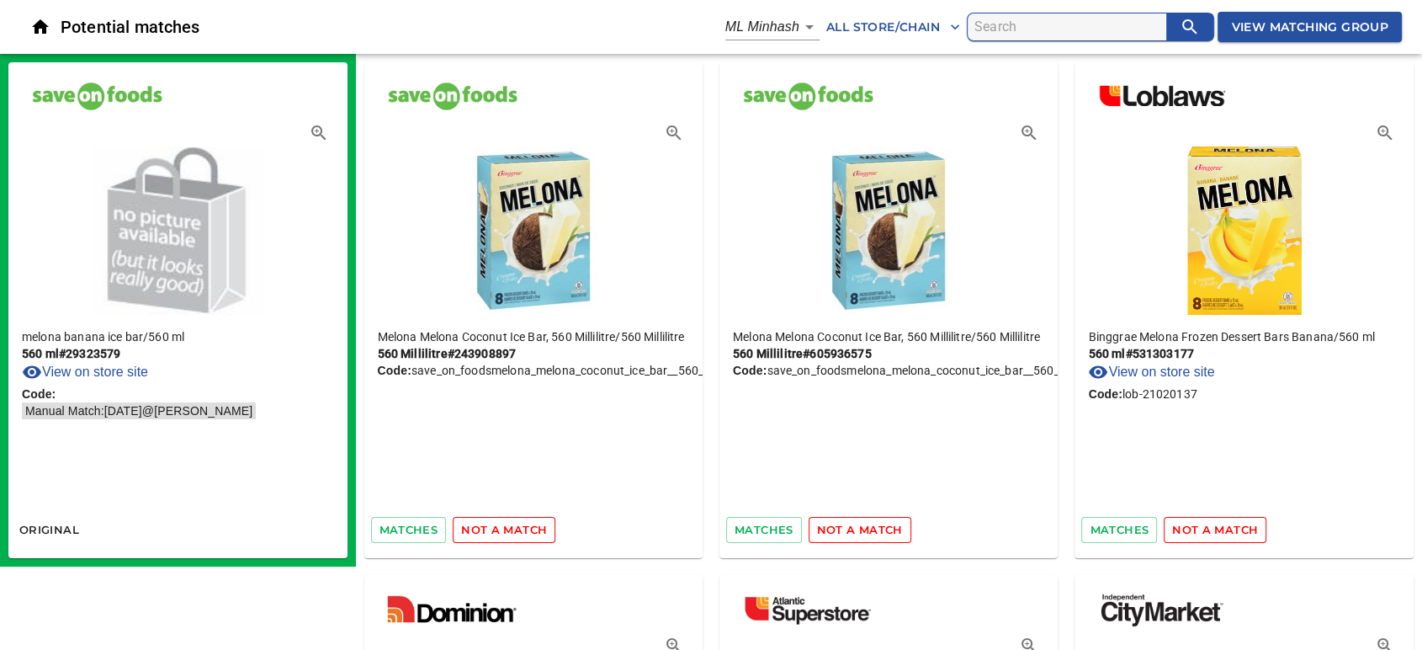
click at [1111, 525] on span "matches" at bounding box center [1119, 529] width 59 height 19
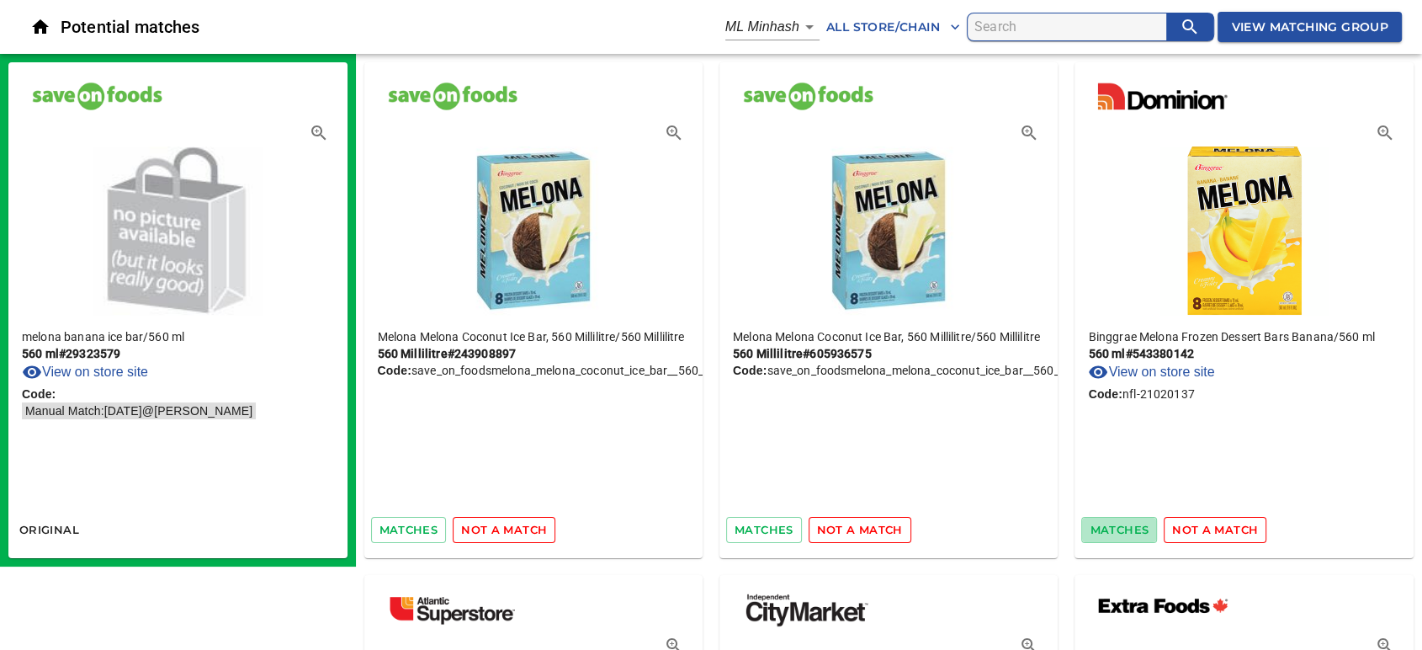
click at [1111, 525] on span "matches" at bounding box center [1119, 529] width 59 height 19
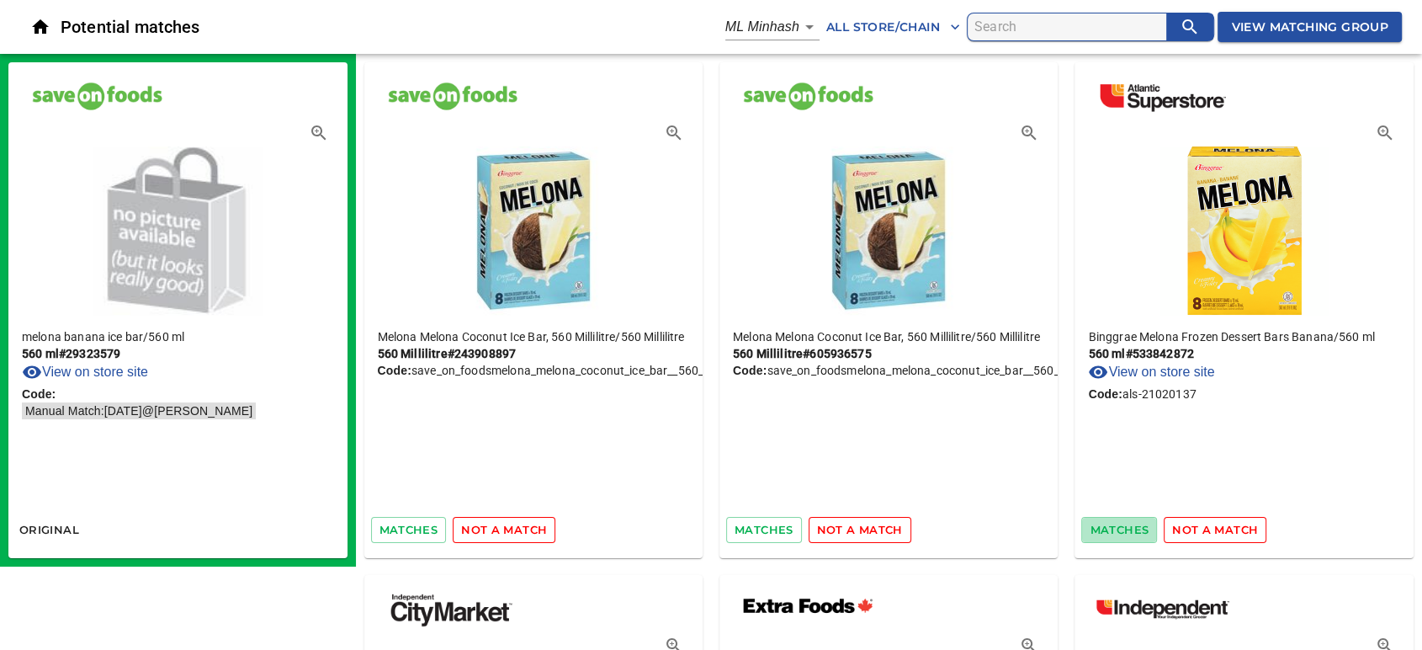
click at [1111, 525] on span "matches" at bounding box center [1119, 529] width 59 height 19
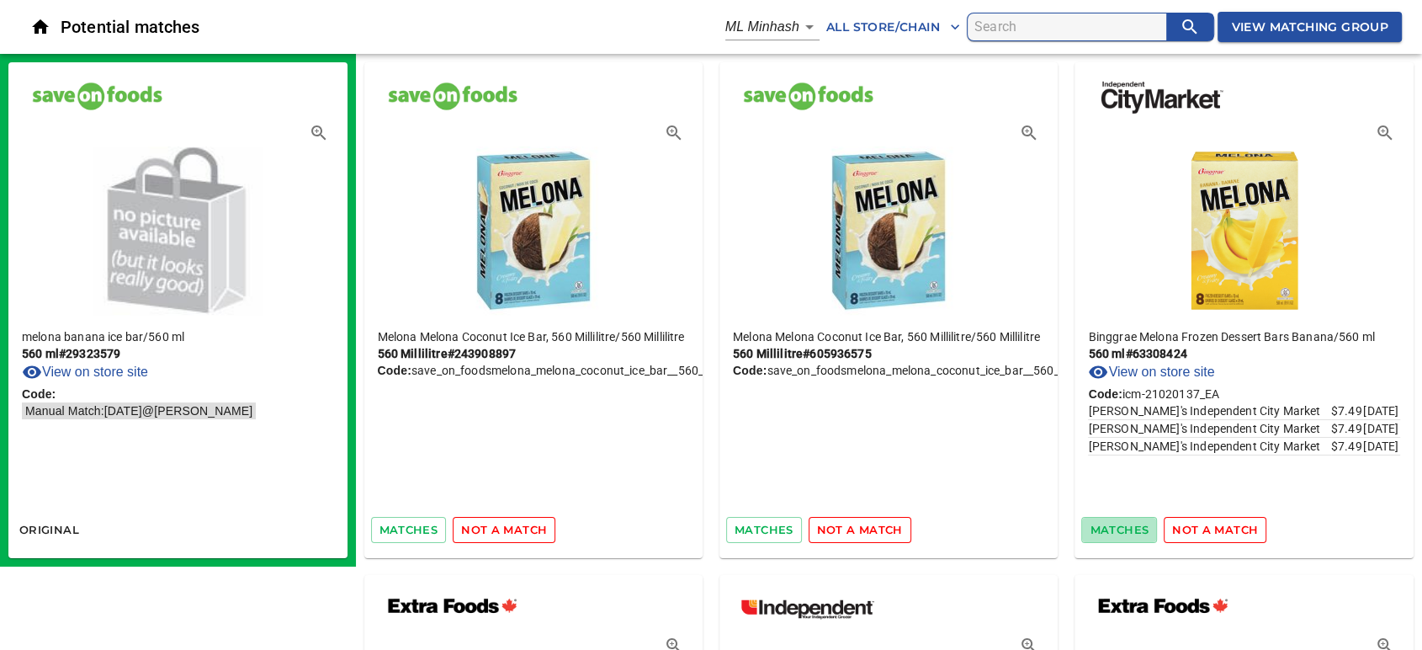
click at [1111, 525] on span "matches" at bounding box center [1119, 529] width 59 height 19
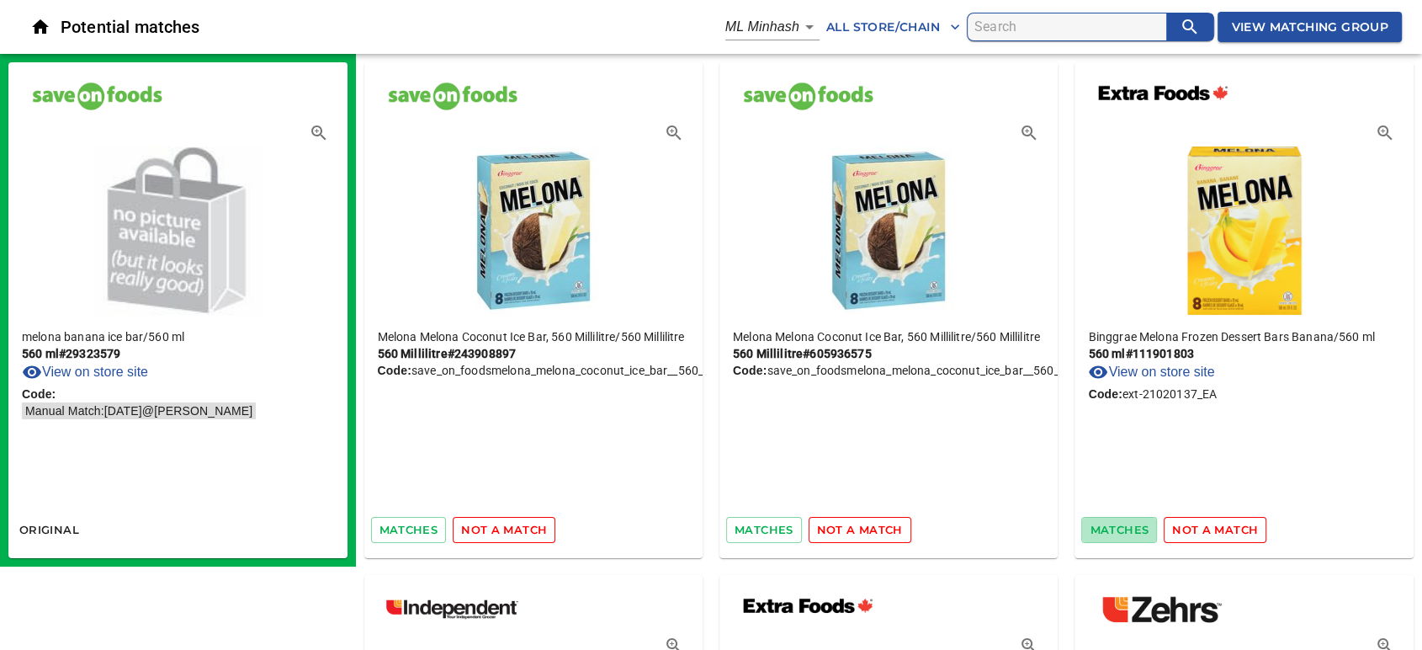
click at [1111, 525] on span "matches" at bounding box center [1119, 529] width 59 height 19
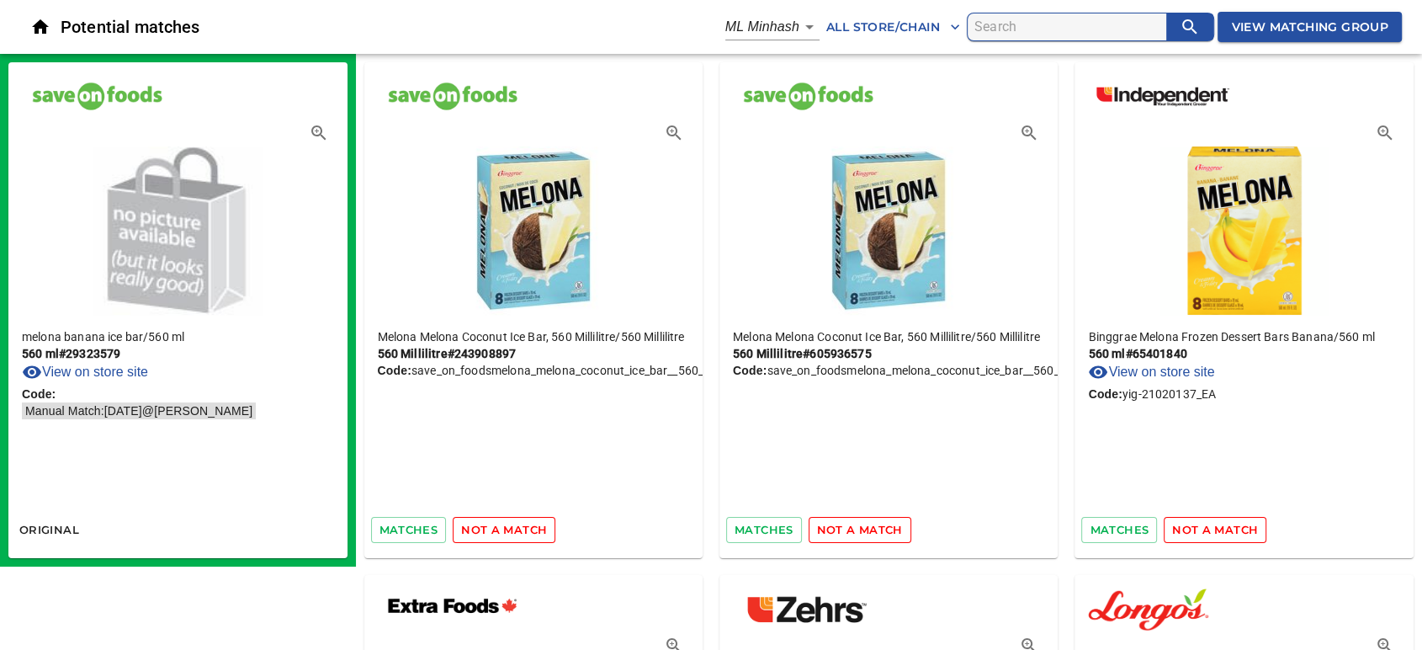
click at [1111, 525] on span "matches" at bounding box center [1119, 529] width 59 height 19
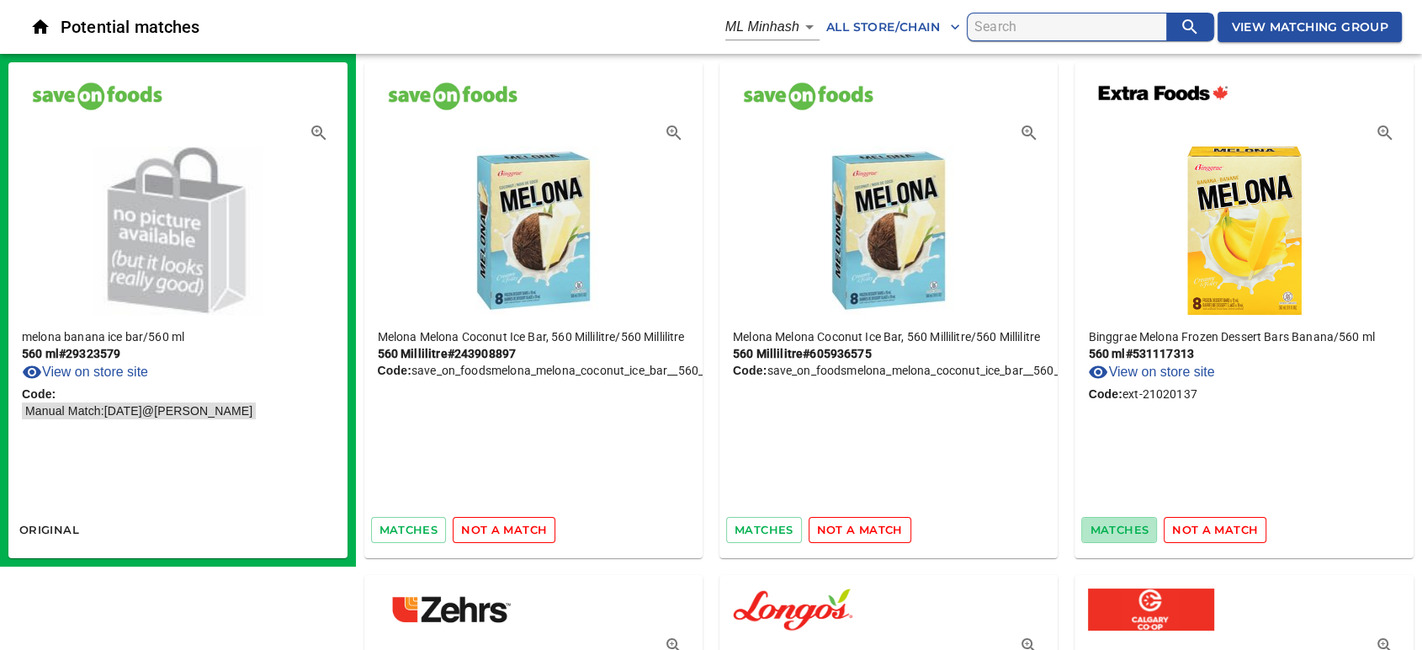
click at [1111, 525] on span "matches" at bounding box center [1119, 529] width 59 height 19
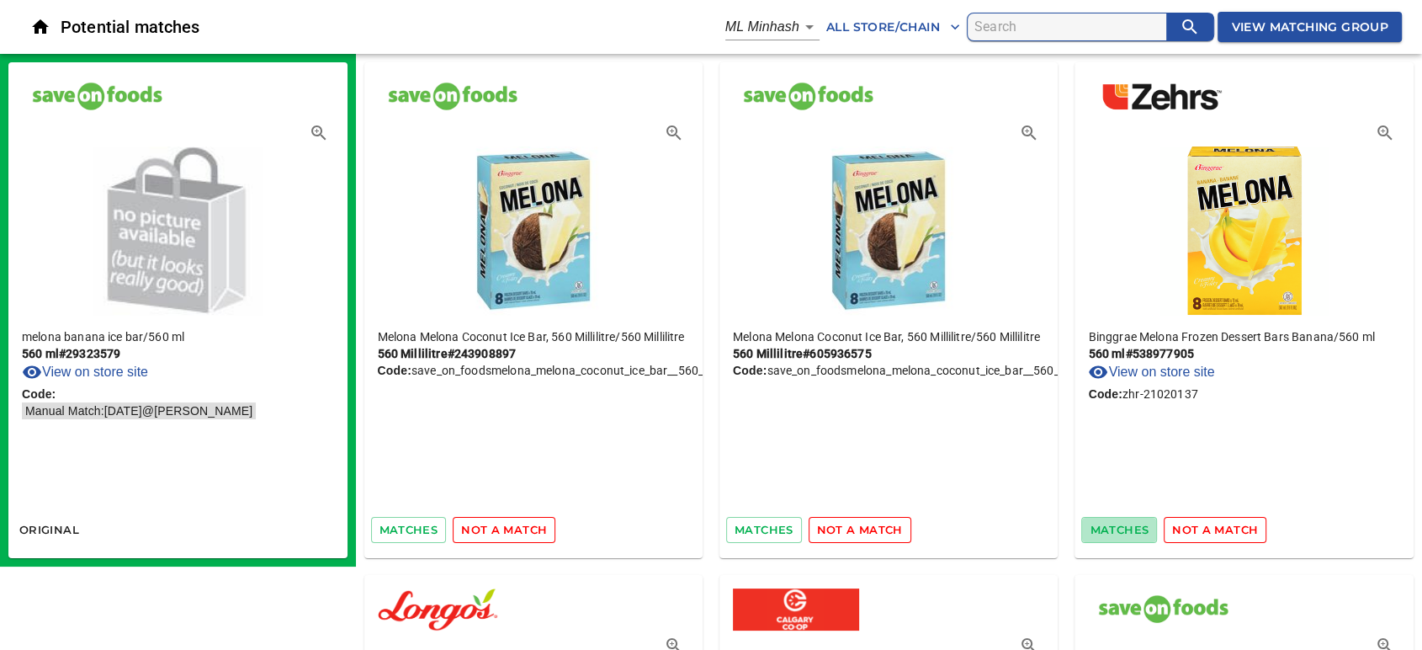
click at [1111, 525] on span "matches" at bounding box center [1119, 529] width 59 height 19
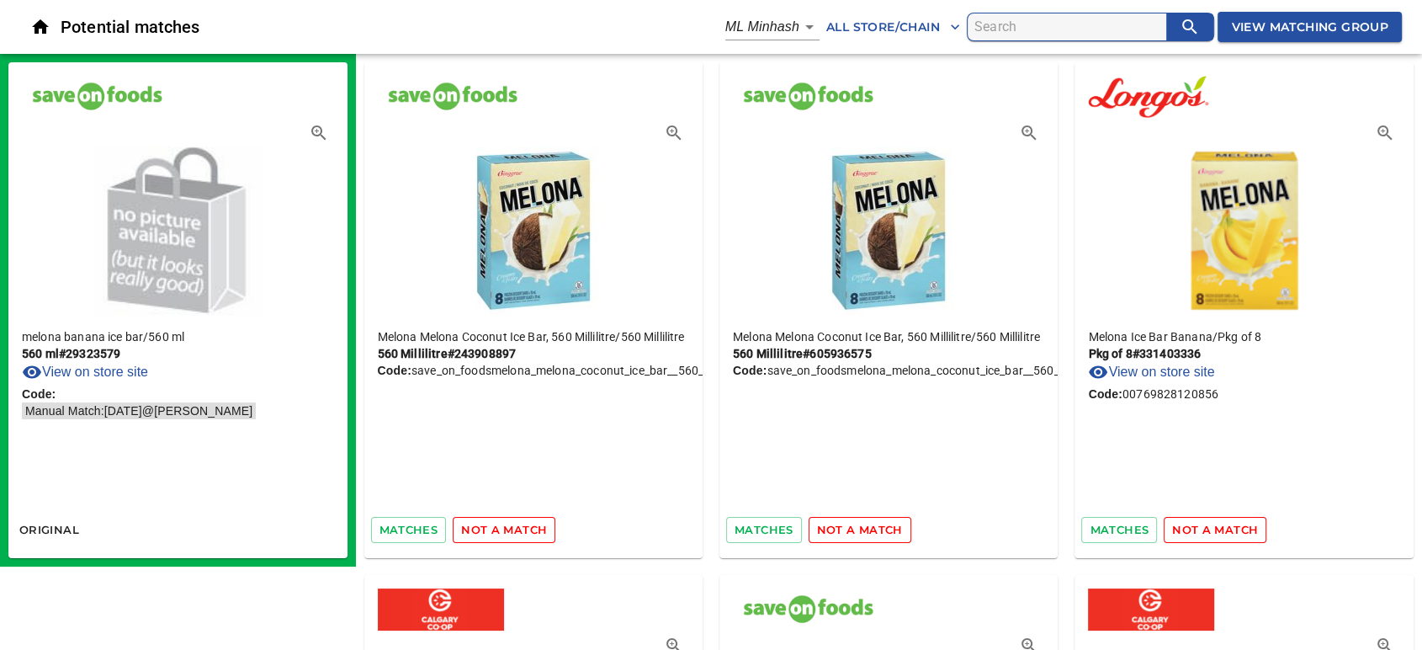
click at [1111, 525] on span "matches" at bounding box center [1119, 529] width 59 height 19
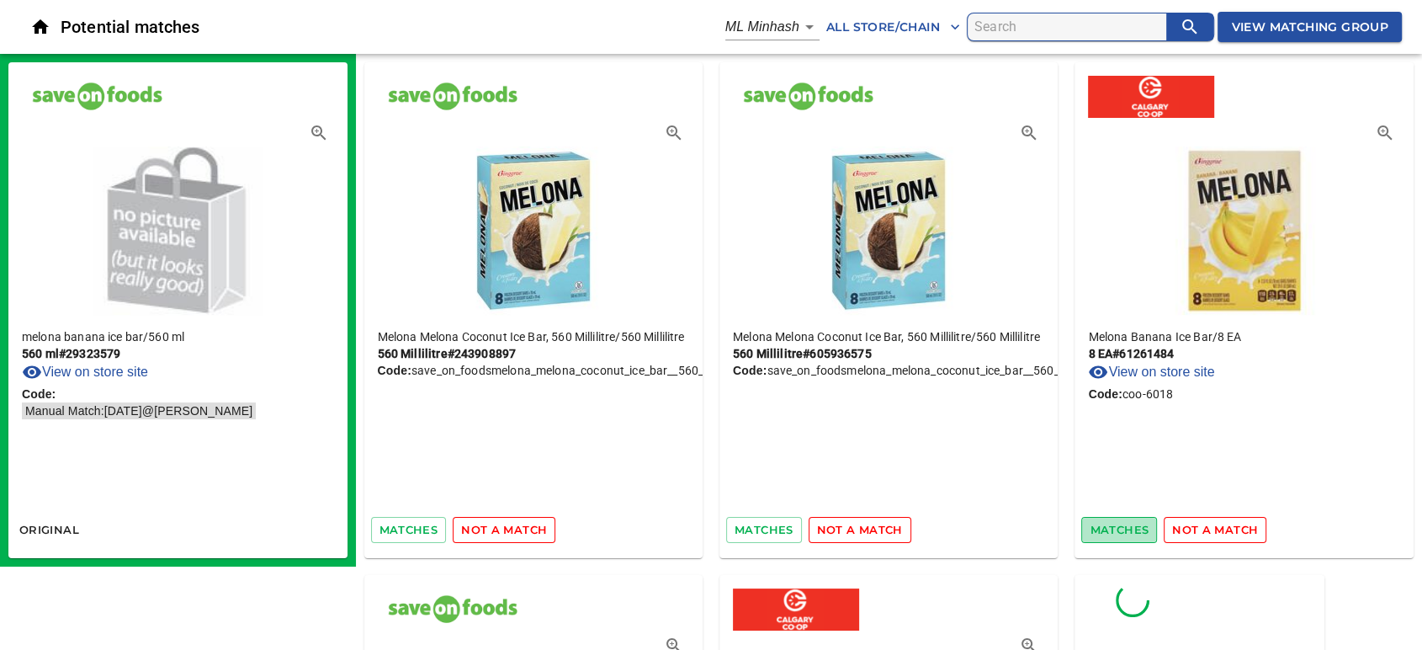
click at [1104, 526] on span "matches" at bounding box center [1119, 529] width 59 height 19
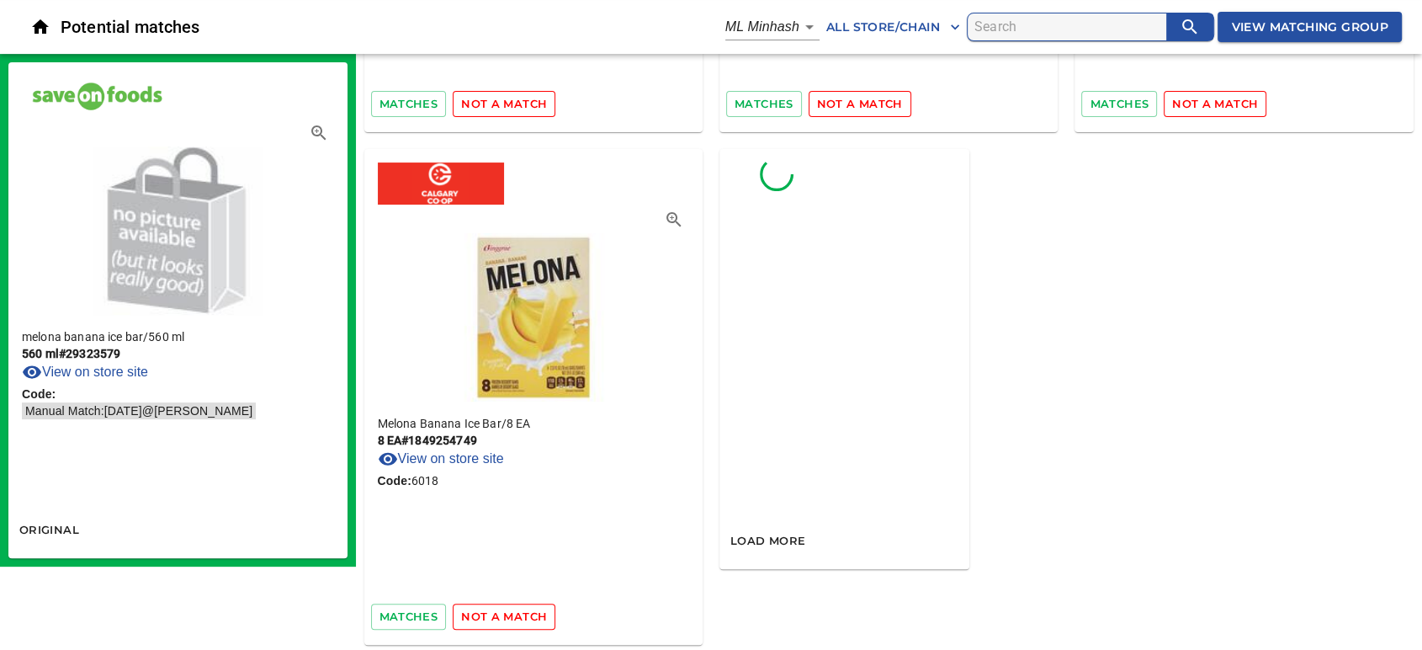
scroll to position [427, 0]
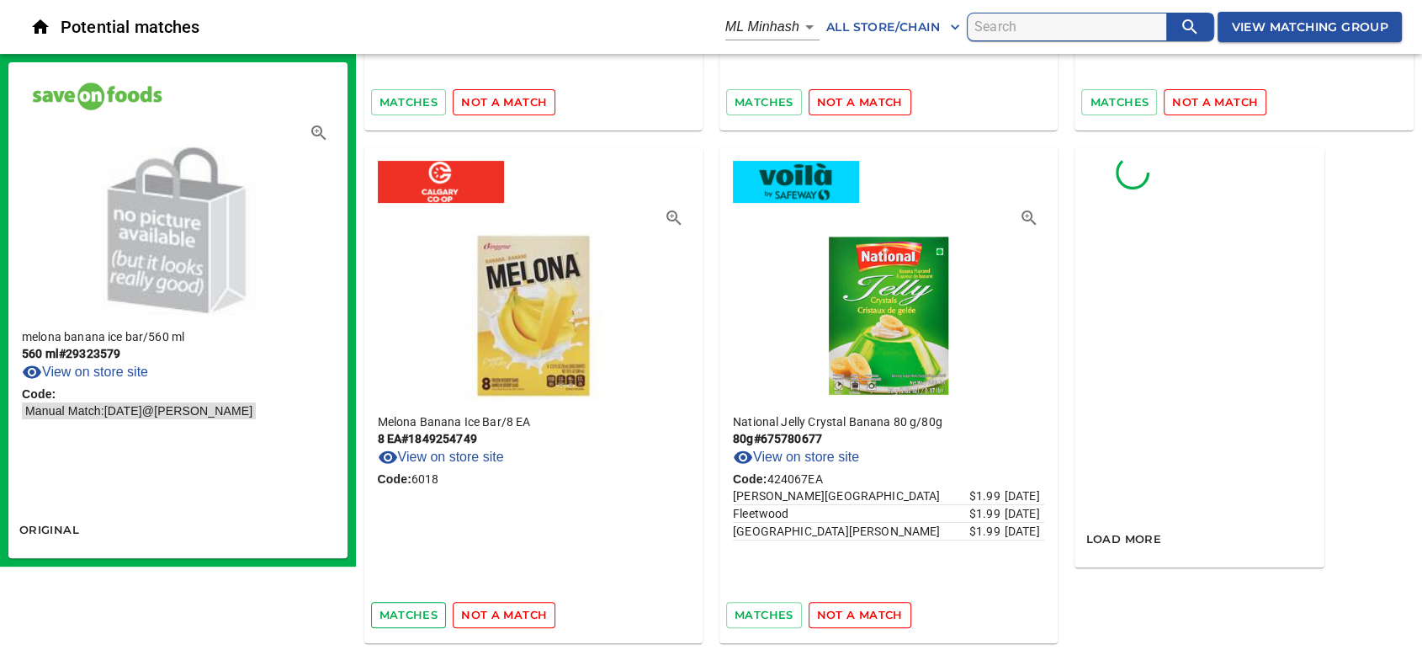
click at [411, 610] on span "matches" at bounding box center [408, 614] width 59 height 19
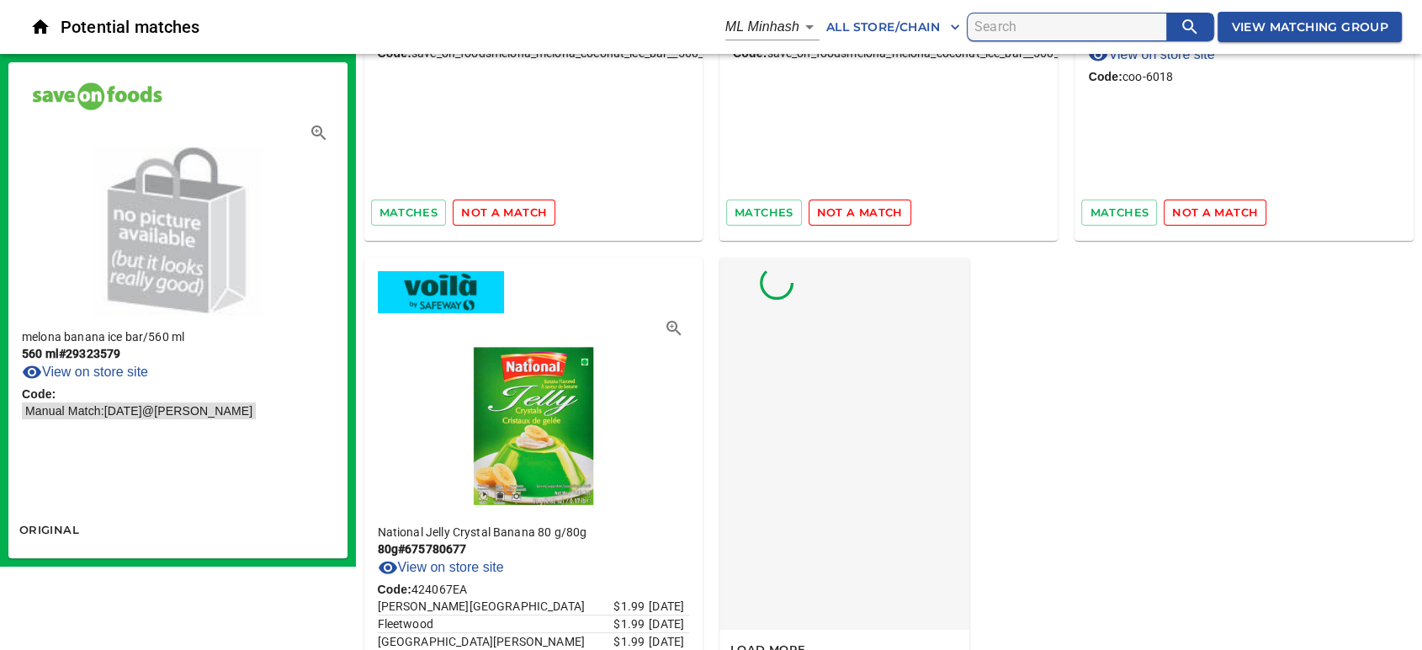
scroll to position [147, 0]
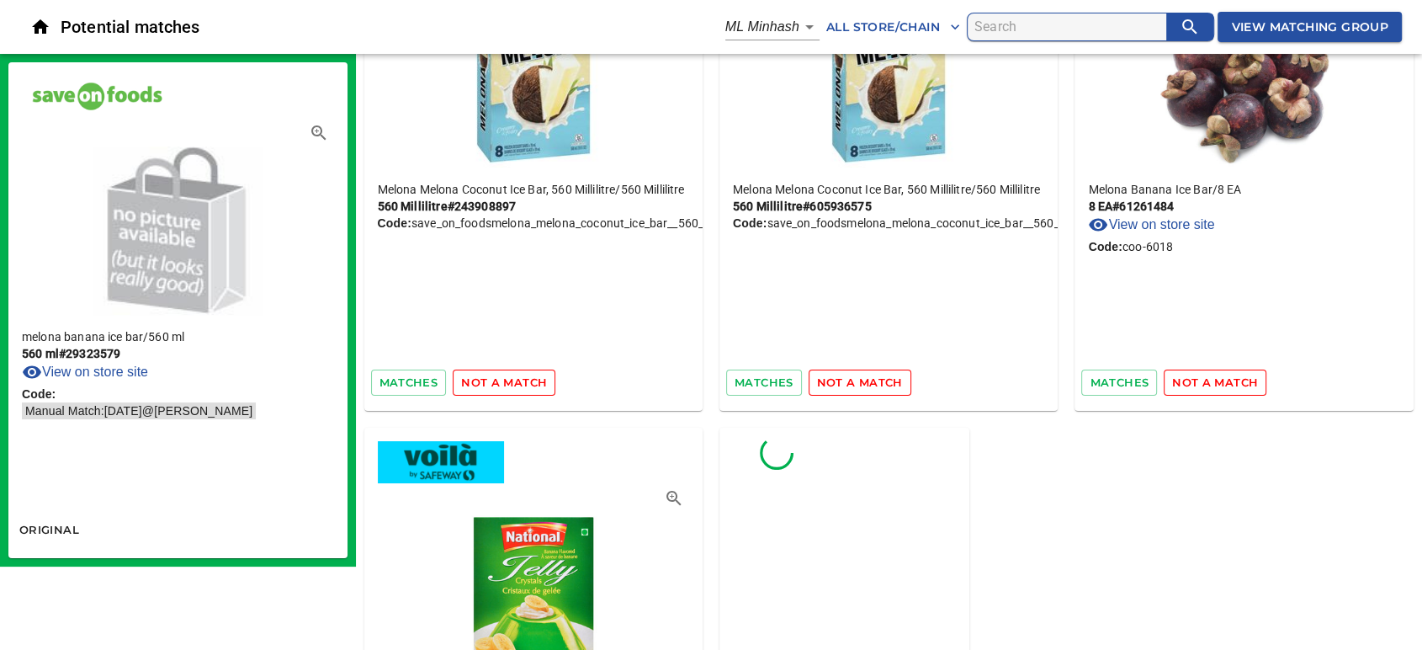
click at [524, 387] on span "not a match" at bounding box center [504, 382] width 86 height 19
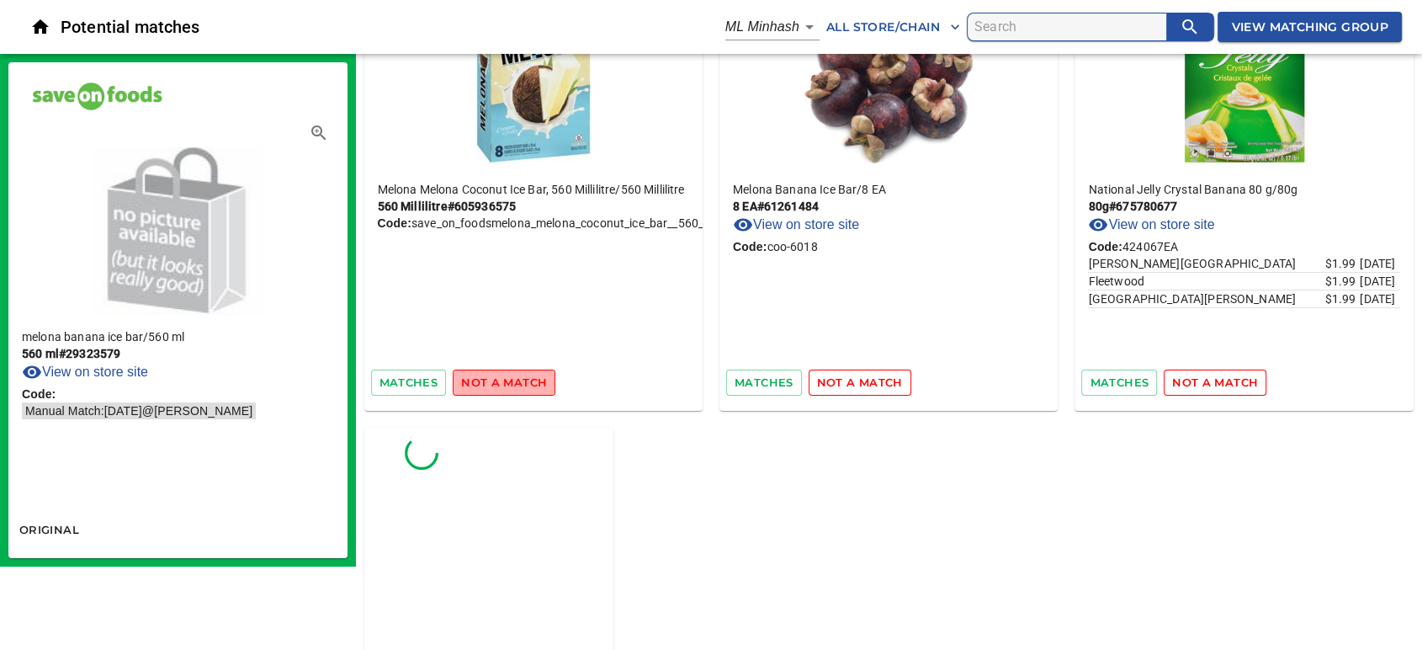
click at [537, 387] on span "not a match" at bounding box center [504, 382] width 86 height 19
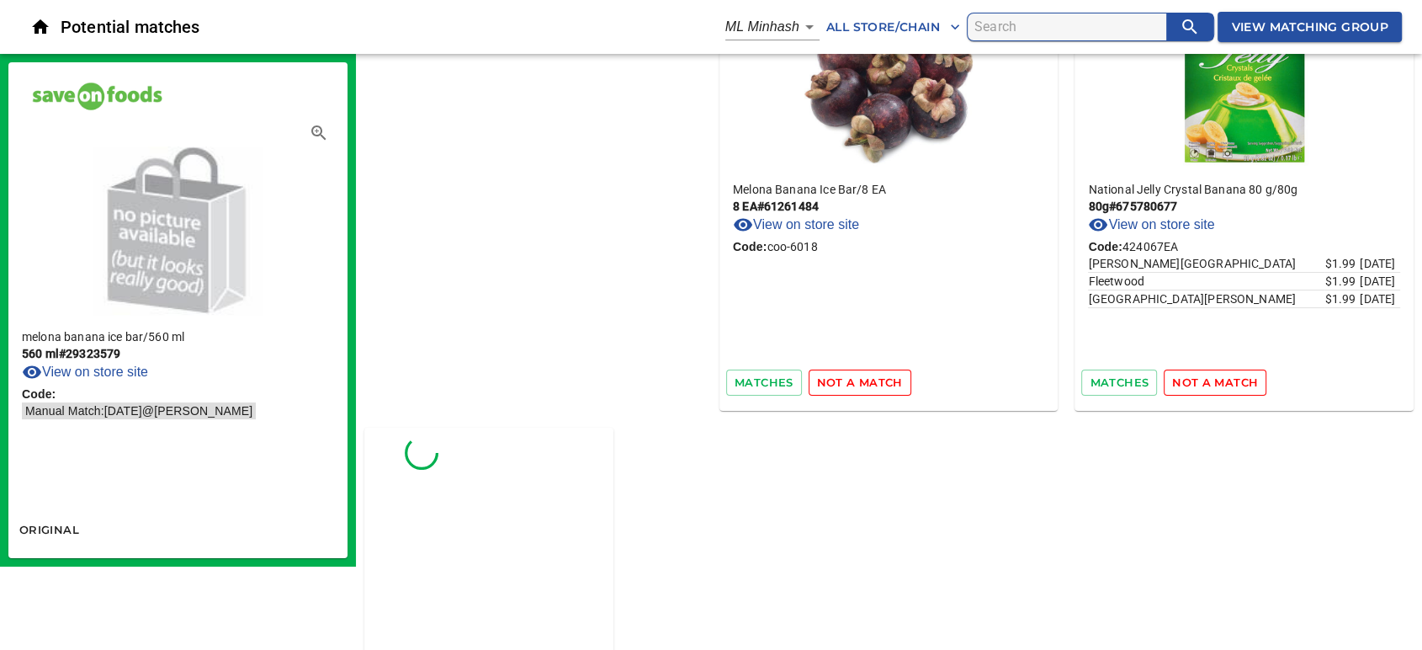
scroll to position [0, 0]
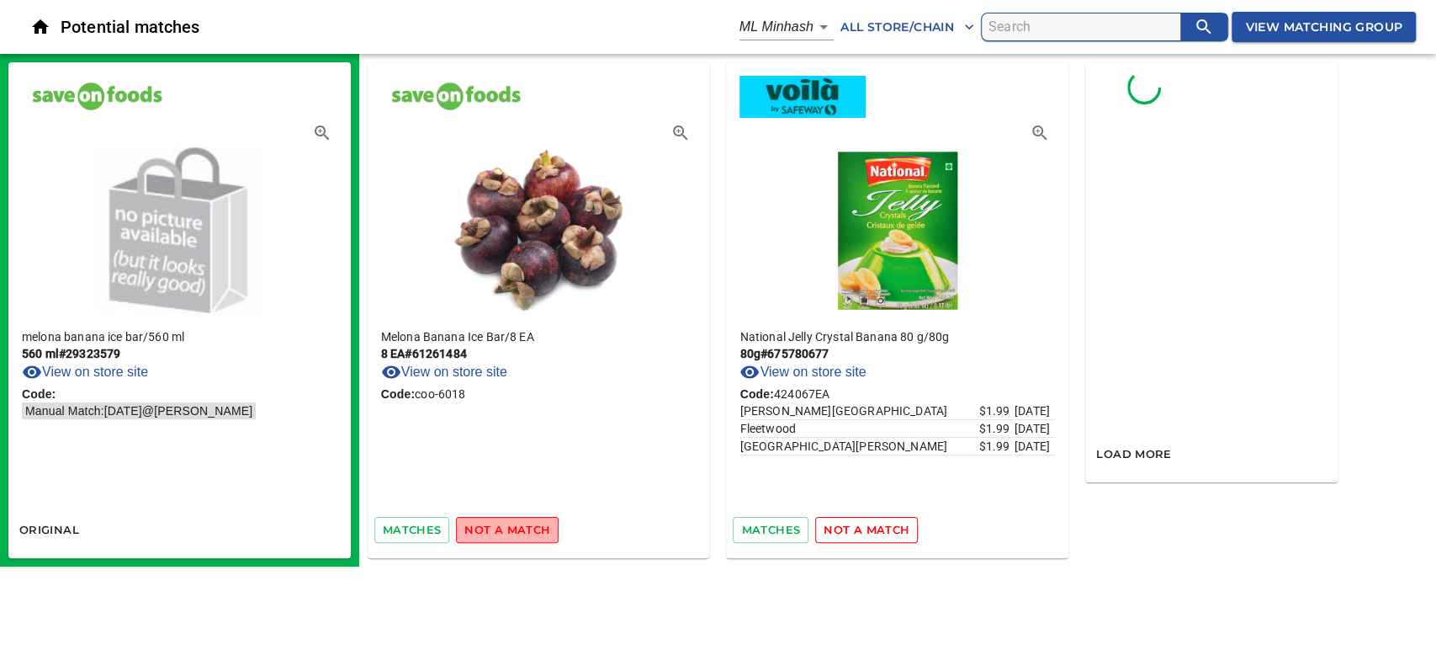
click at [525, 522] on span "not a match" at bounding box center [507, 529] width 86 height 19
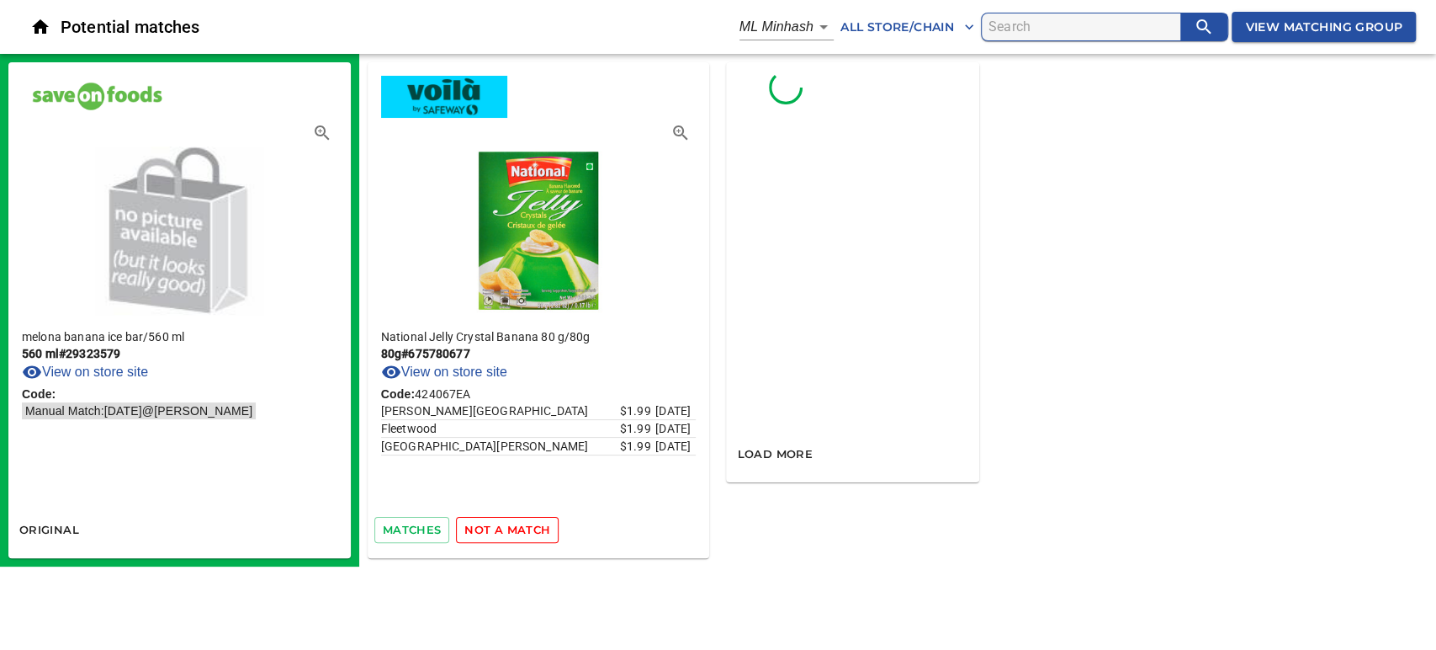
click at [533, 526] on span "not a match" at bounding box center [507, 529] width 86 height 19
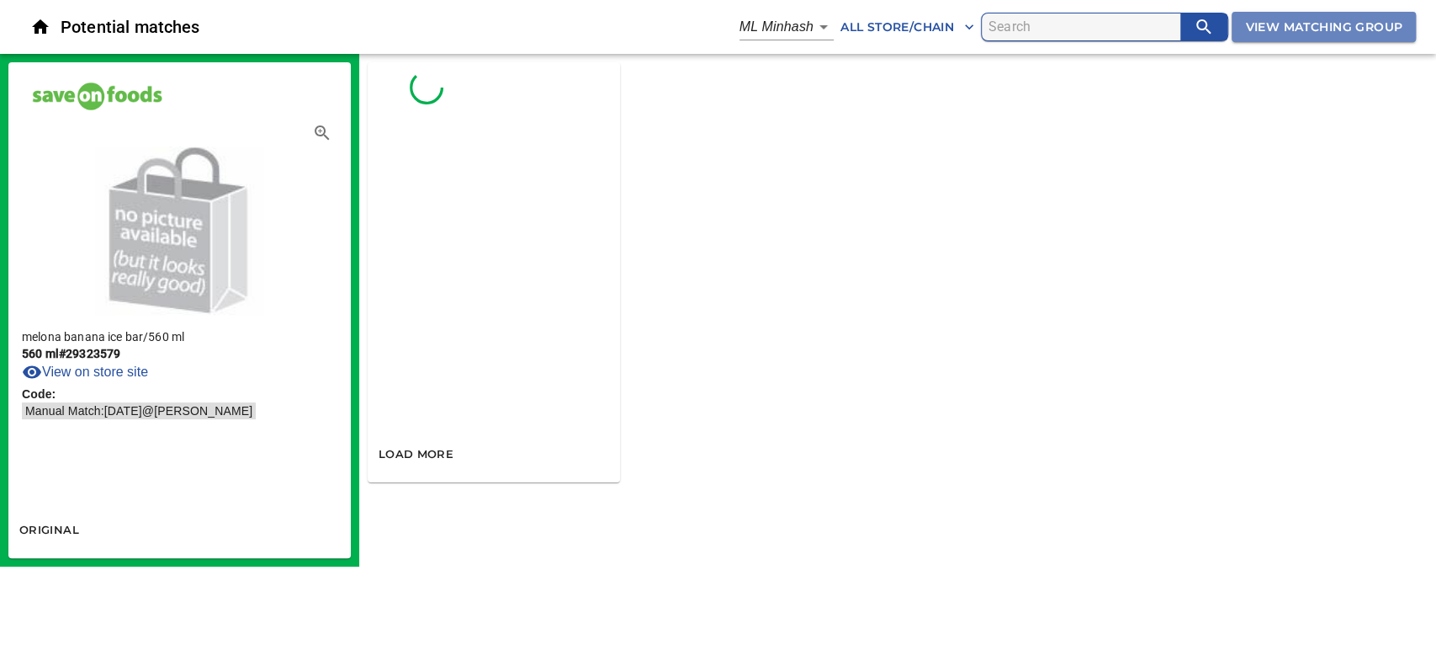
click at [1265, 24] on span "View Matching Group" at bounding box center [1323, 27] width 157 height 21
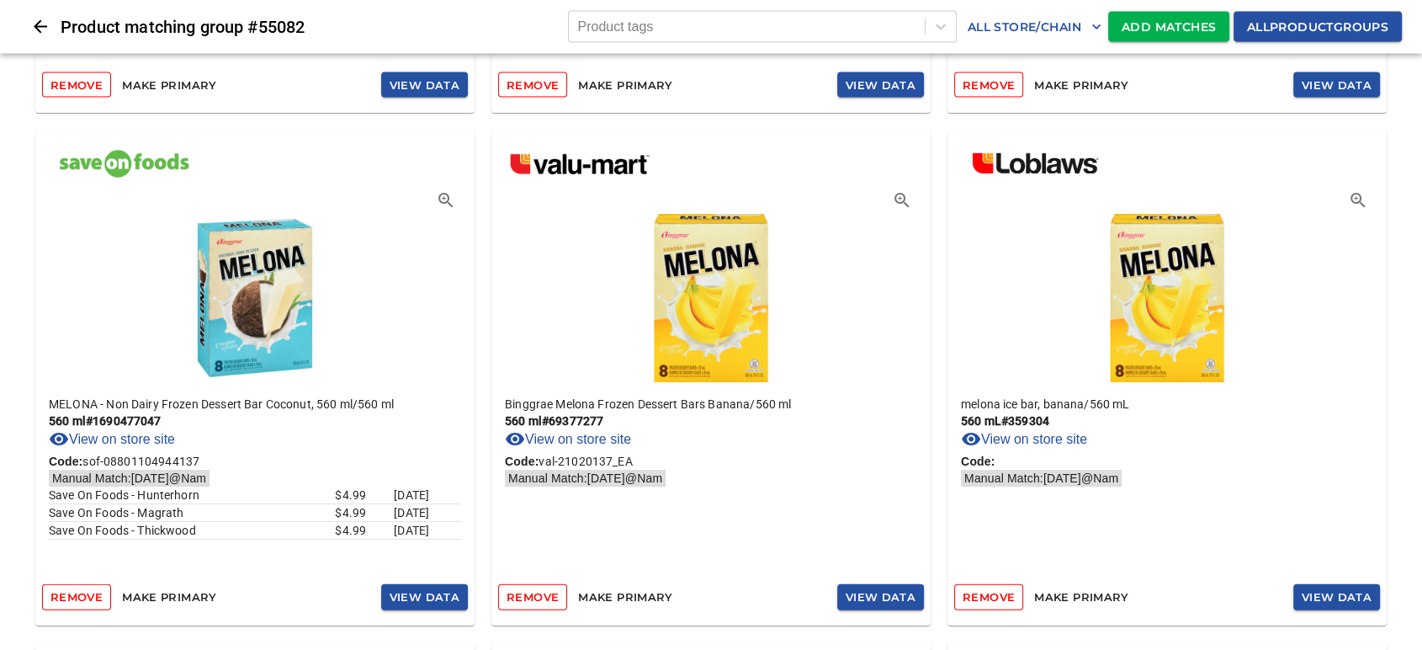
scroll to position [3646, 0]
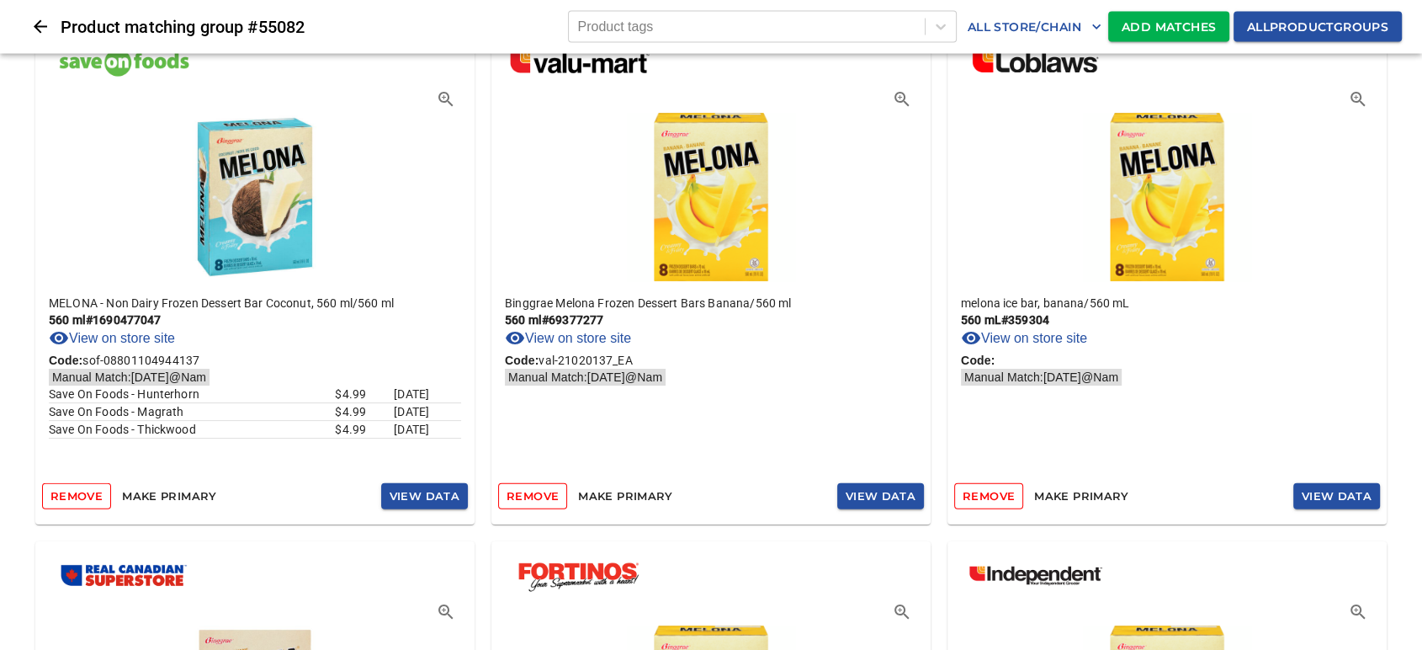
click at [93, 501] on span "Remove" at bounding box center [76, 495] width 52 height 19
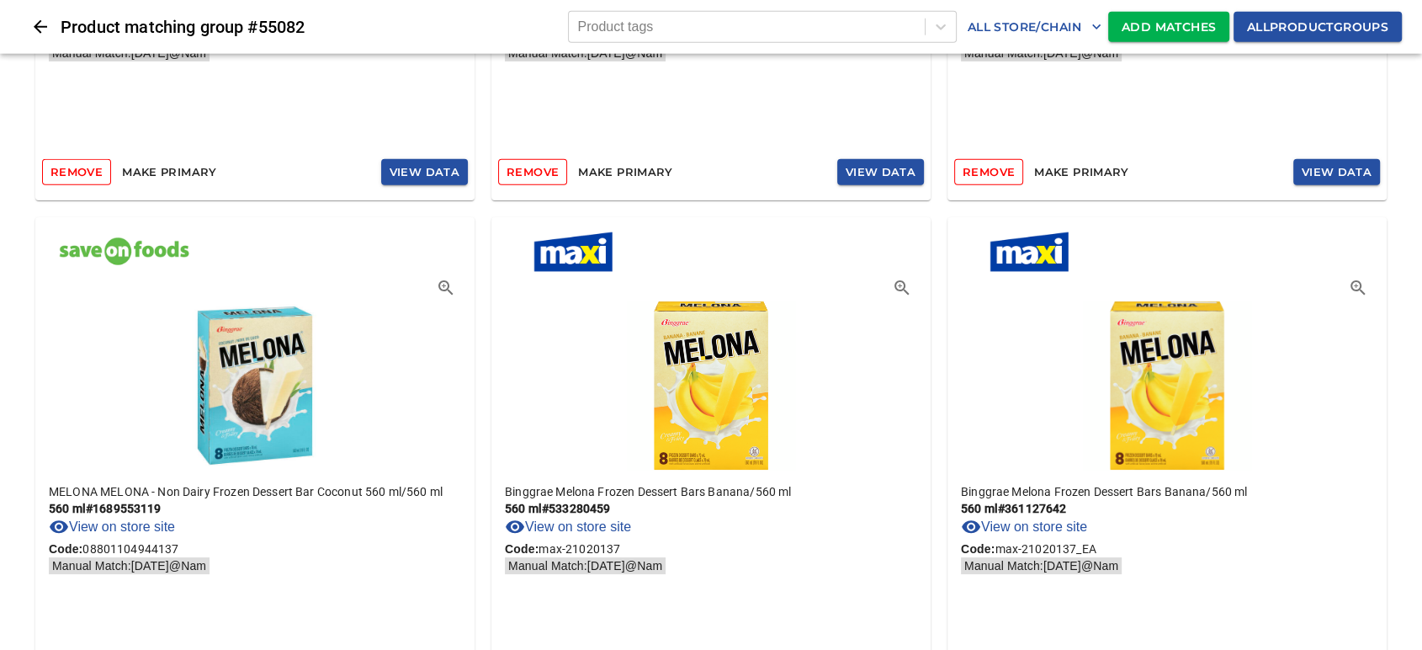
scroll to position [4580, 0]
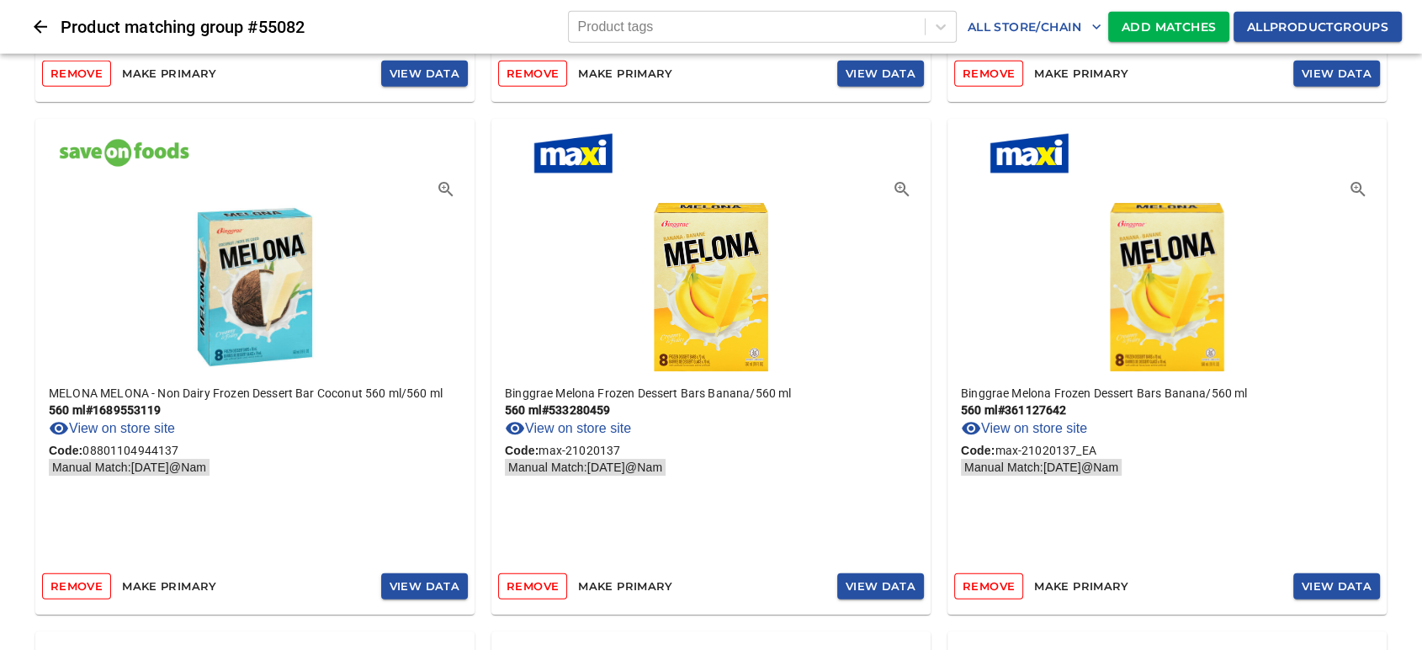
click at [63, 580] on span "Remove" at bounding box center [76, 585] width 52 height 19
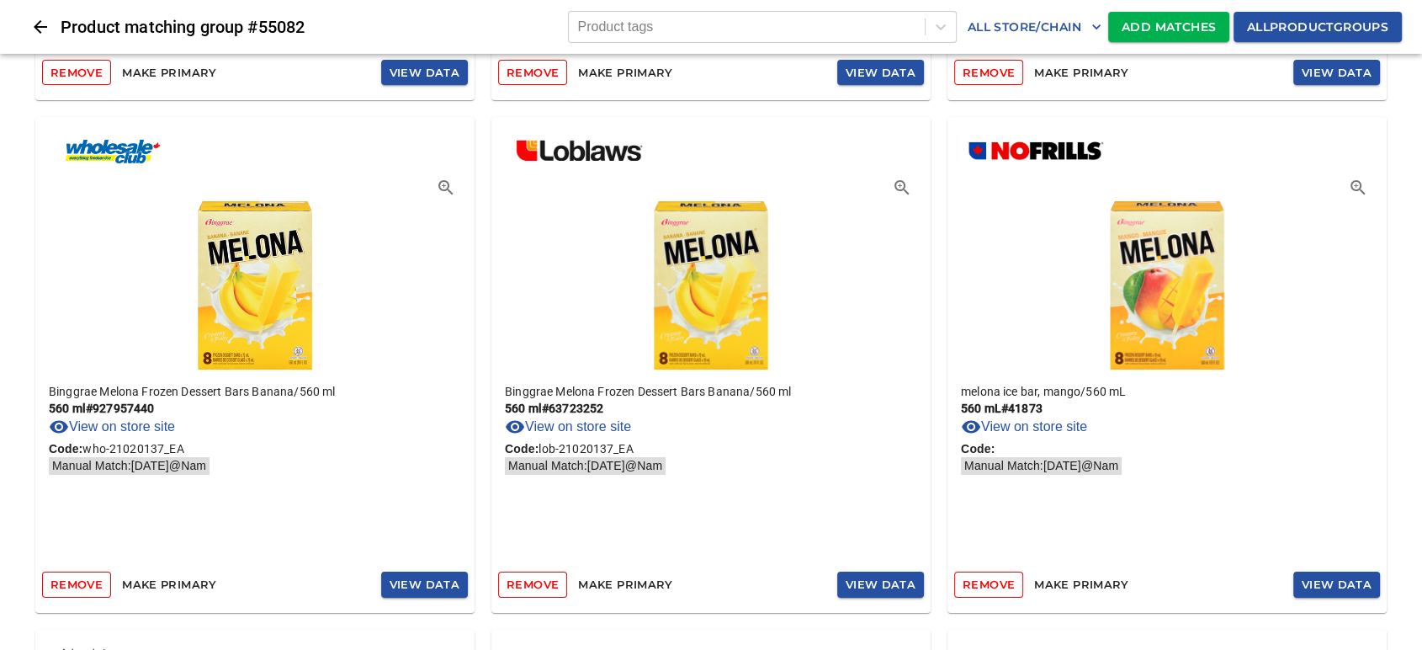
scroll to position [5608, 0]
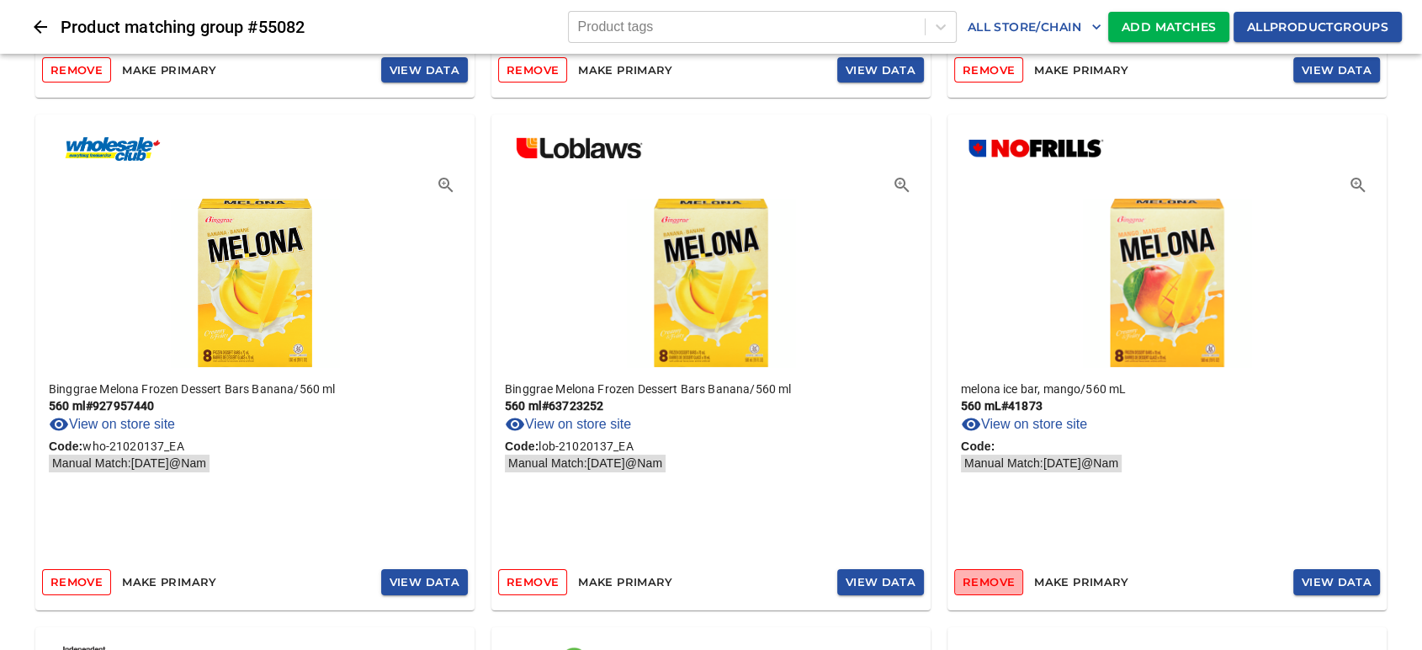
click at [996, 579] on span "Remove" at bounding box center [989, 581] width 52 height 19
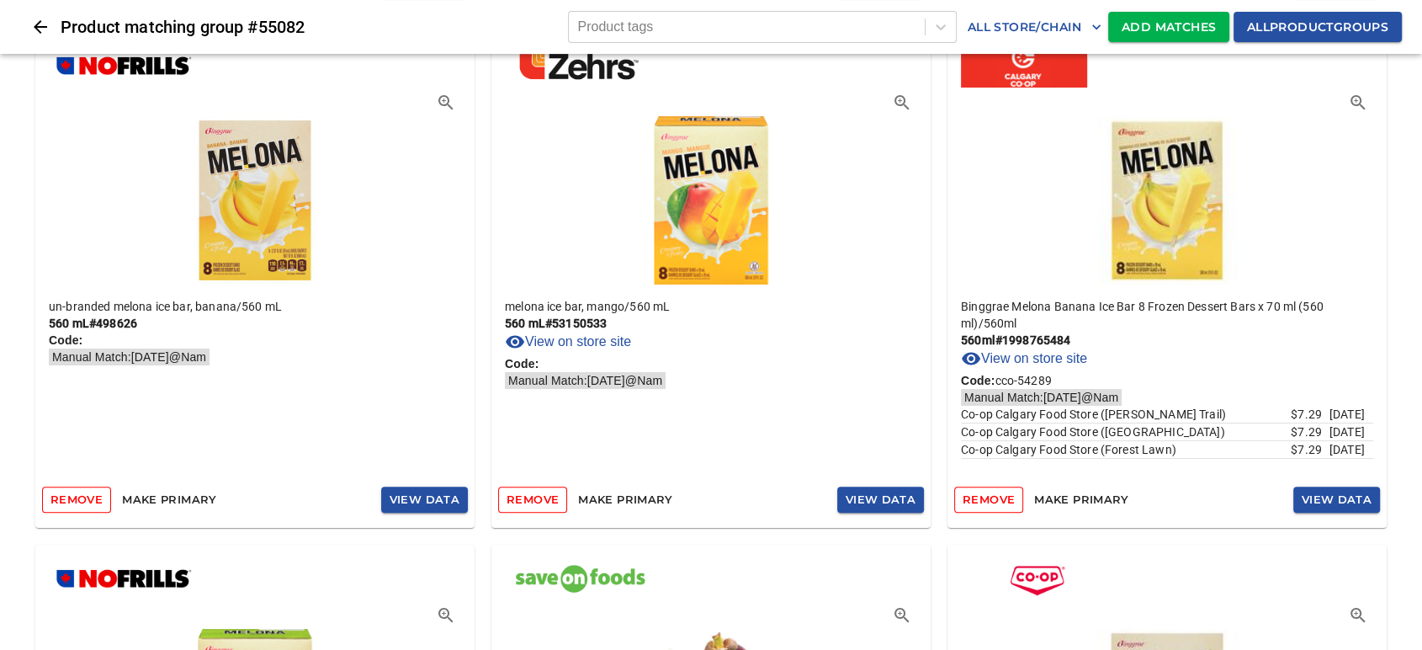
scroll to position [6731, 0]
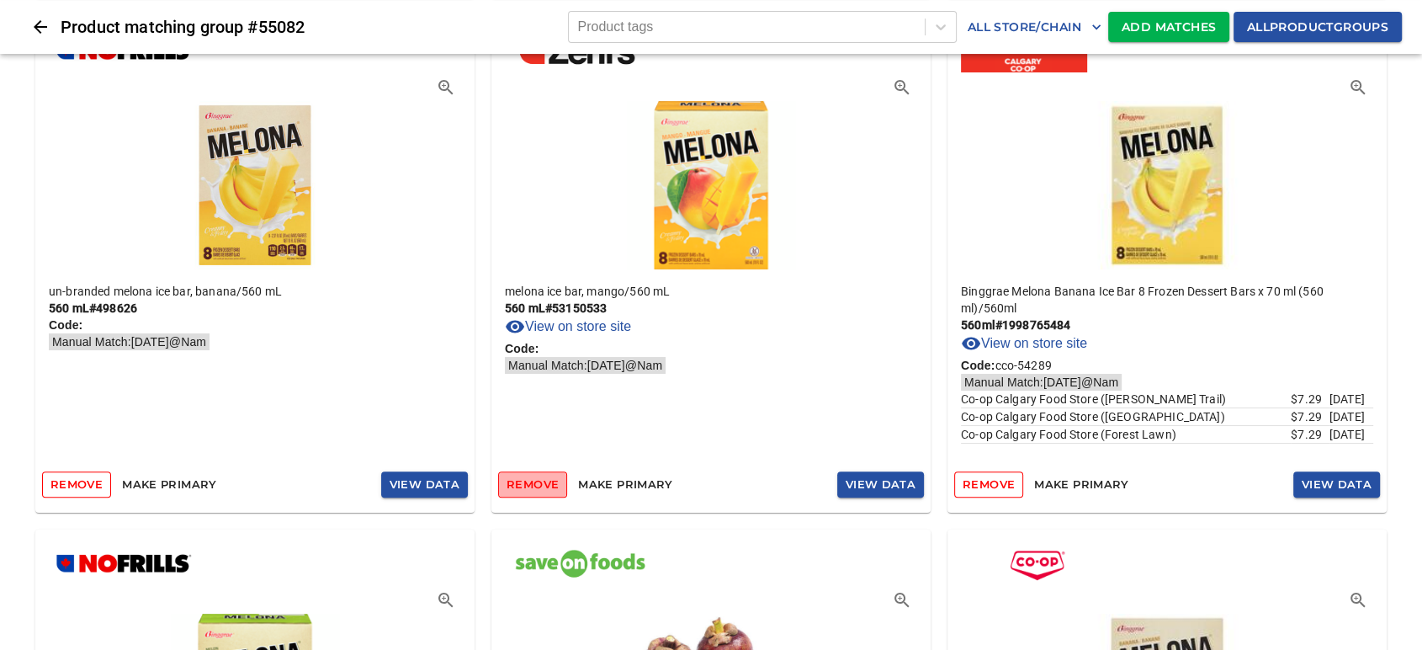
click at [536, 480] on span "Remove" at bounding box center [532, 484] width 52 height 19
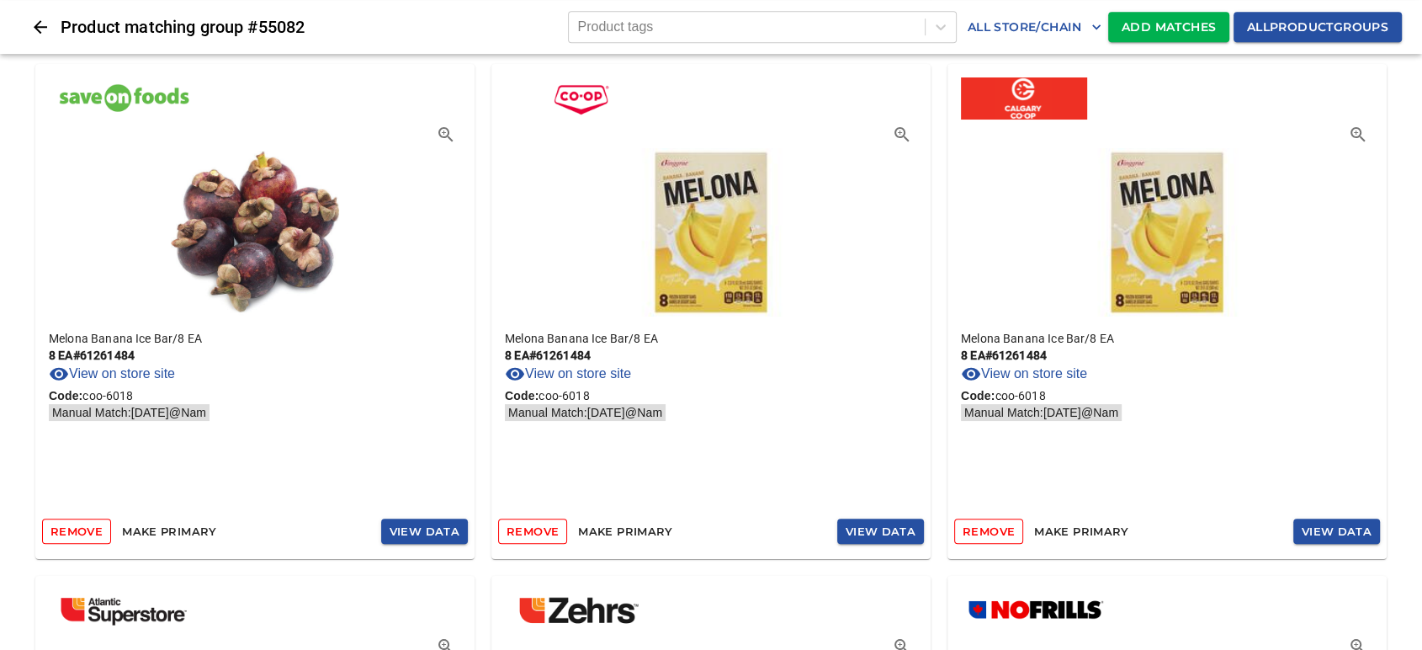
scroll to position [7291, 0]
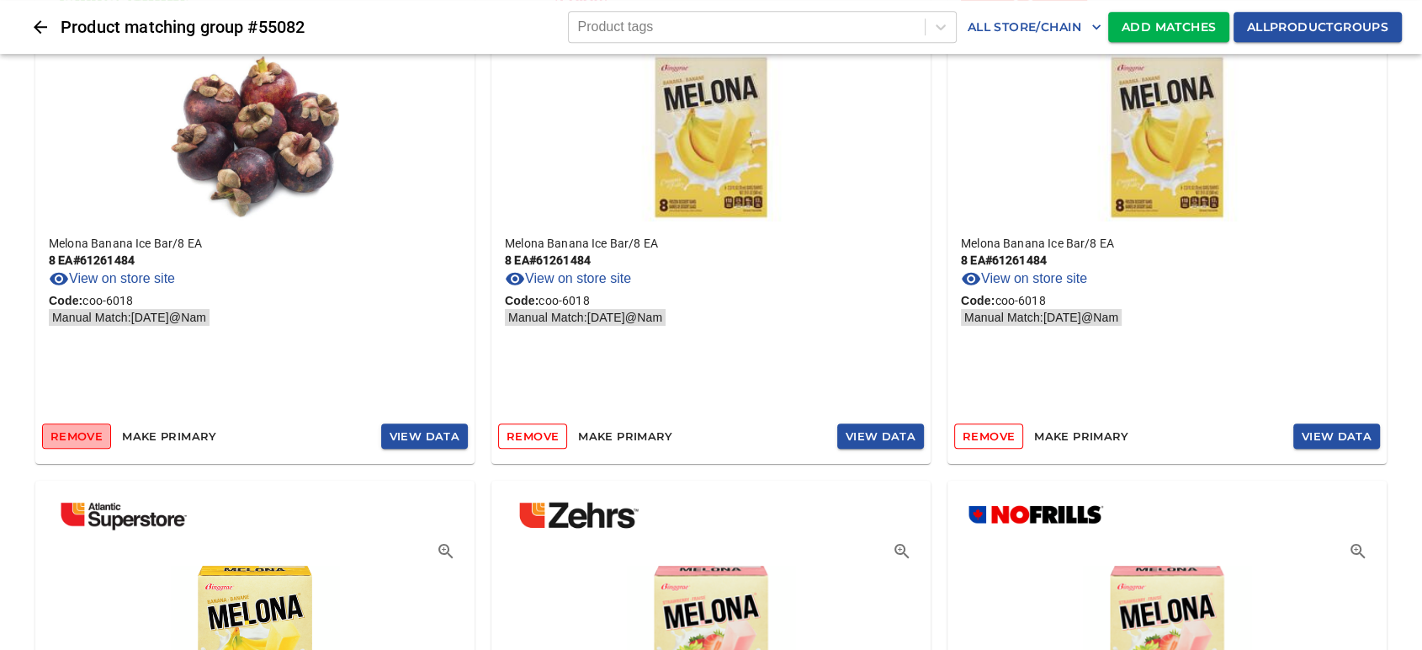
click at [74, 439] on span "Remove" at bounding box center [76, 436] width 52 height 19
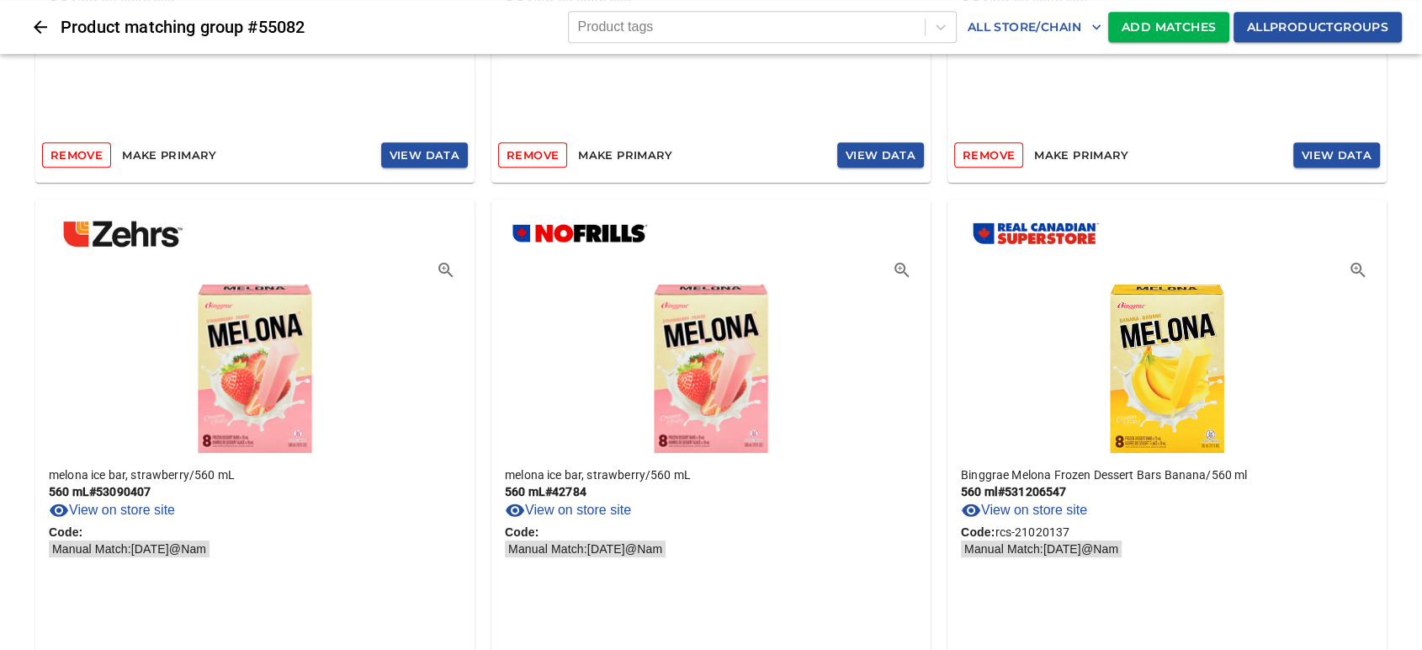
scroll to position [7666, 0]
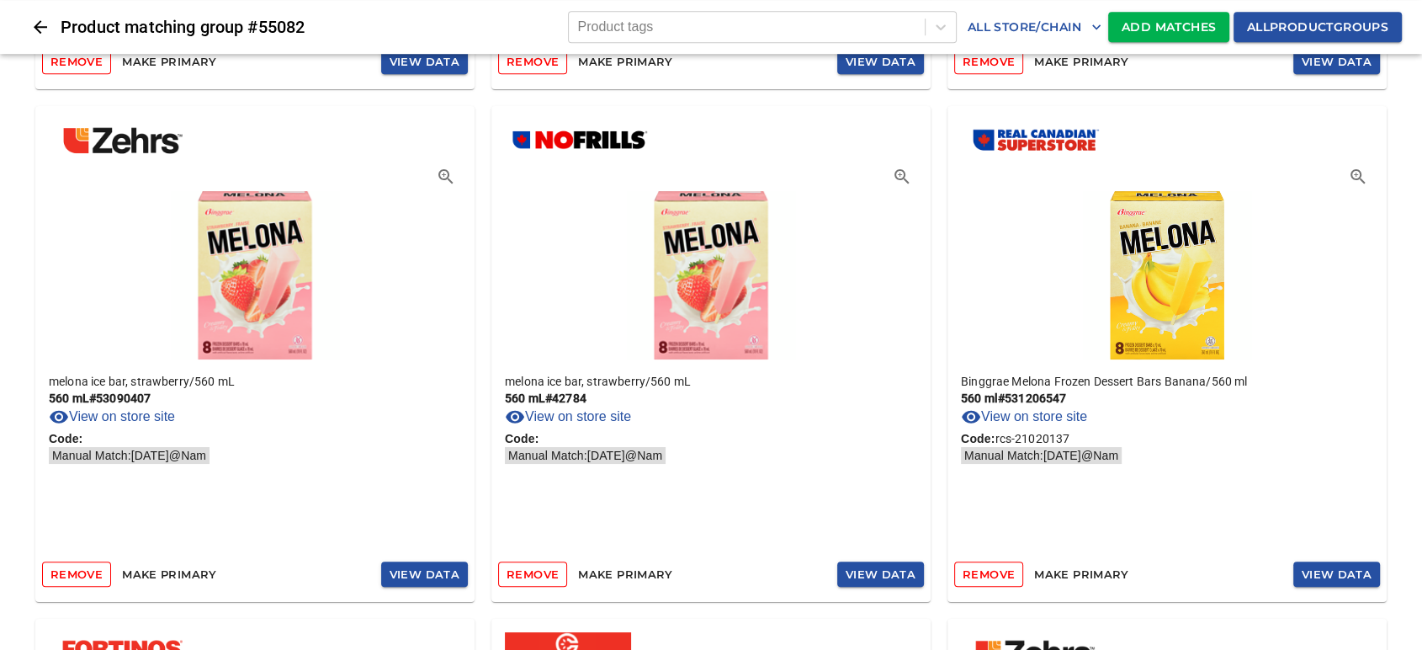
click at [76, 568] on span "Remove" at bounding box center [76, 574] width 52 height 19
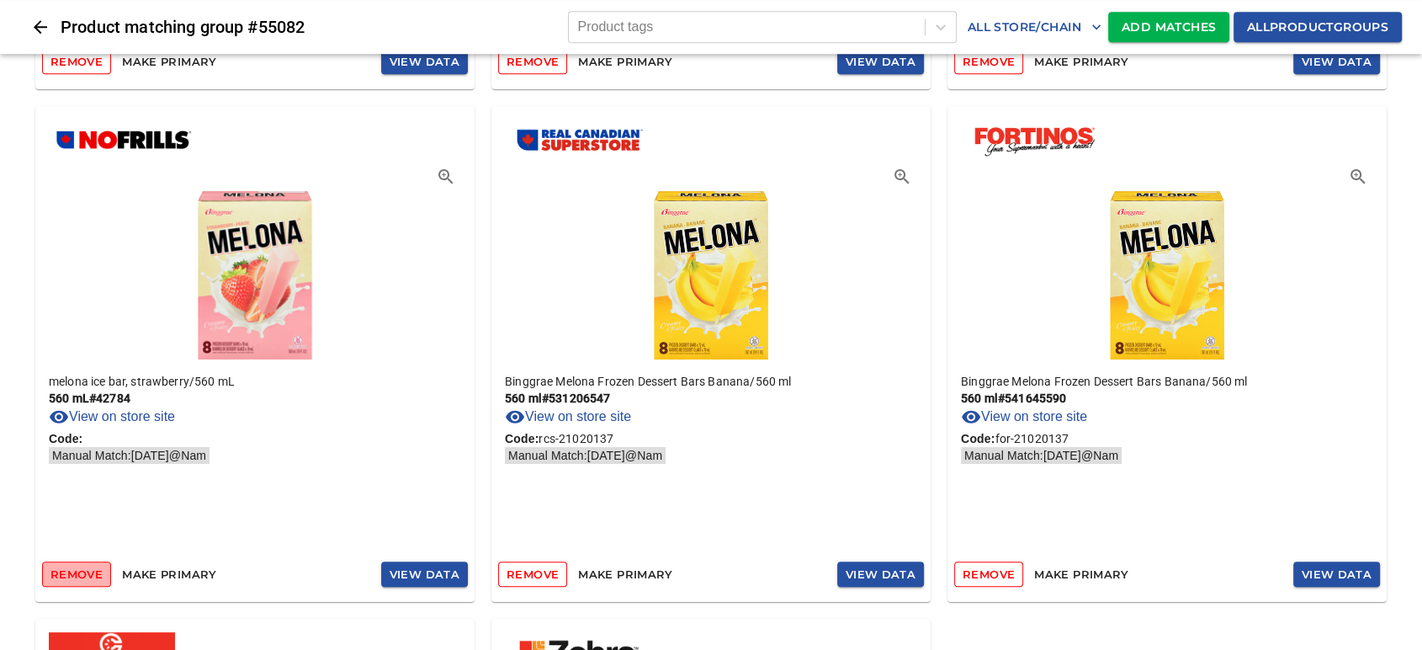
click at [77, 573] on span "Remove" at bounding box center [76, 574] width 52 height 19
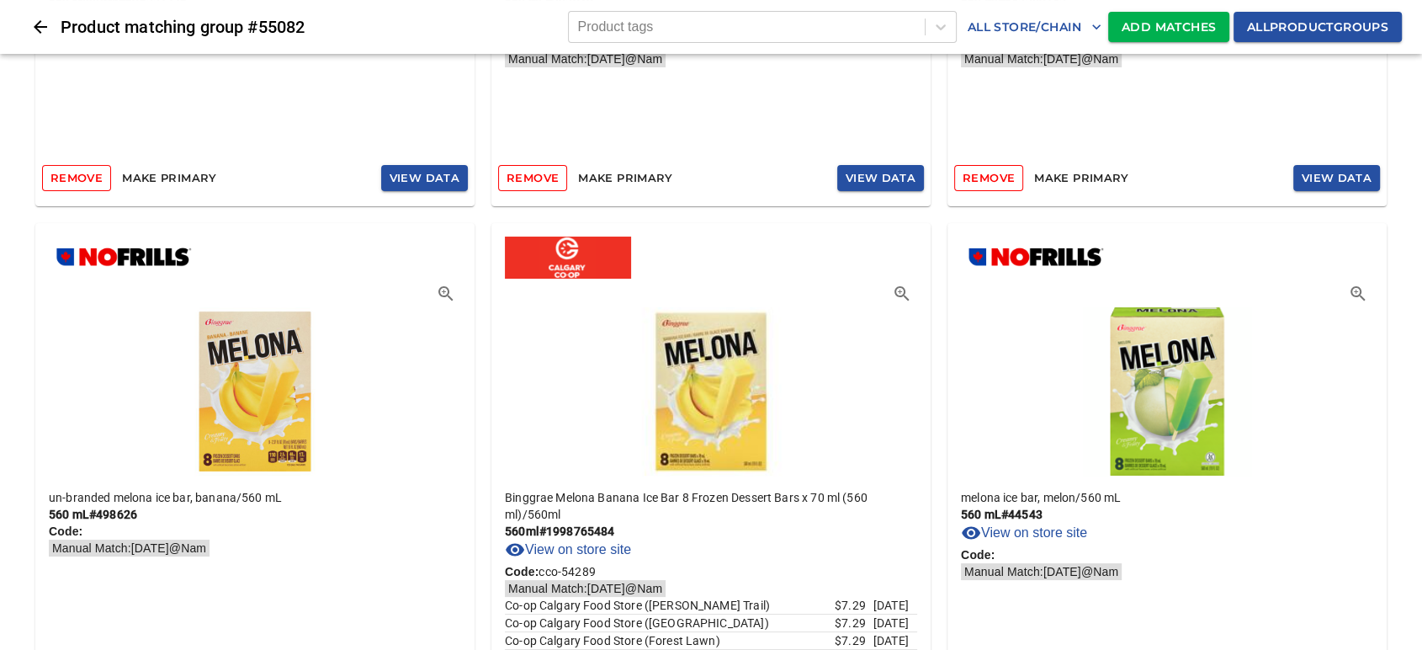
scroll to position [6669, 0]
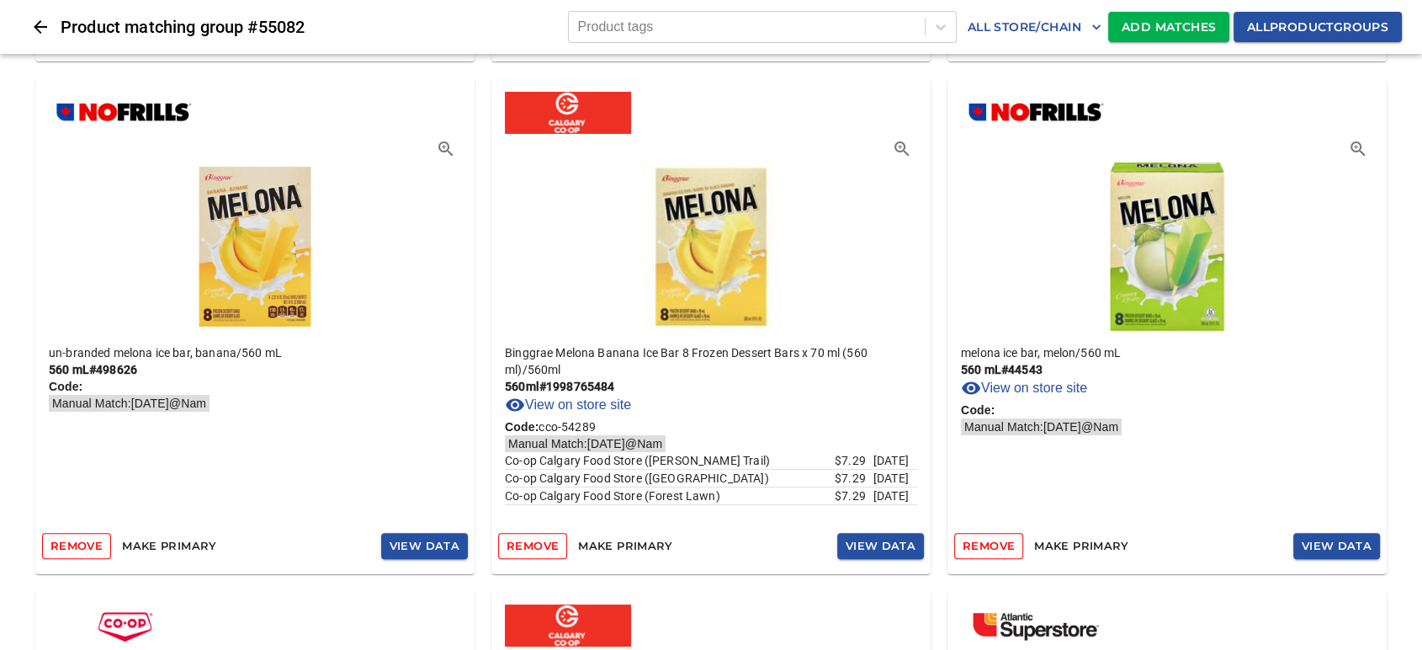
click at [987, 541] on span "Remove" at bounding box center [989, 545] width 52 height 19
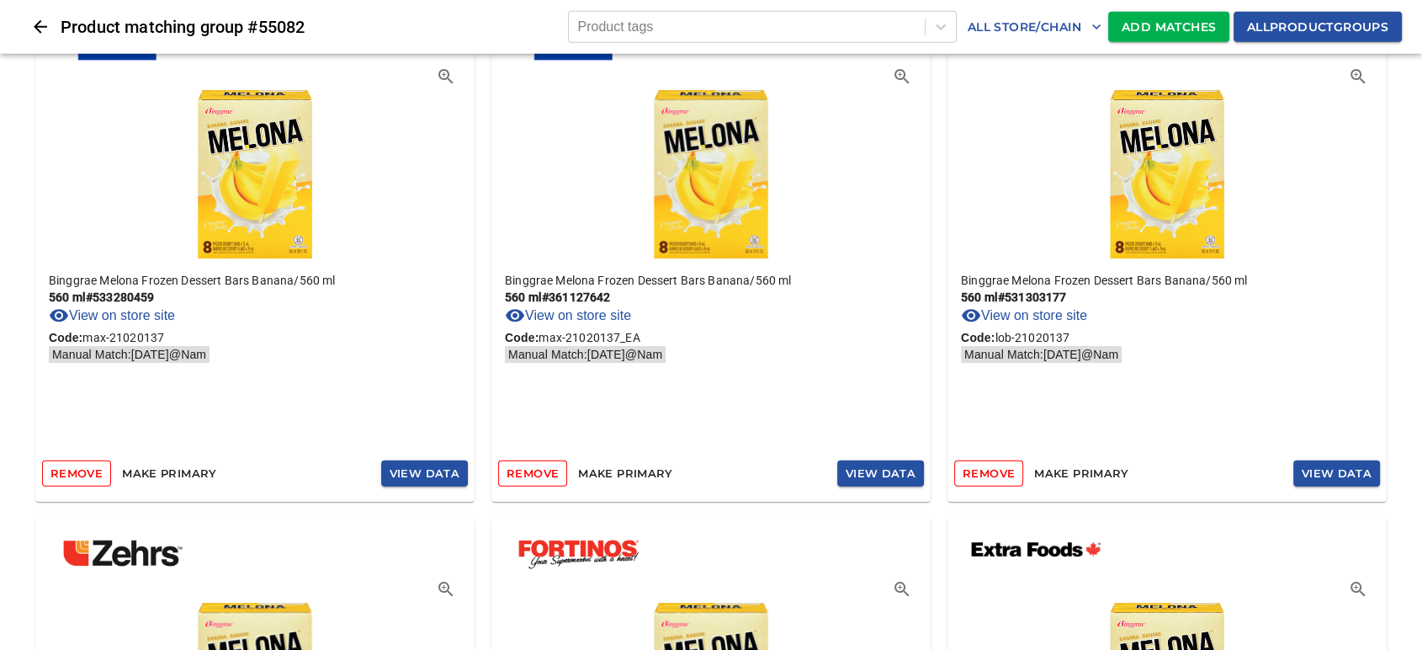
scroll to position [4519, 0]
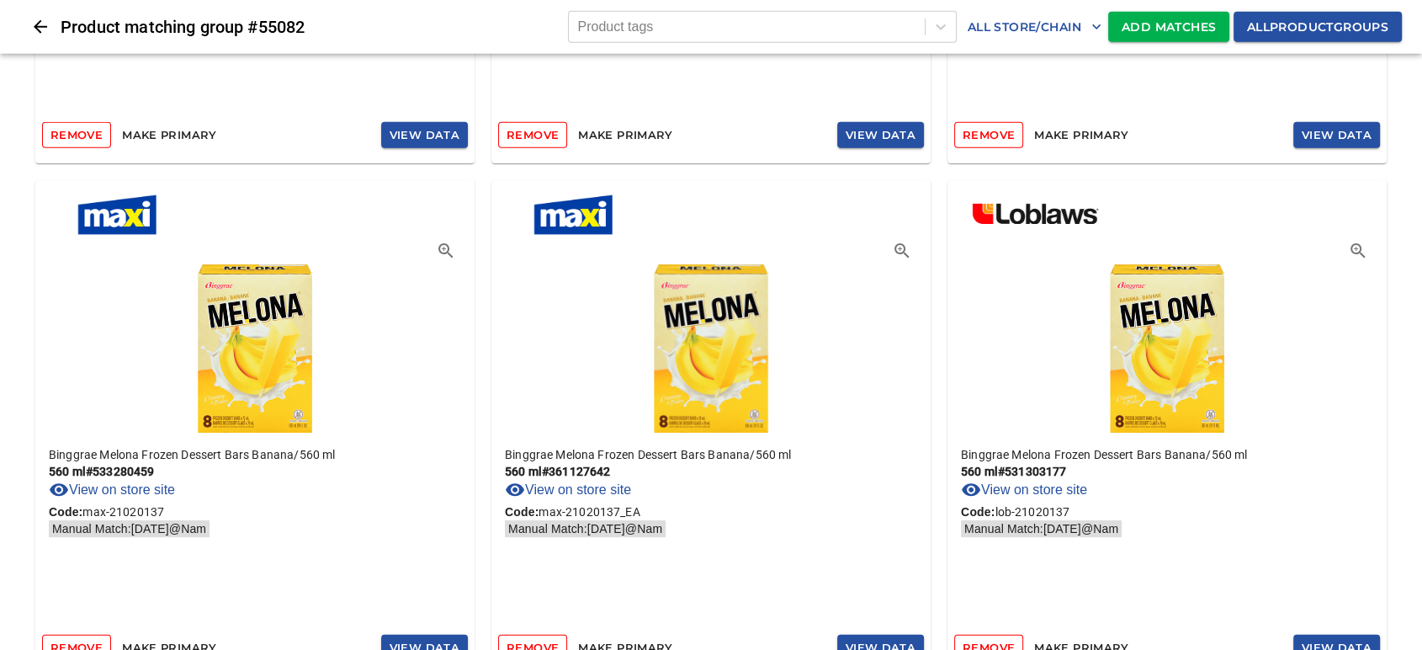
click at [45, 29] on icon "Close" at bounding box center [40, 27] width 20 height 20
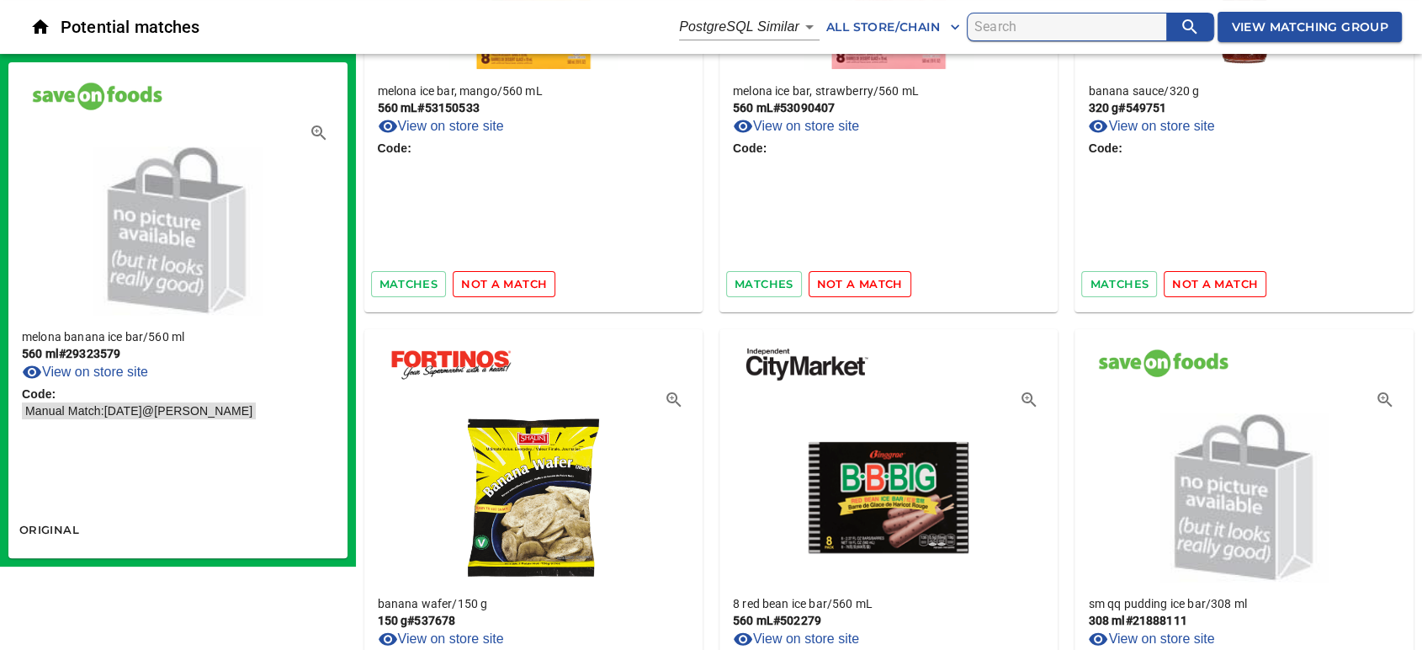
scroll to position [280, 0]
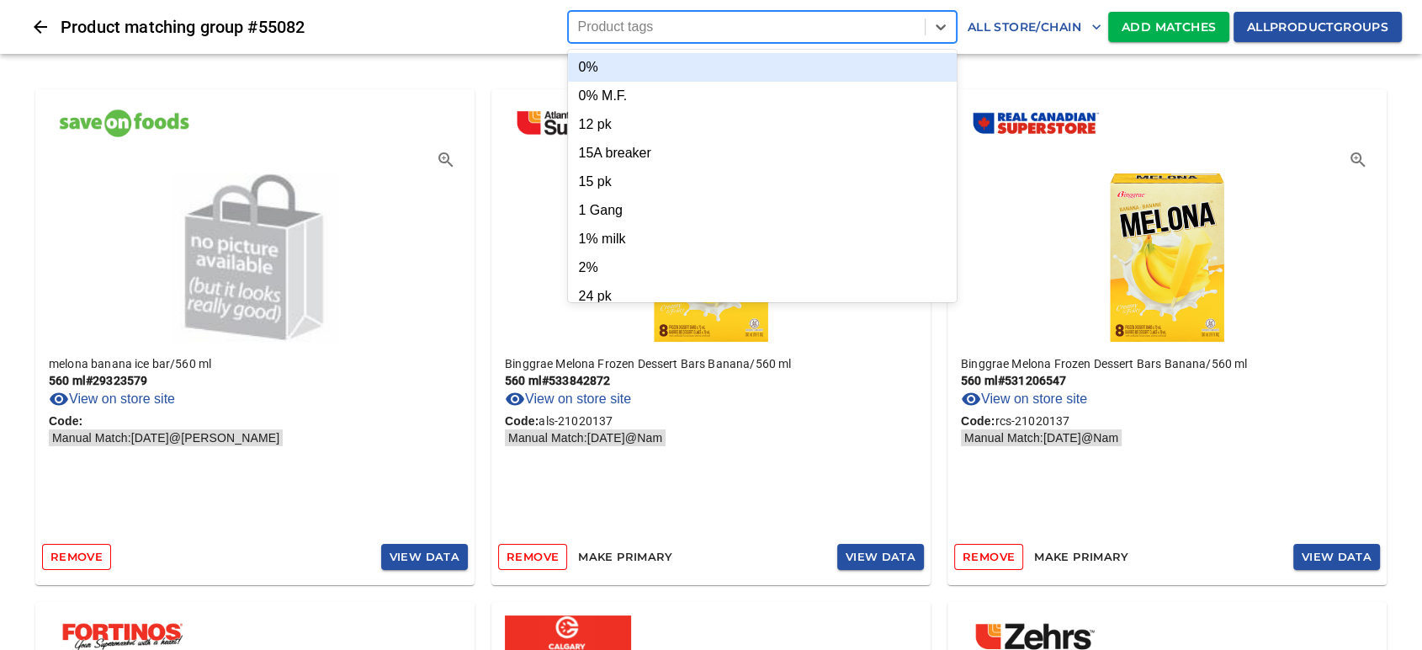
click at [791, 25] on div at bounding box center [746, 27] width 339 height 19
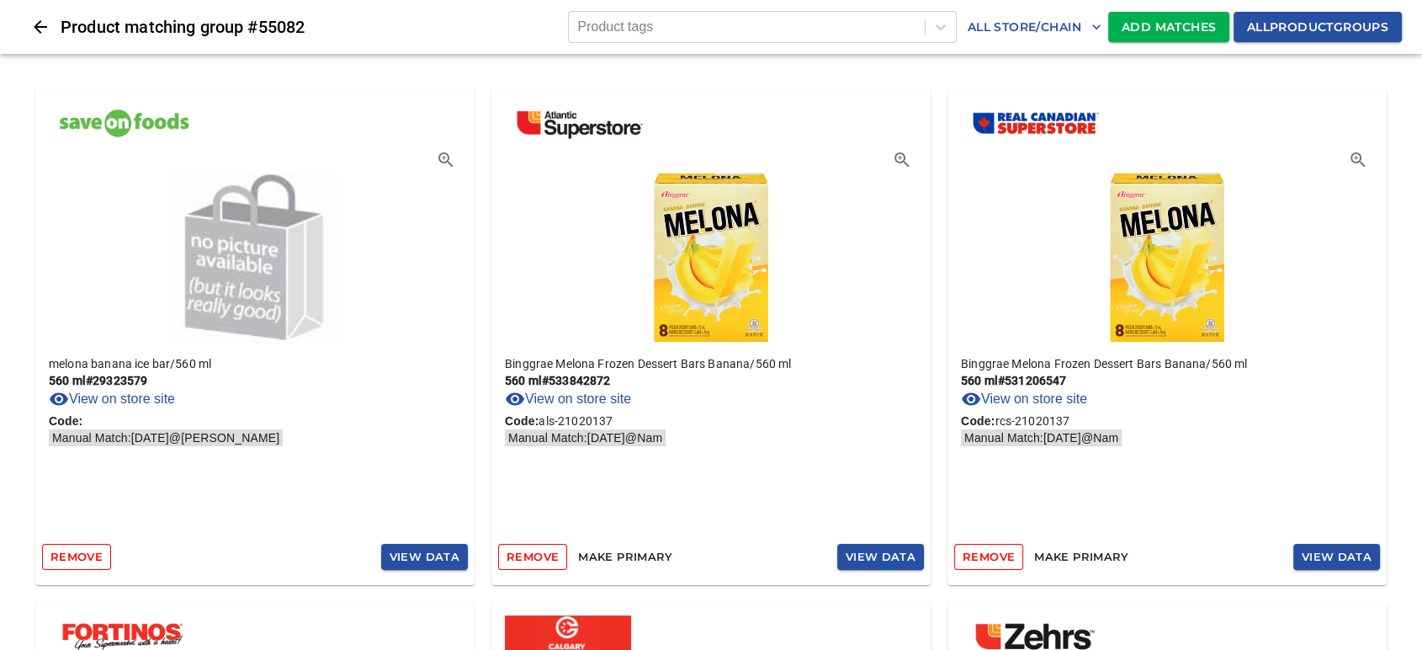
click at [479, 109] on div "melona banana ice bar / 560 ml 560 ml # 29323579 View on store site Code: Manua…" at bounding box center [255, 337] width 456 height 512
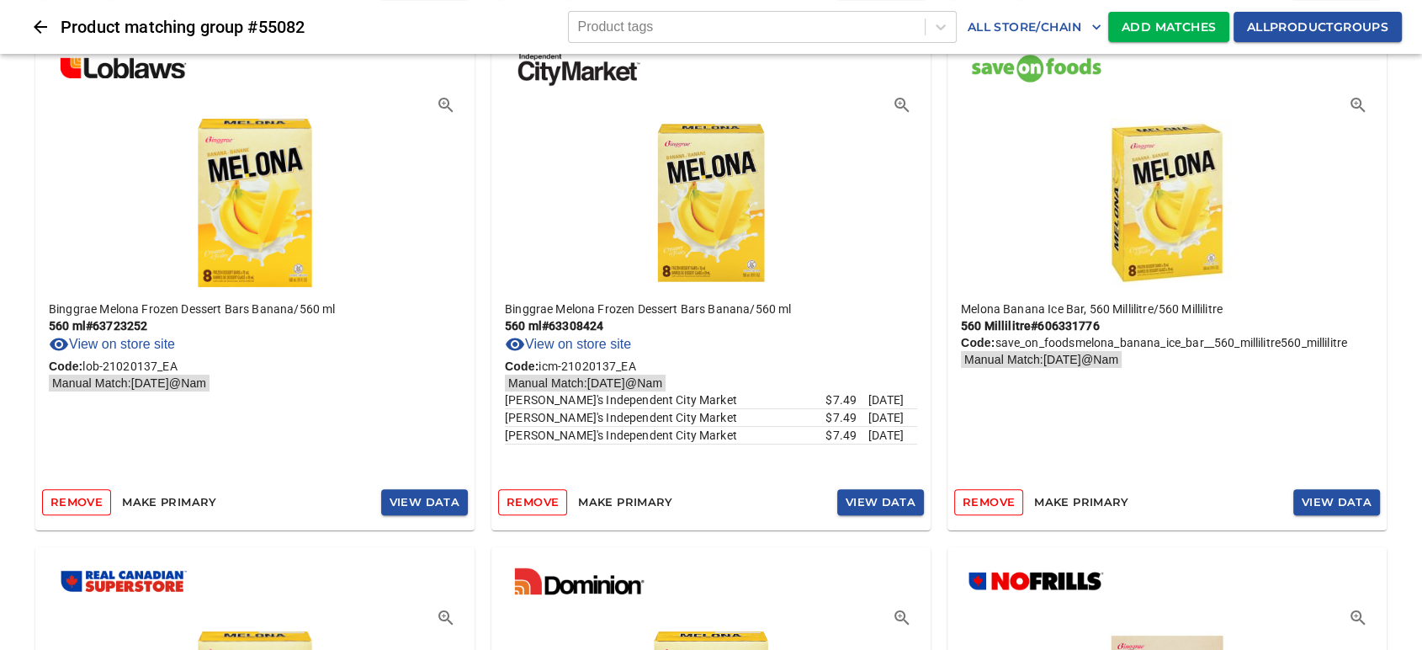
click at [353, 390] on div "Binggrae Melona Frozen Dessert Bars Banana / 560 ml 560 ml # 63723252 View on s…" at bounding box center [254, 384] width 439 height 195
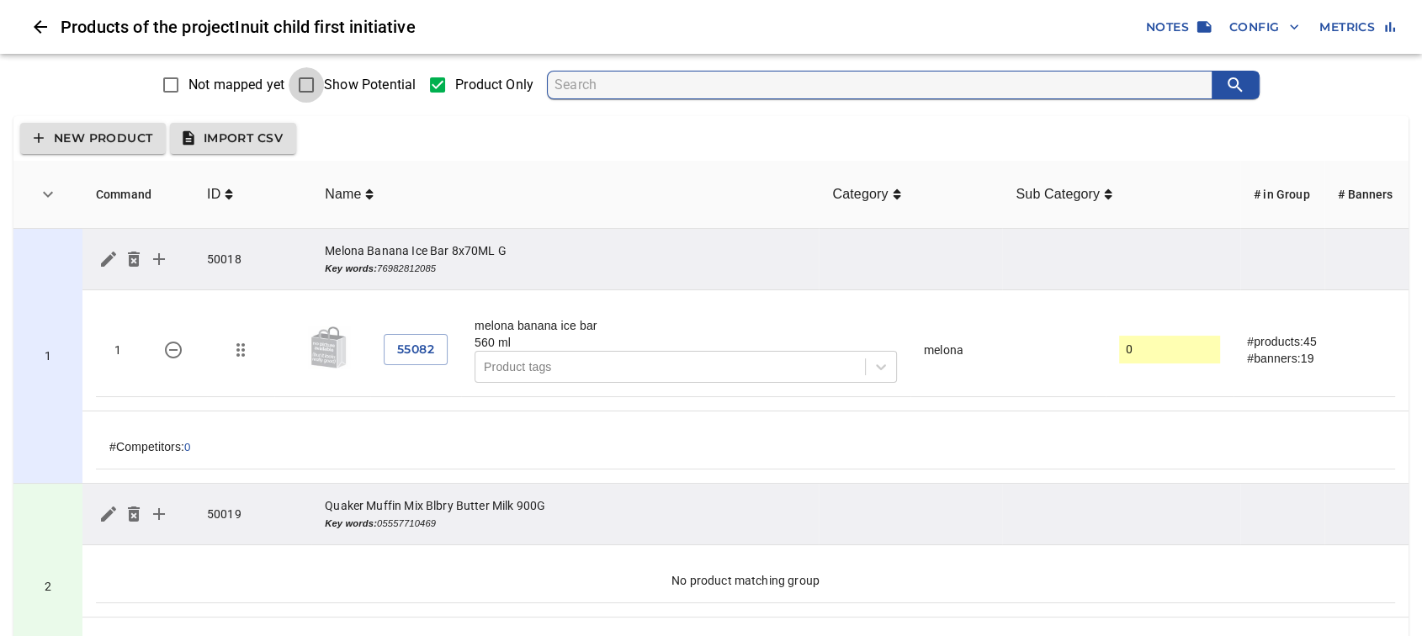
click at [319, 82] on input "Show Potential" at bounding box center [306, 84] width 35 height 35
checkbox input "true"
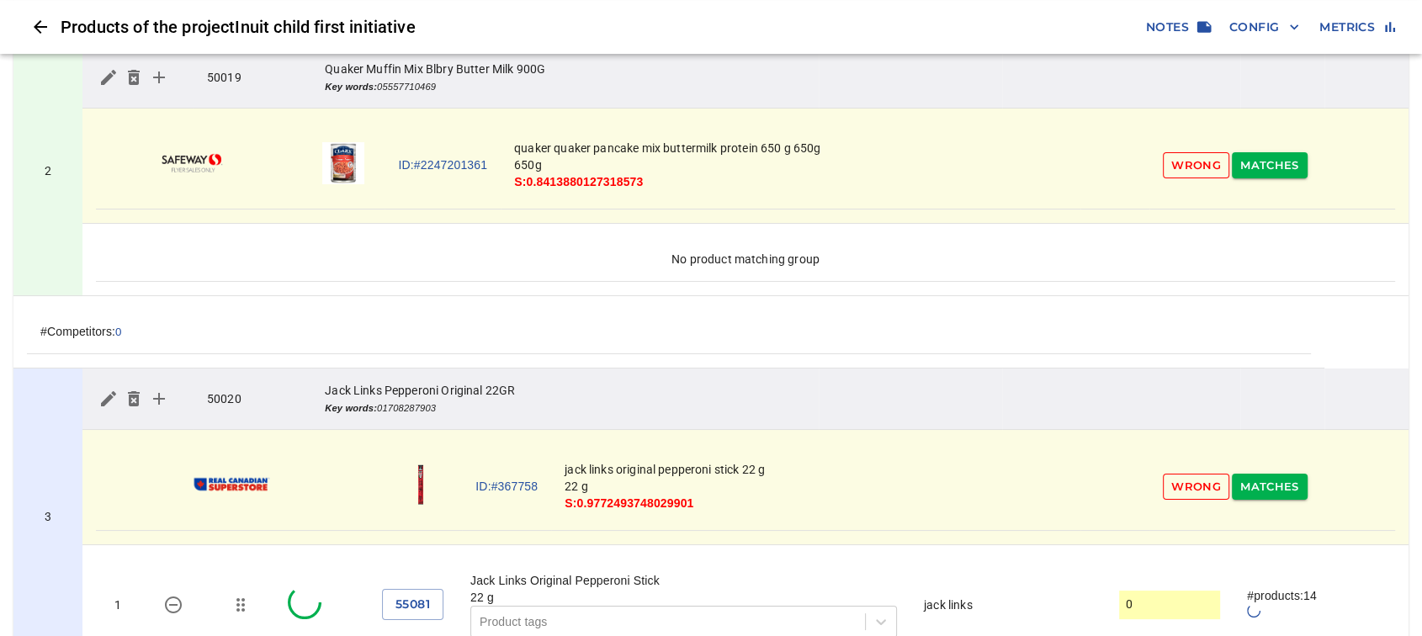
scroll to position [654, 0]
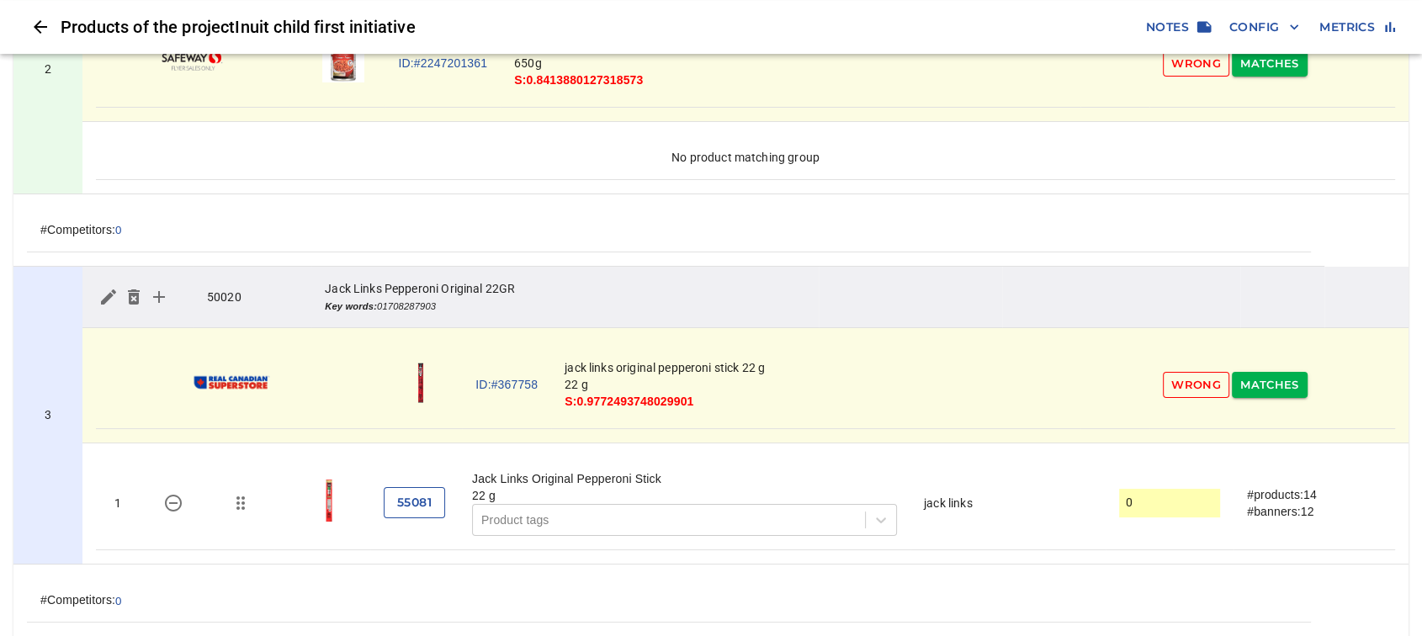
click at [416, 497] on span "55081" at bounding box center [414, 502] width 34 height 21
drag, startPoint x: 538, startPoint y: 379, endPoint x: 491, endPoint y: 395, distance: 50.0
click at [491, 387] on td "ID:#367758" at bounding box center [506, 386] width 89 height 88
copy link "367758"
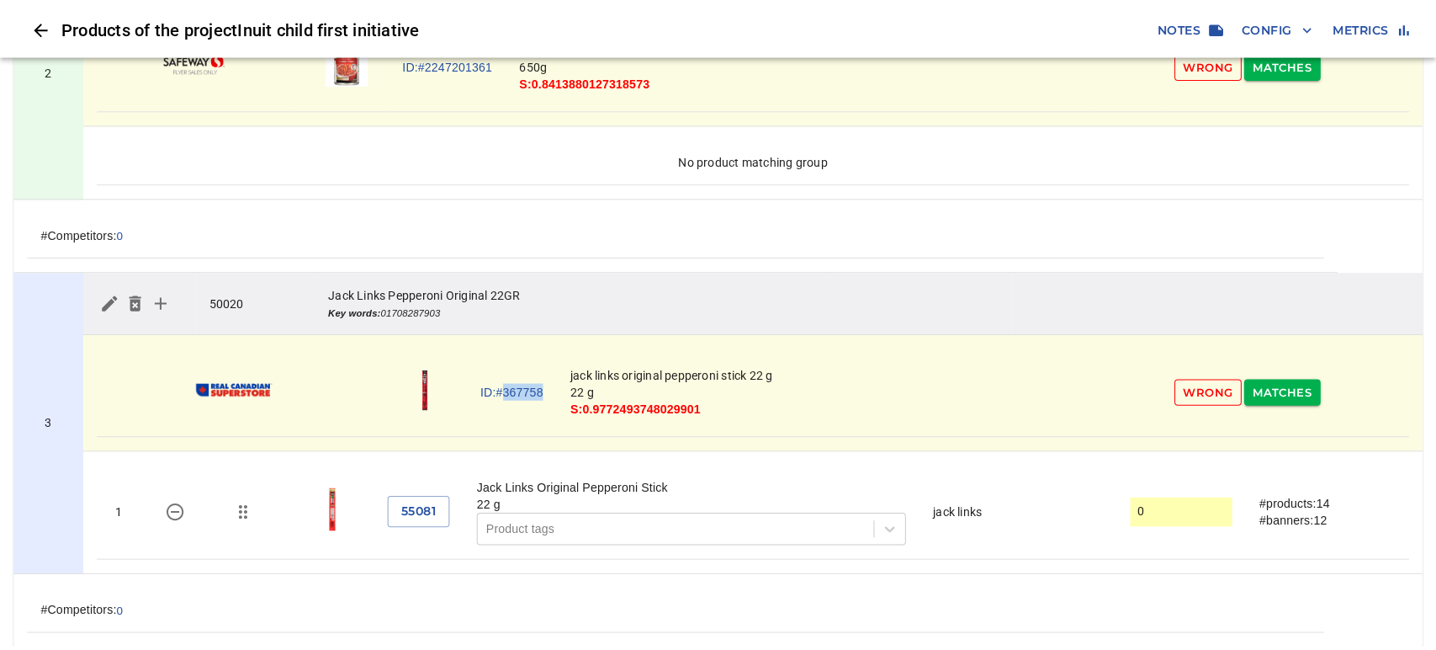
scroll to position [1028, 0]
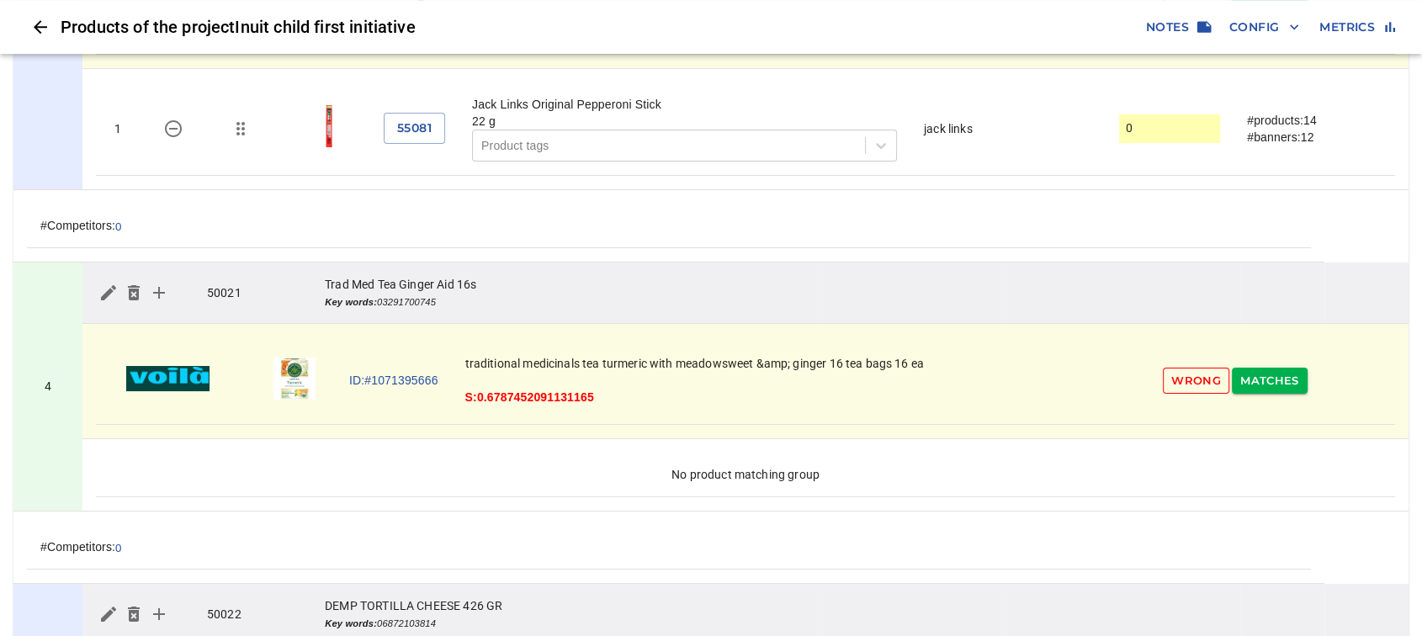
click at [1244, 29] on span "Config" at bounding box center [1264, 27] width 70 height 21
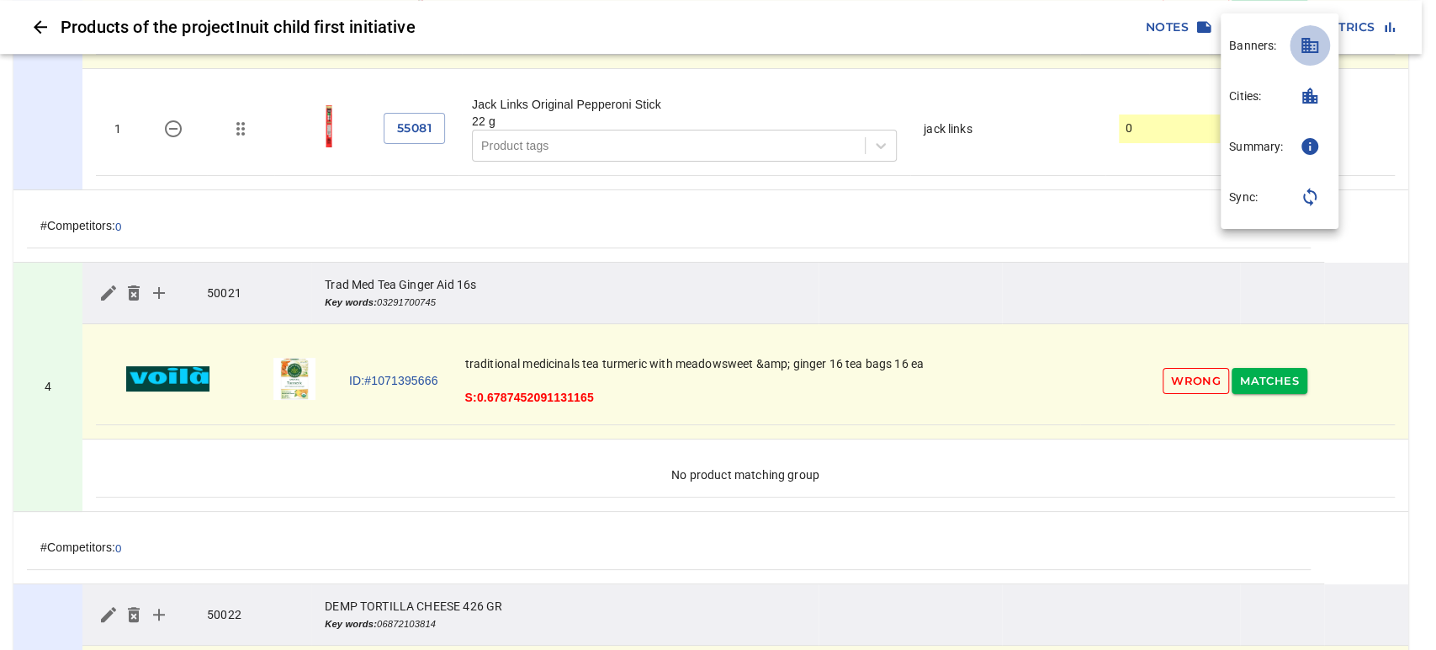
click at [1311, 52] on icon "button" at bounding box center [1310, 45] width 17 height 15
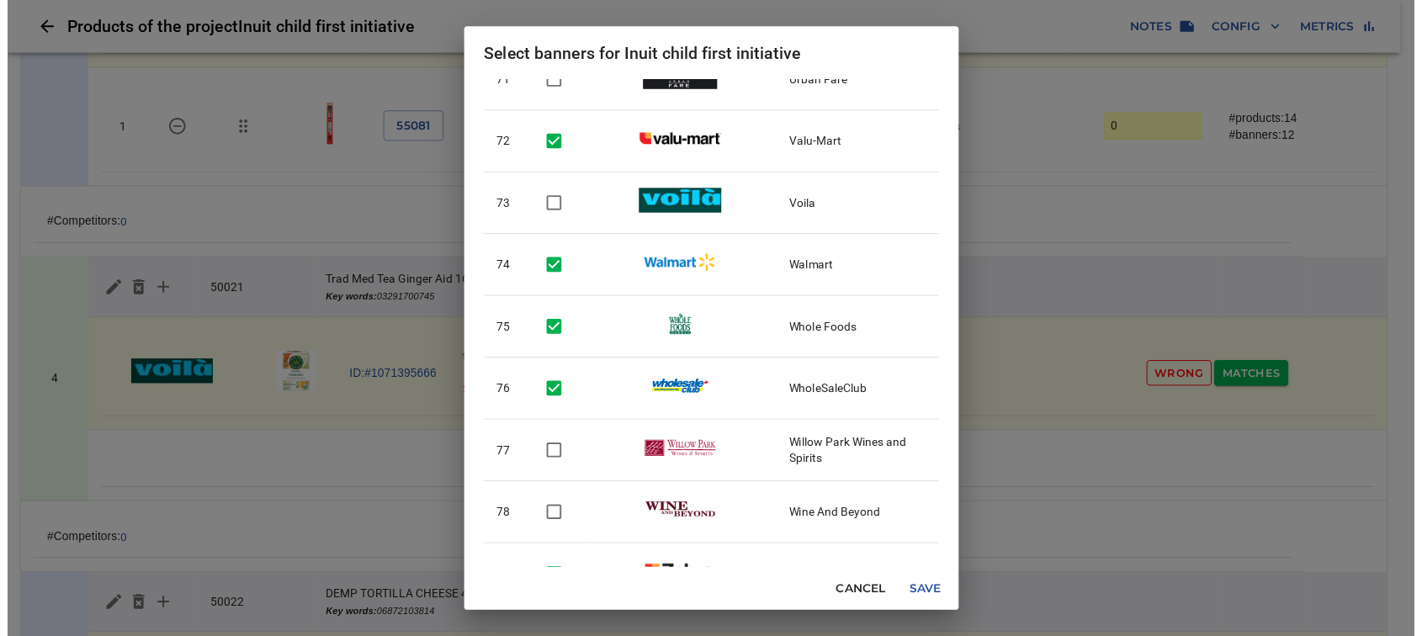
scroll to position [4541, 0]
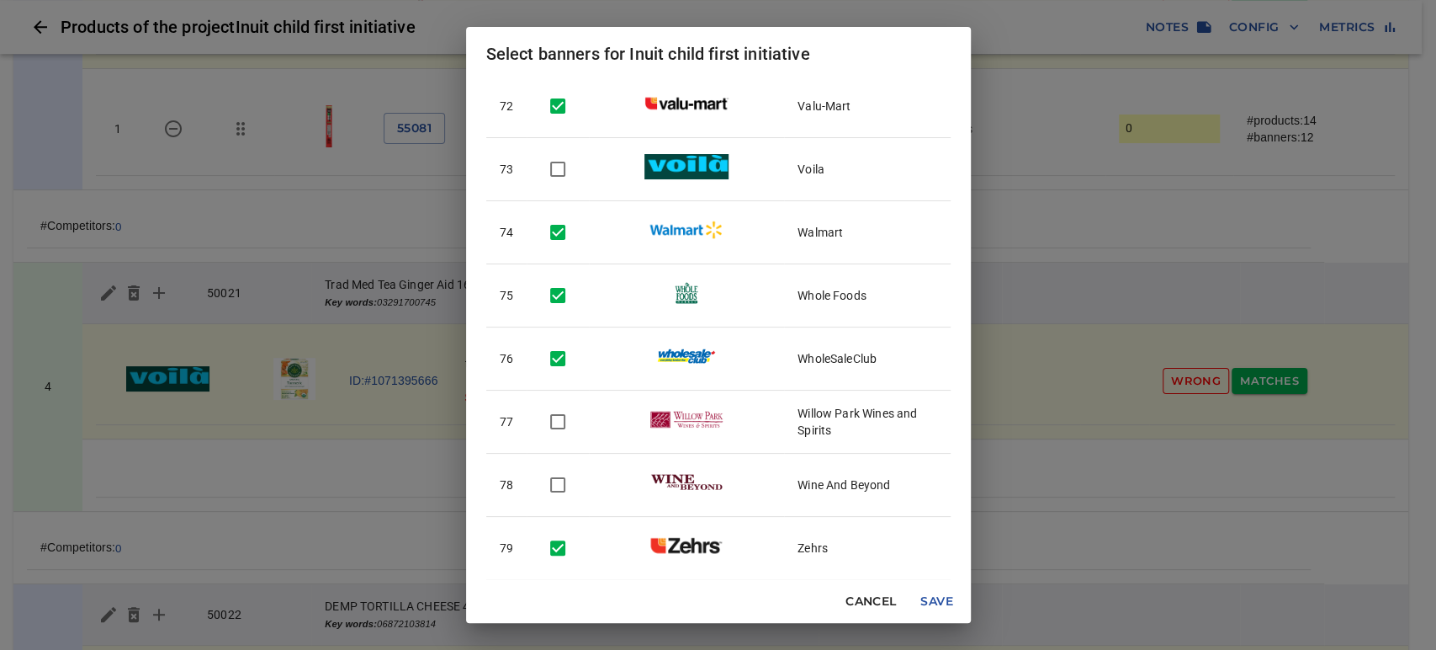
click at [867, 602] on span "Cancel" at bounding box center [871, 601] width 50 height 21
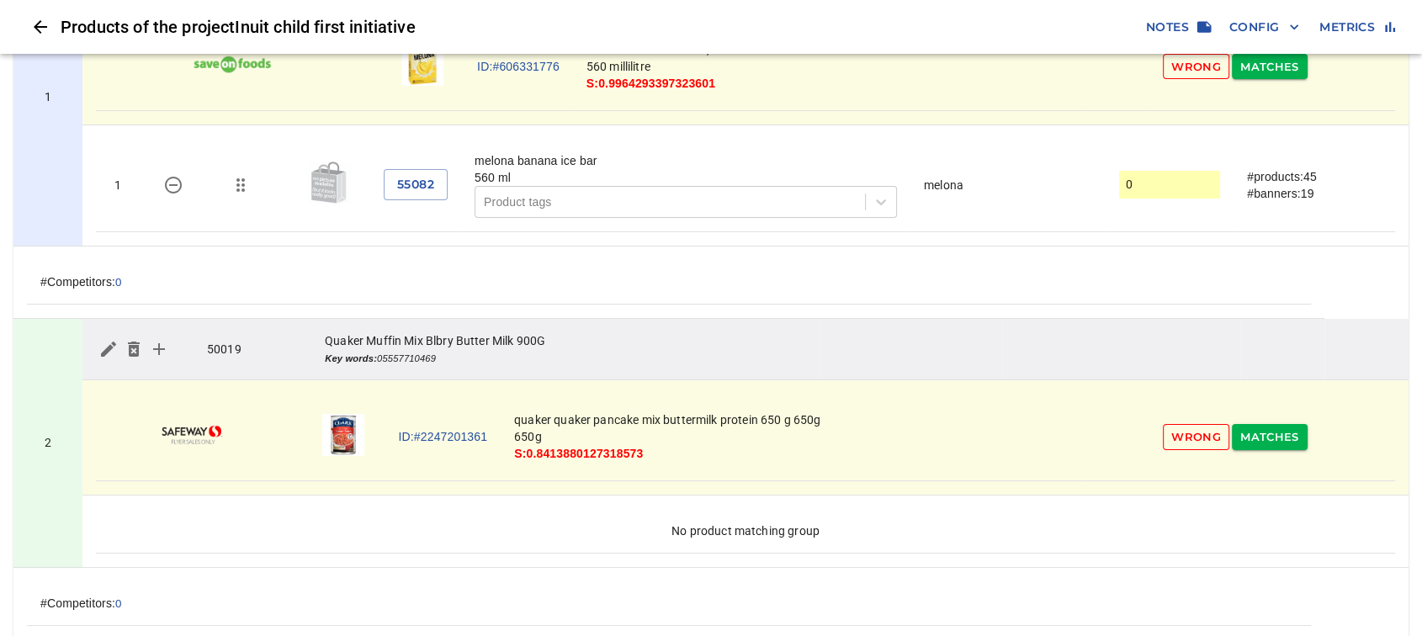
scroll to position [0, 0]
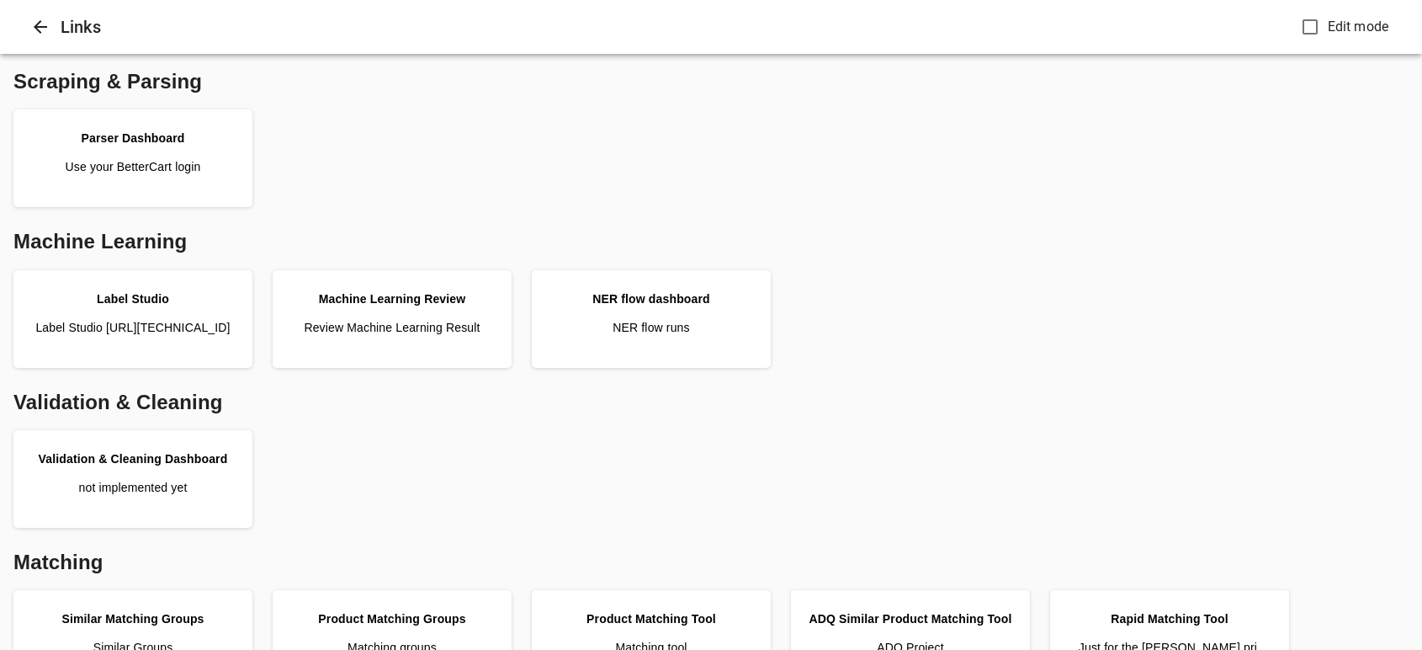
scroll to position [740, 0]
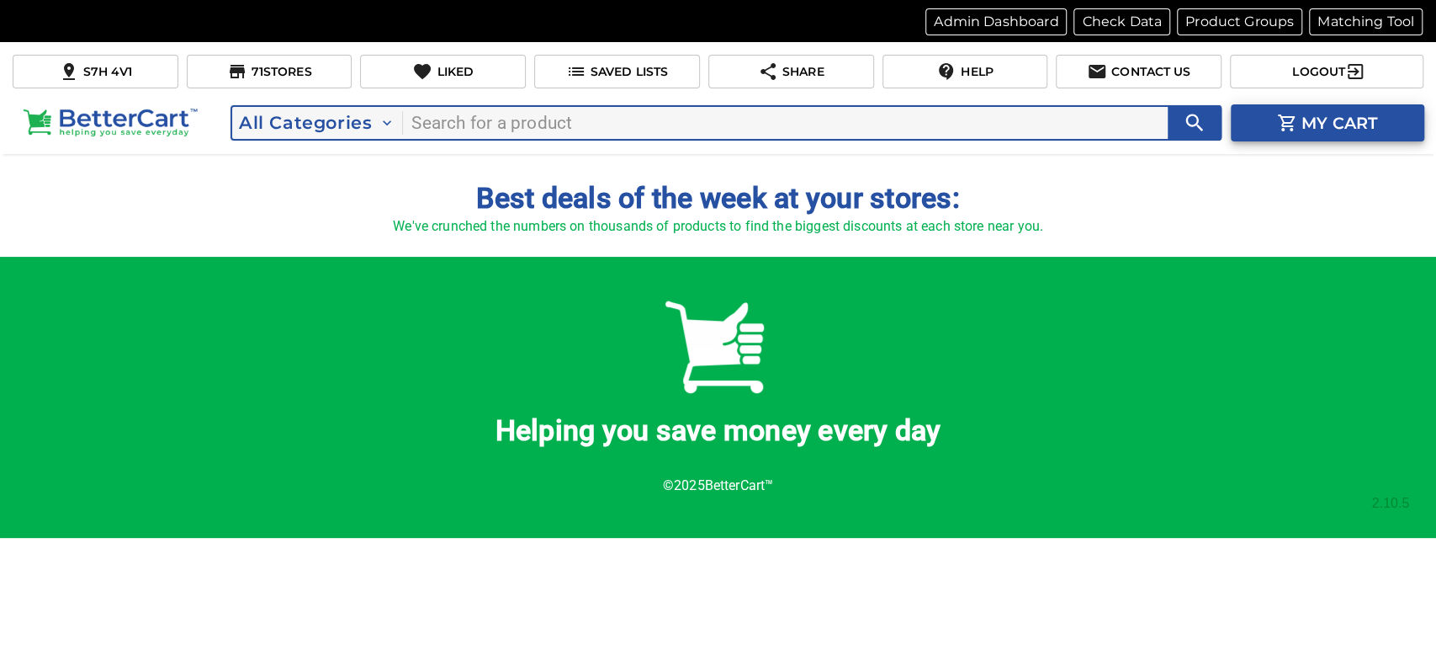
click at [1360, 75] on icon "button" at bounding box center [1355, 71] width 20 height 20
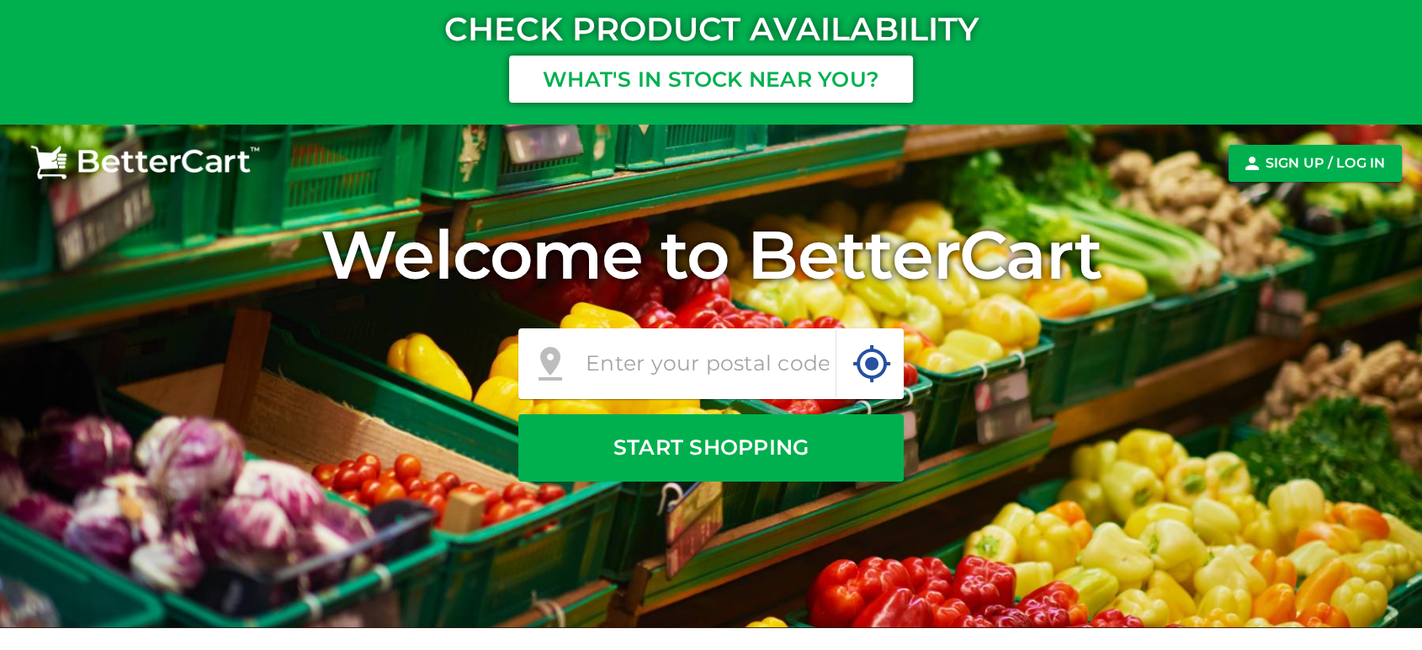
click at [1332, 187] on div "Sign Up / Log In" at bounding box center [711, 163] width 1422 height 77
click at [1318, 167] on p "Sign Up / Log In" at bounding box center [1324, 163] width 119 height 20
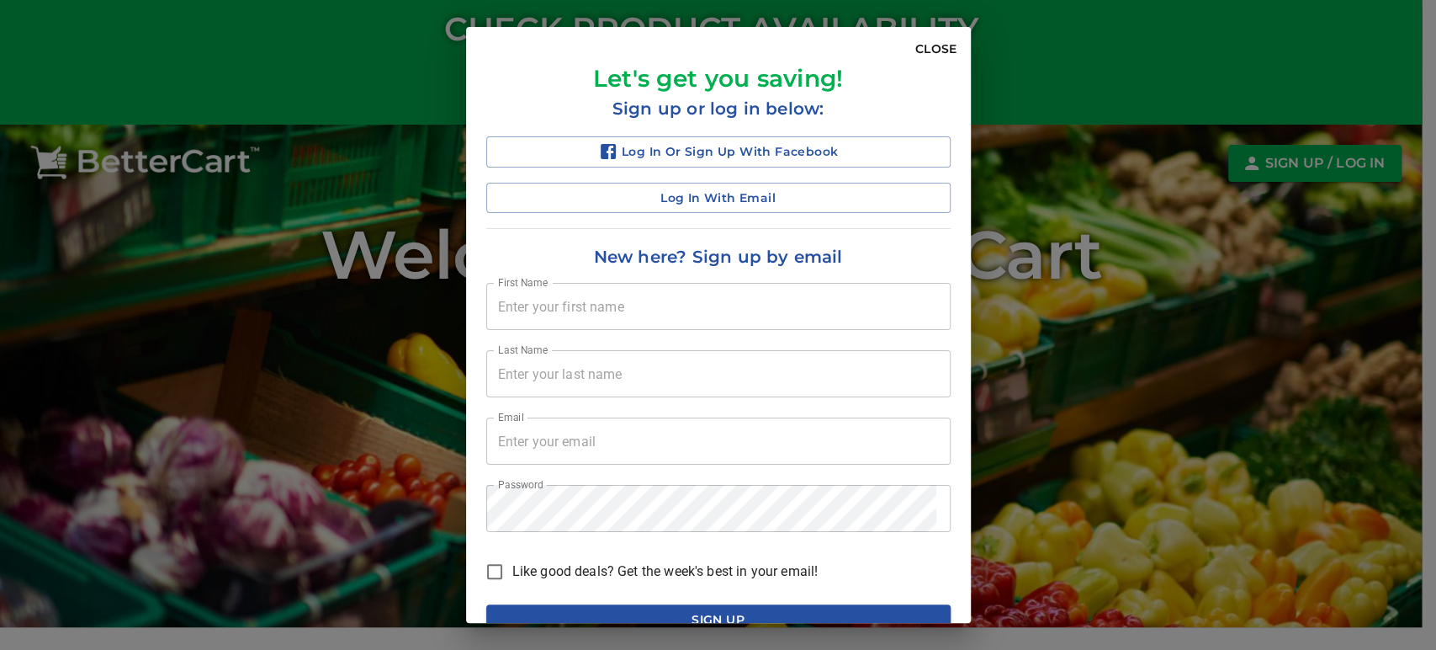
click at [687, 201] on span "Log in with Email" at bounding box center [719, 198] width 438 height 21
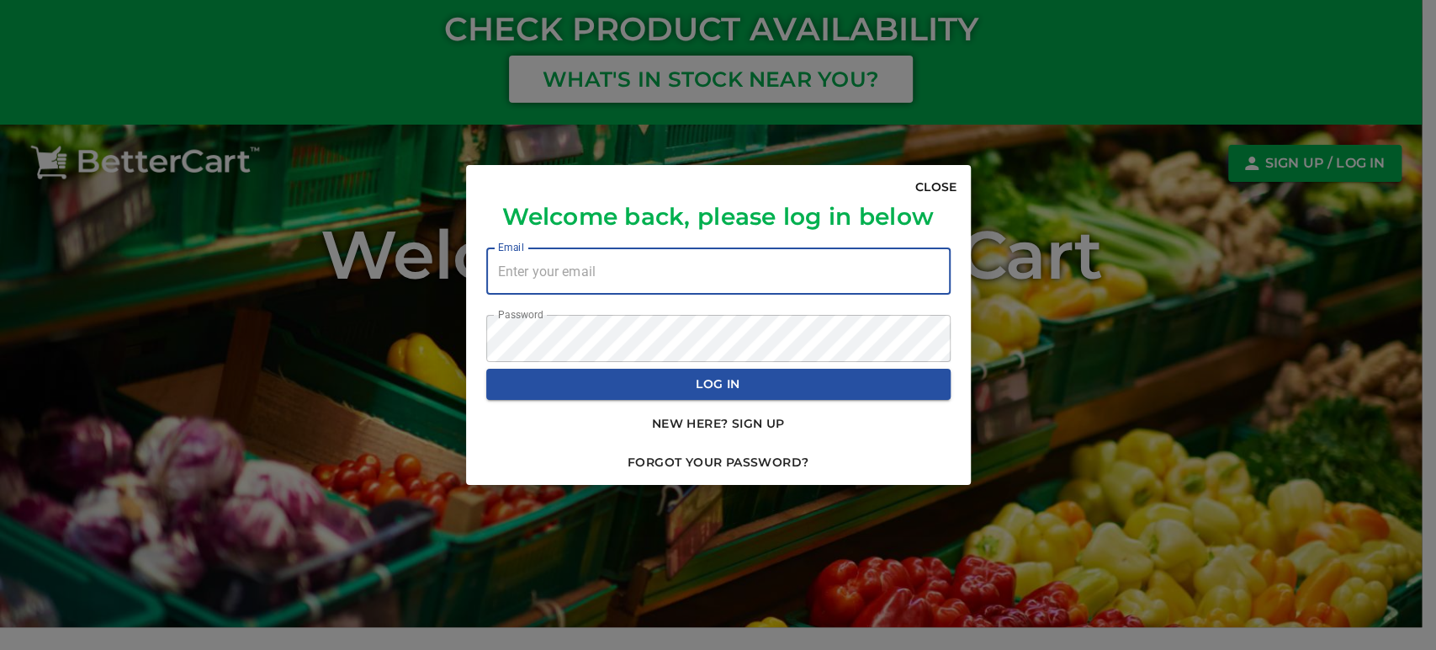
click at [666, 281] on input "email" at bounding box center [718, 270] width 464 height 47
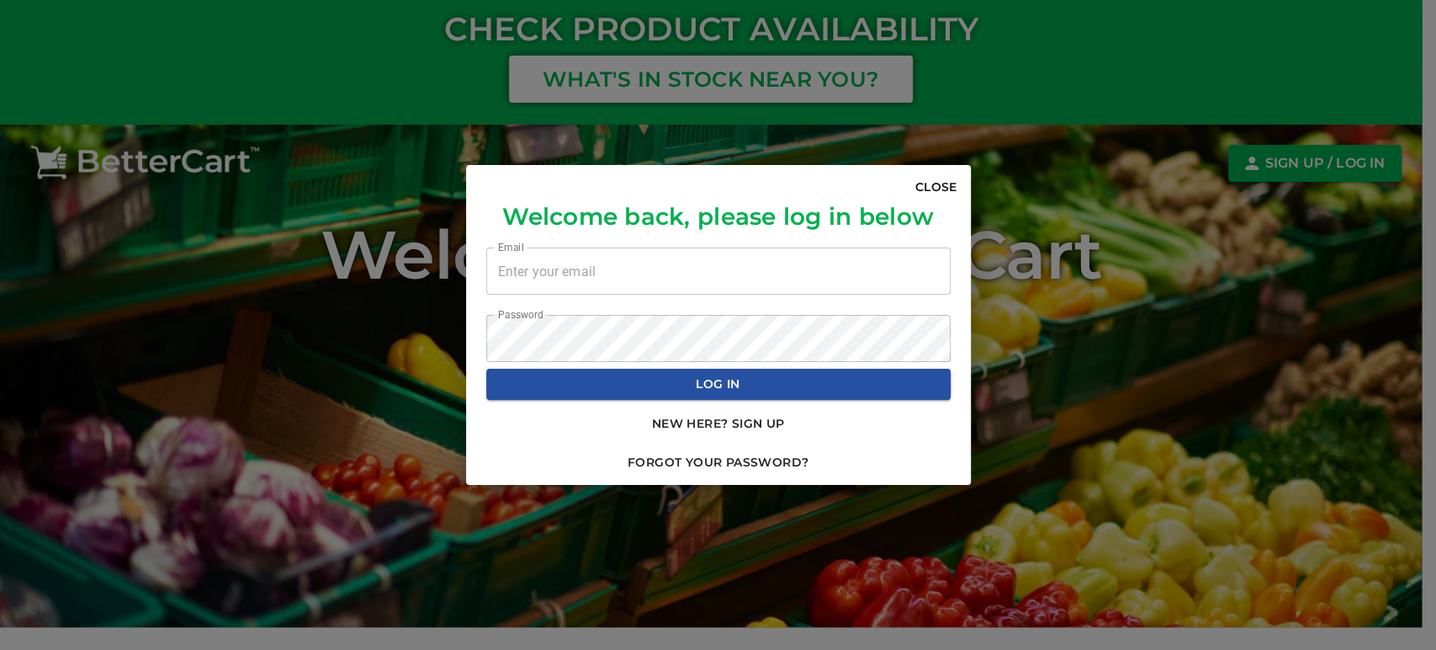
type input "[EMAIL_ADDRESS][DOMAIN_NAME]"
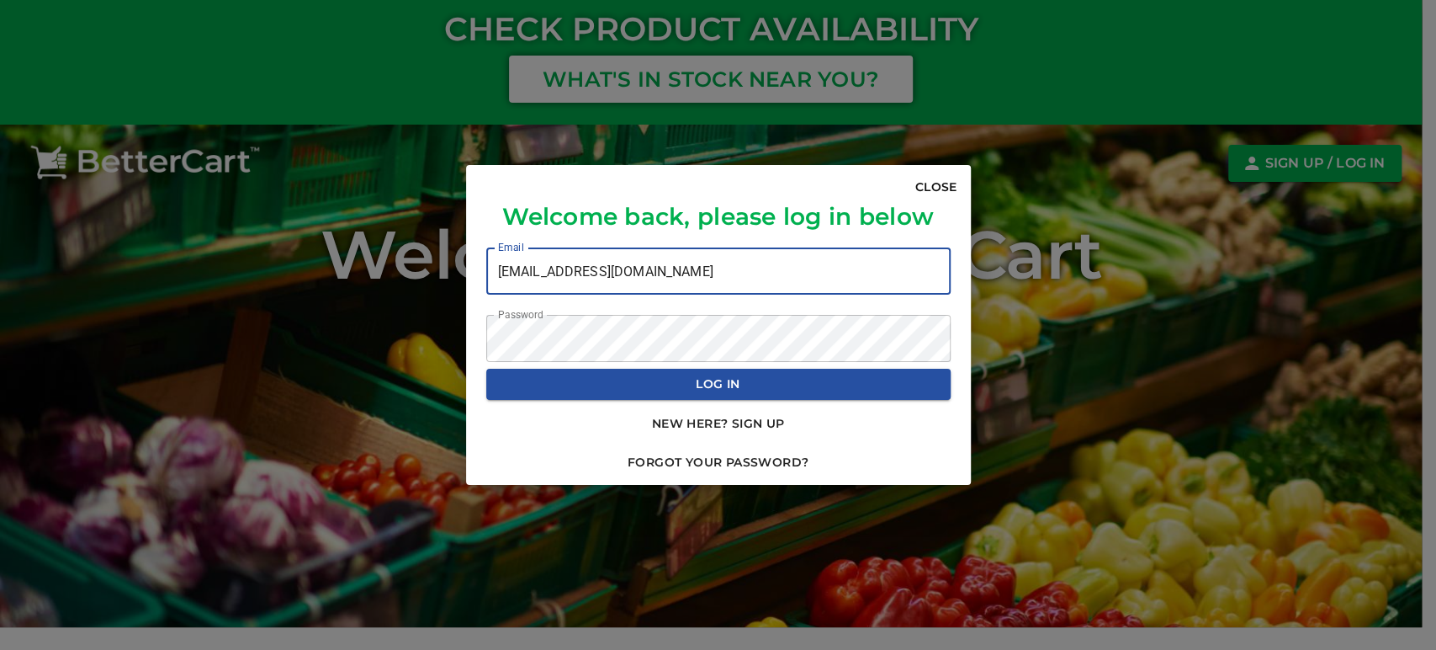
click at [739, 382] on span "Log In" at bounding box center [719, 384] width 438 height 21
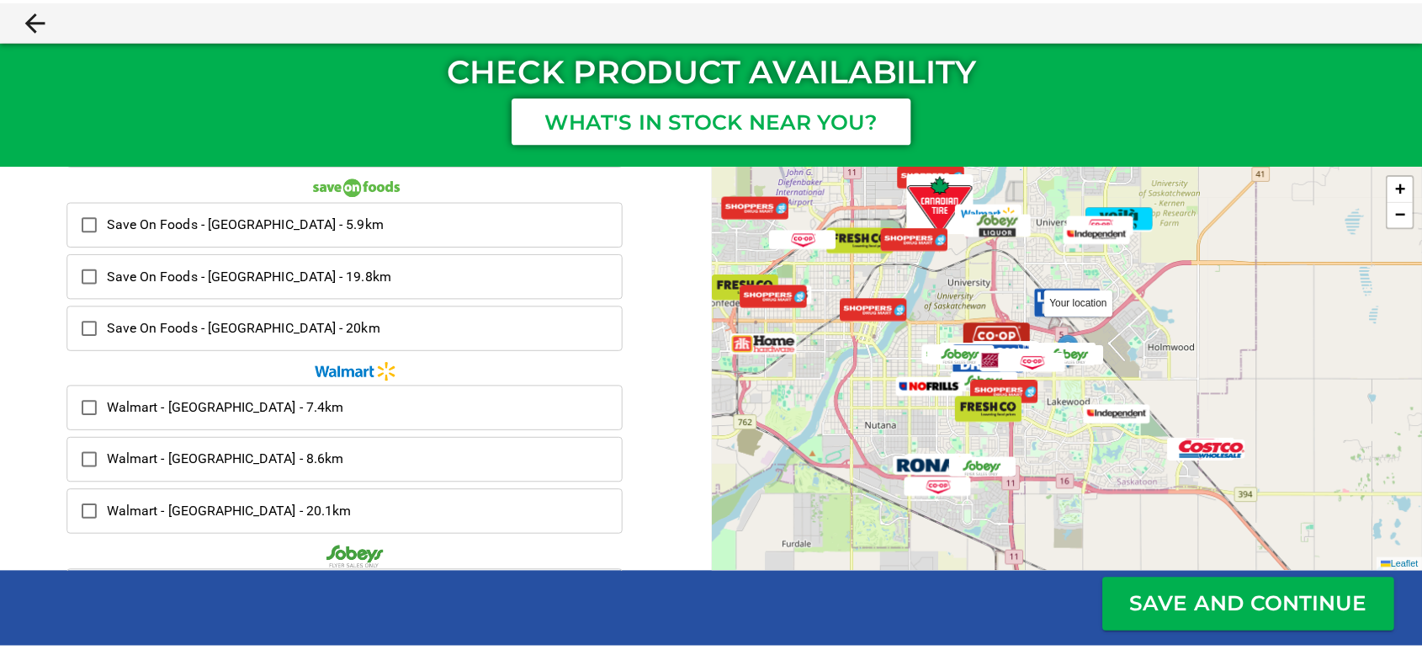
scroll to position [841, 0]
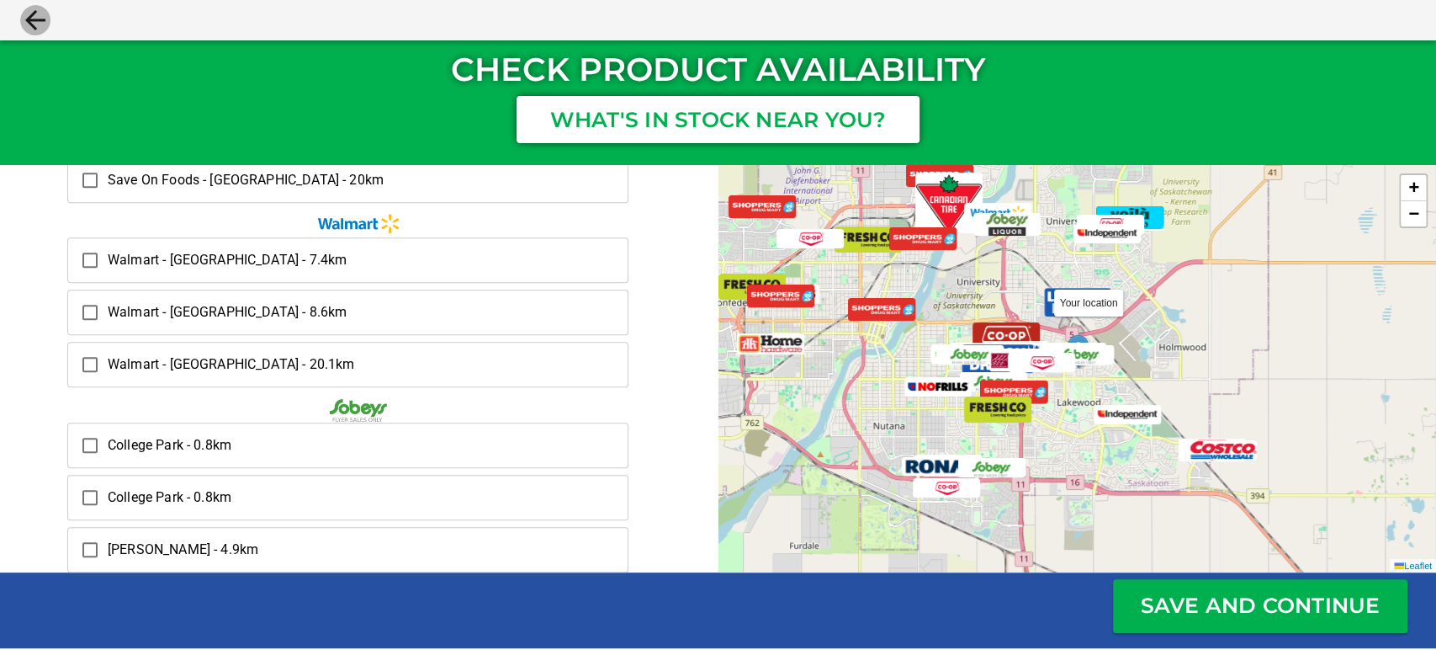
click at [34, 19] on icon "close" at bounding box center [35, 20] width 20 height 20
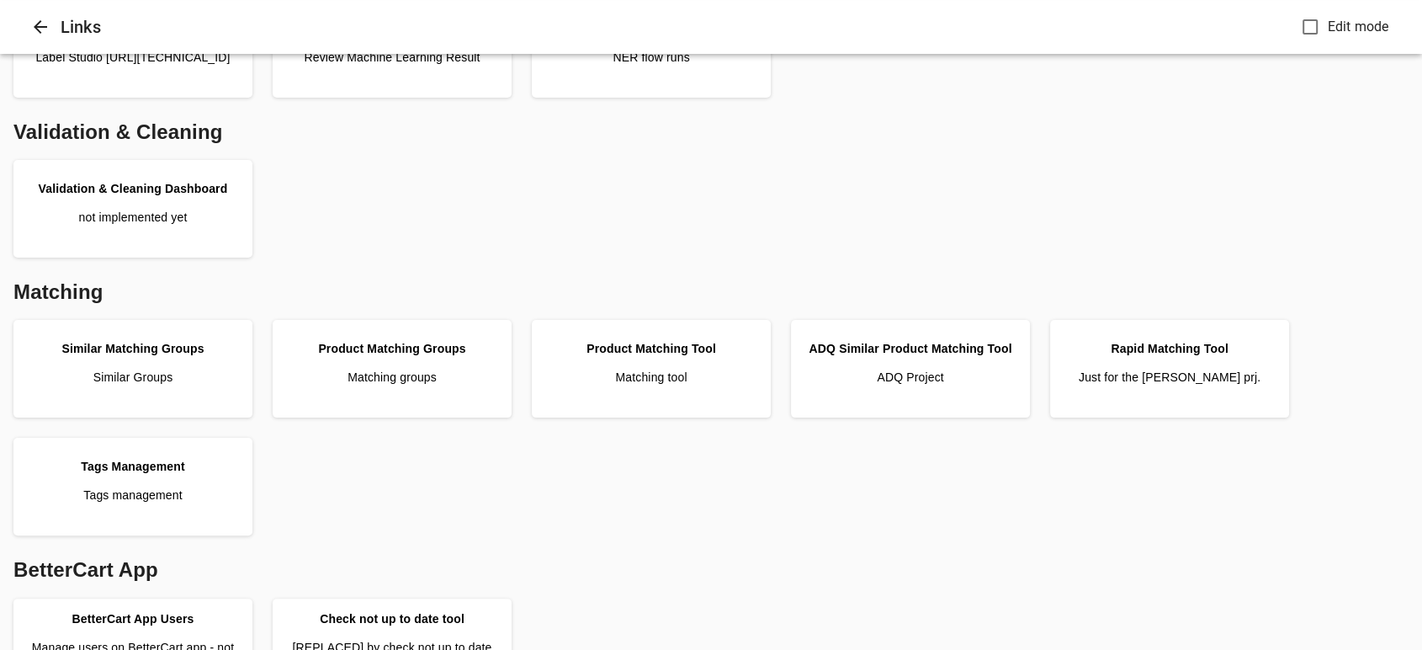
scroll to position [467, 0]
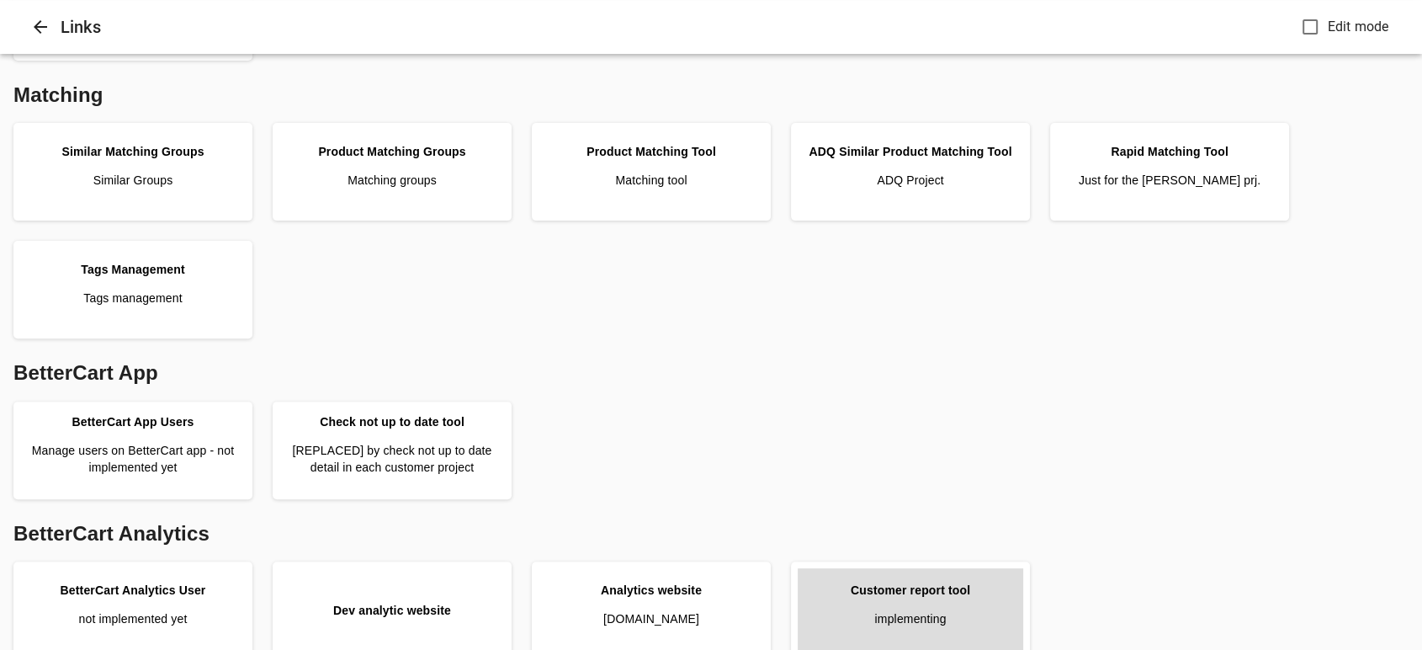
click at [968, 595] on div "Customer report tool" at bounding box center [910, 589] width 119 height 17
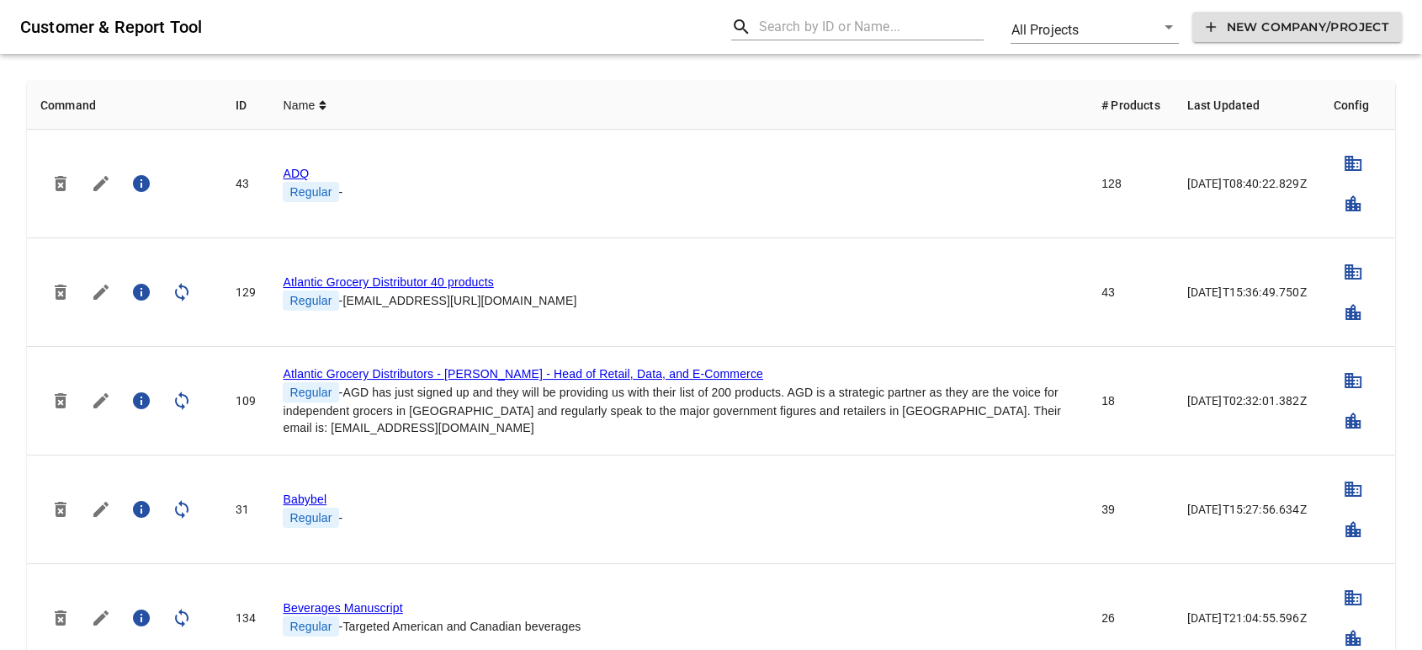
click at [839, 25] on input "text" at bounding box center [870, 26] width 225 height 27
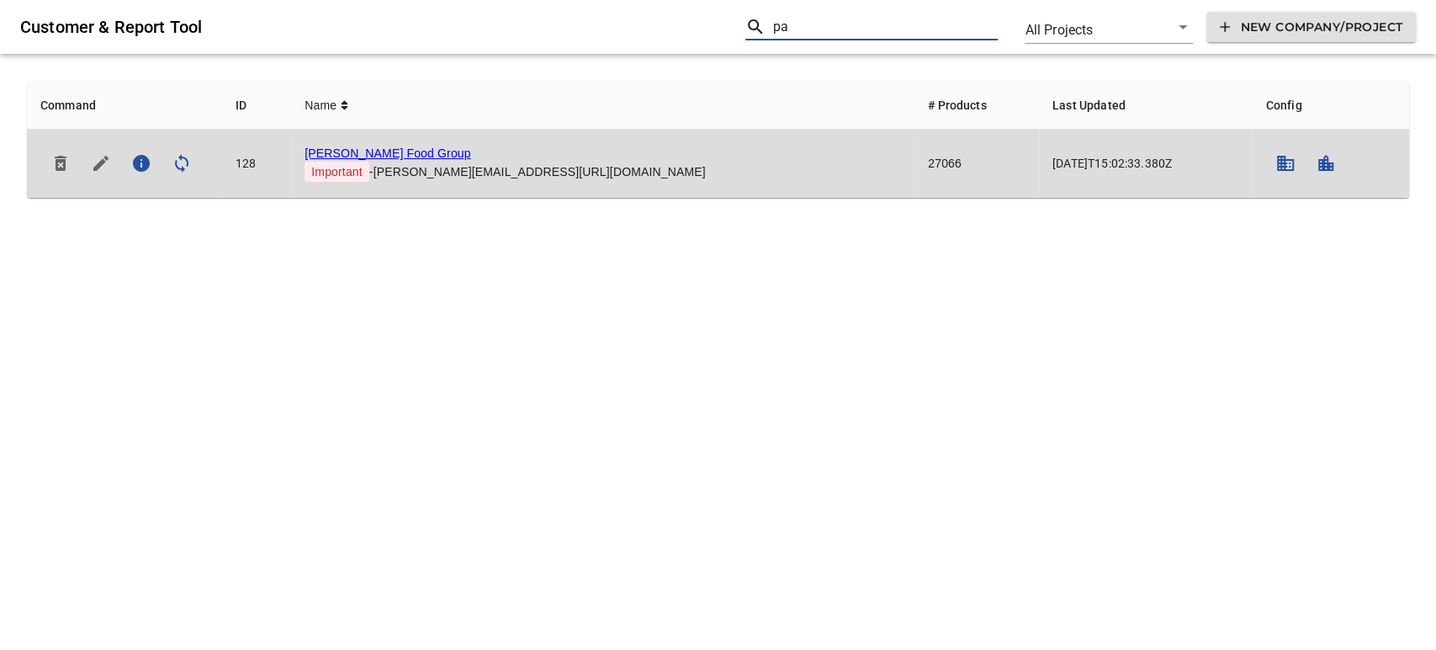
type input "pa"
click at [379, 153] on link "[PERSON_NAME] Food Group" at bounding box center [388, 152] width 166 height 13
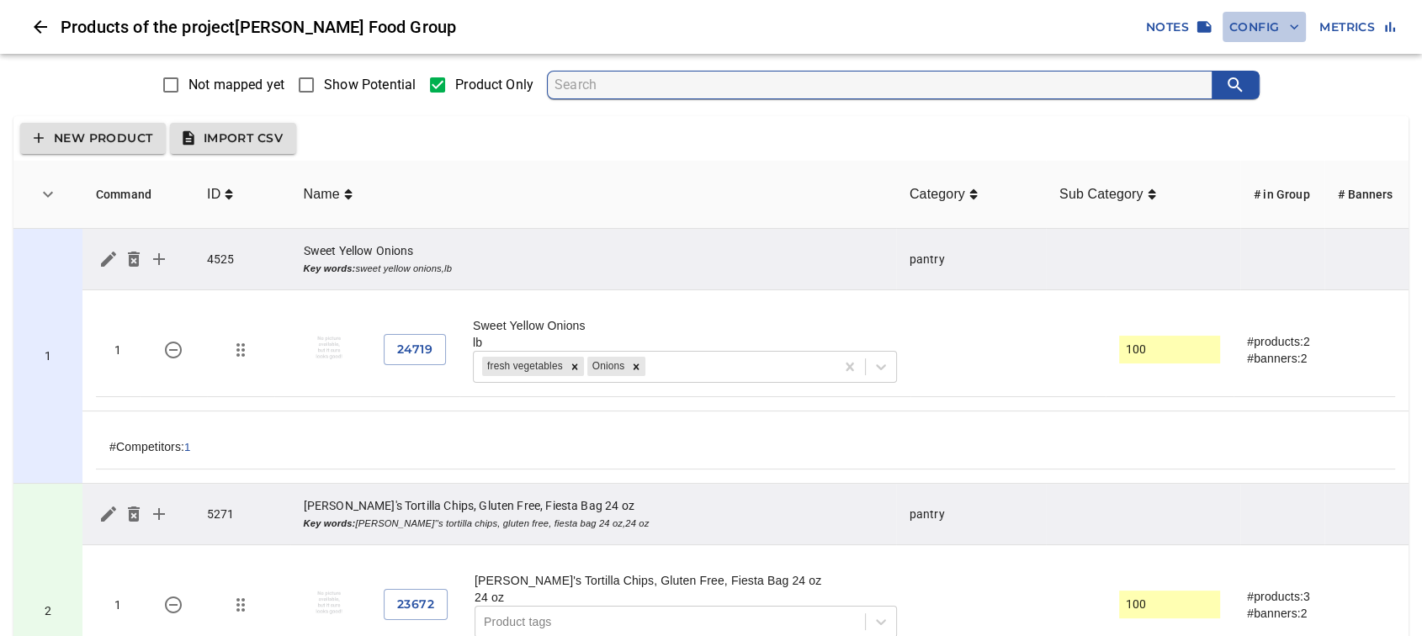
click at [1266, 18] on span "Config" at bounding box center [1264, 27] width 70 height 21
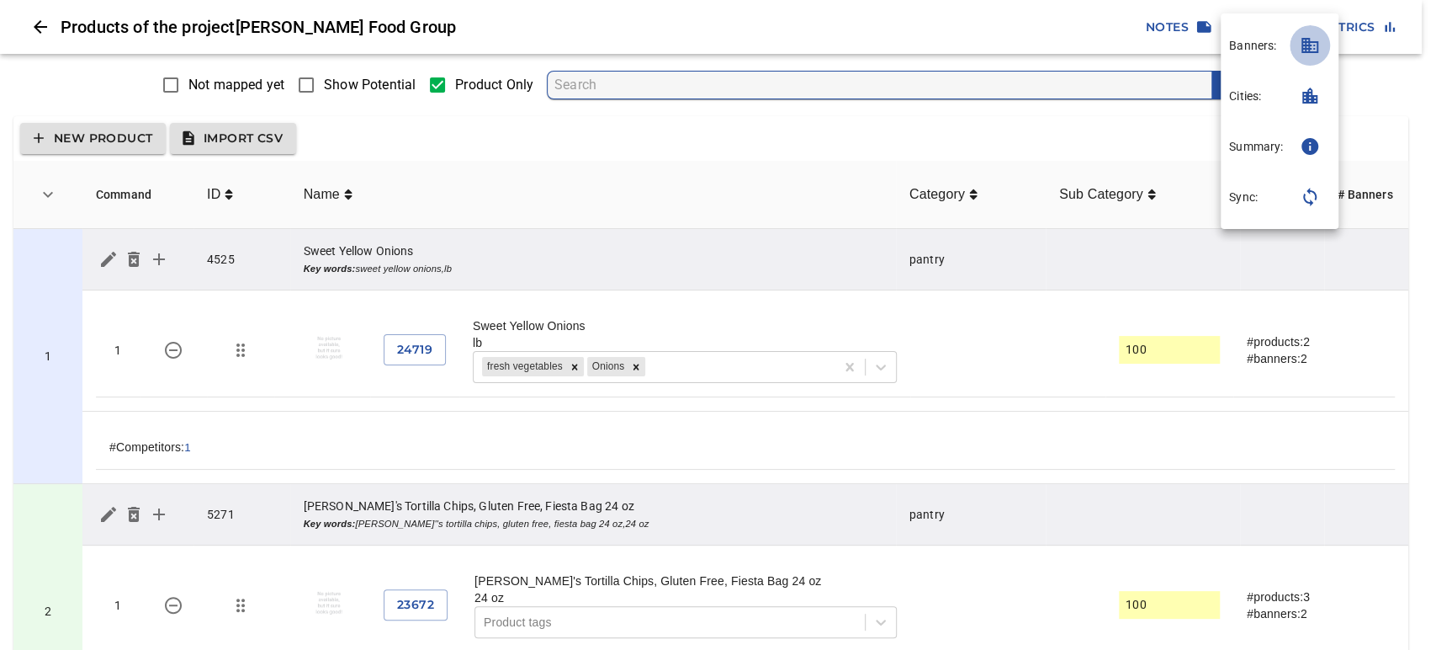
click at [1302, 49] on icon "button" at bounding box center [1310, 45] width 20 height 20
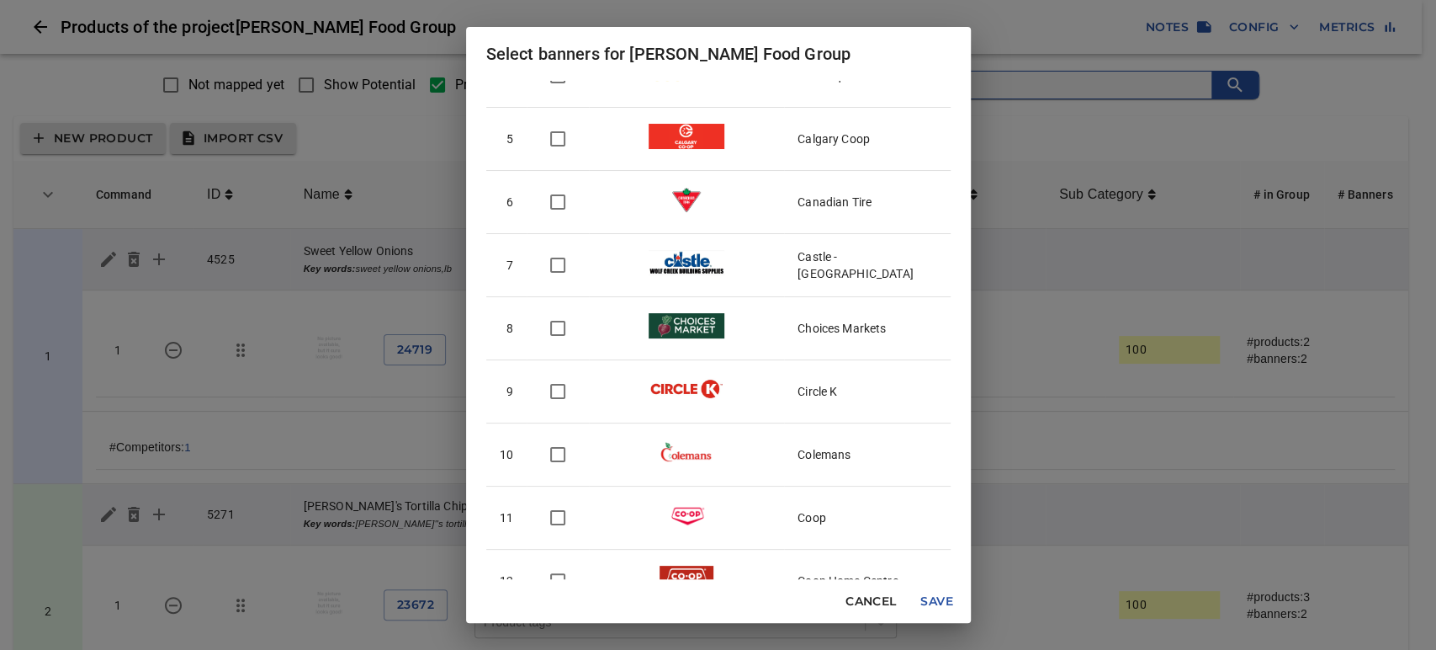
scroll to position [374, 0]
